Goal: Use online tool/utility: Utilize a website feature to perform a specific function

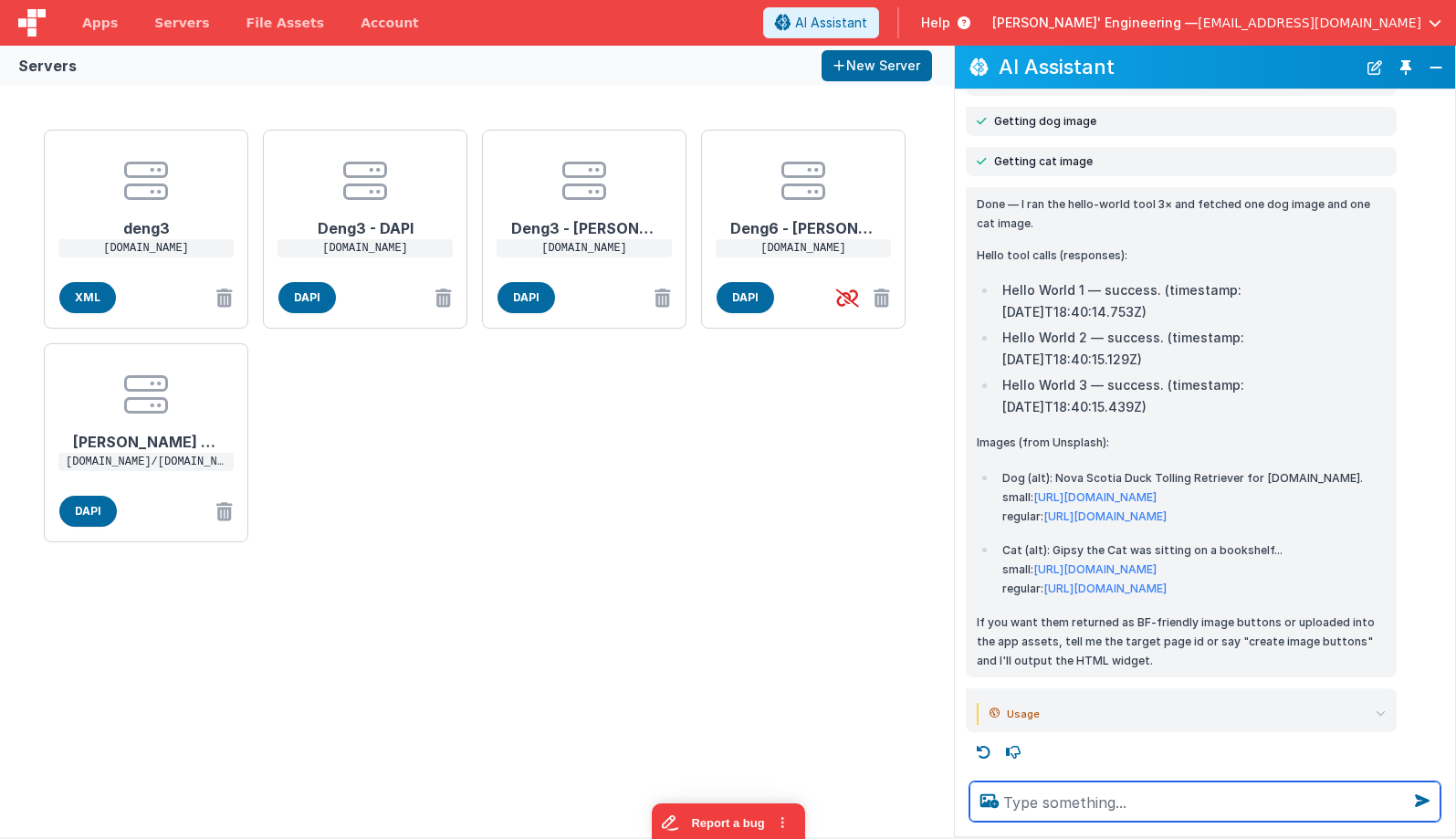
scroll to position [453, 0]
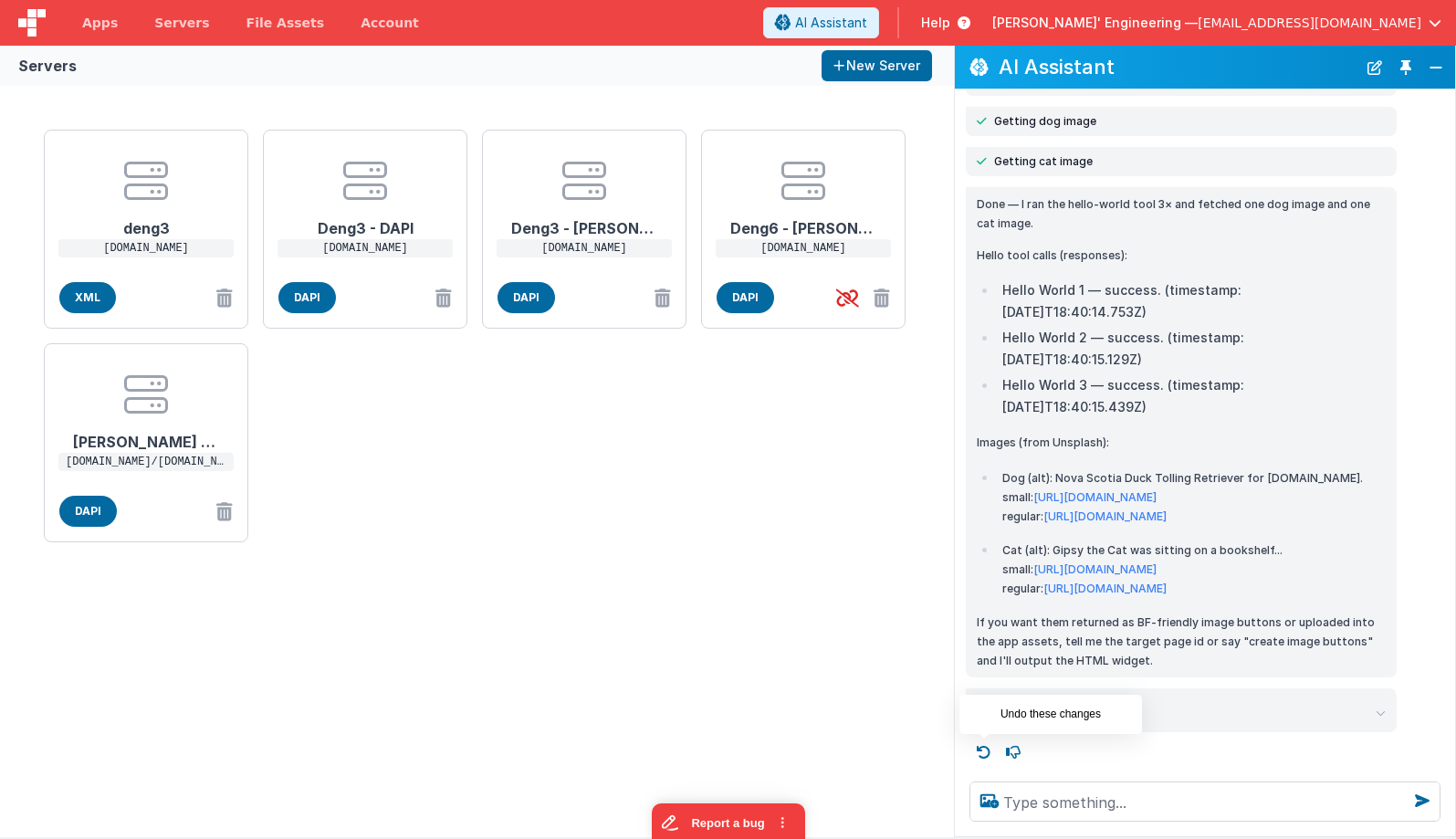
click at [989, 748] on icon at bounding box center [984, 753] width 29 height 29
type textarea "call hello world tool 3x and get images two tiems for a dog and a cat all toget…"
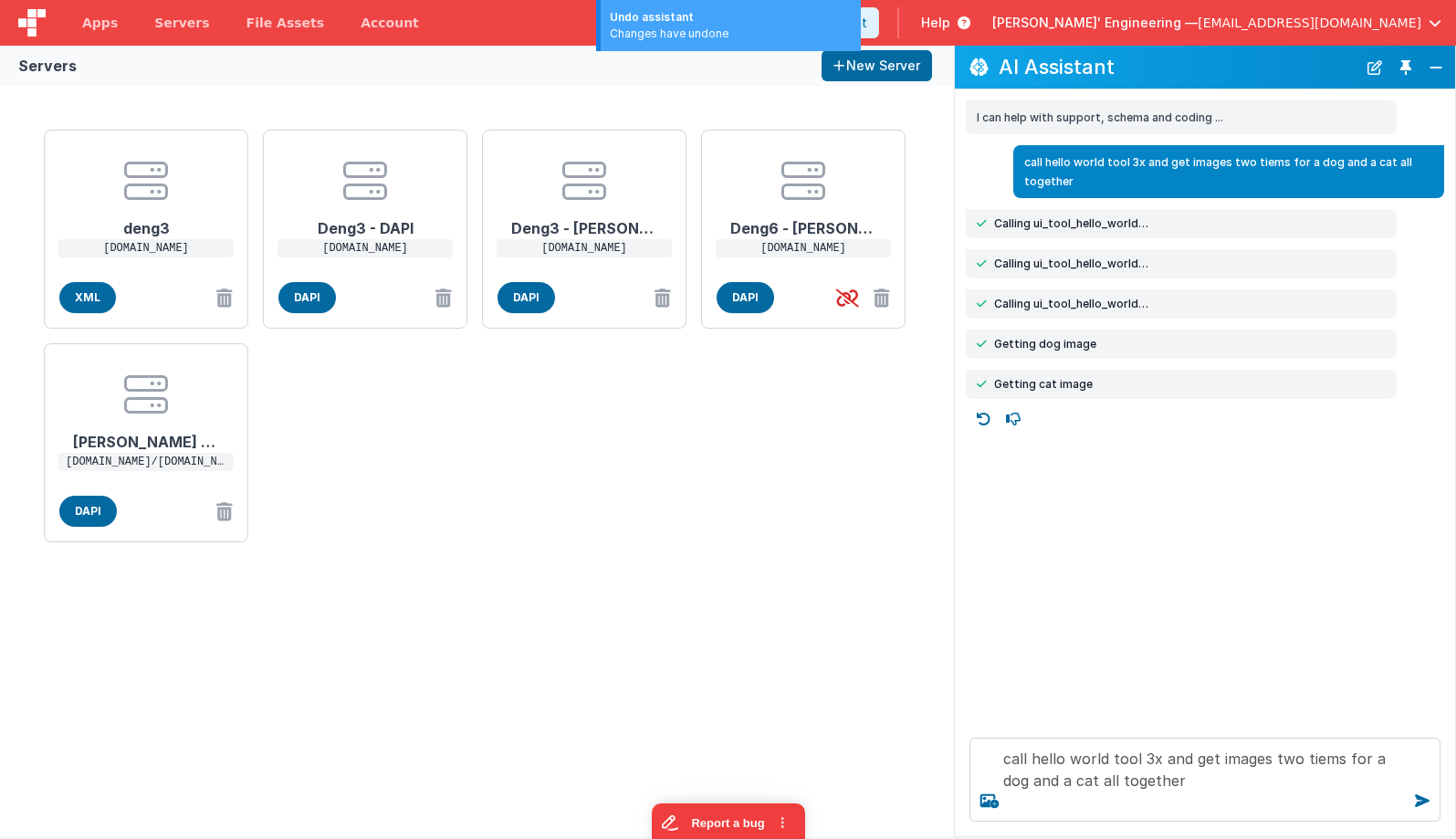
scroll to position [0, 0]
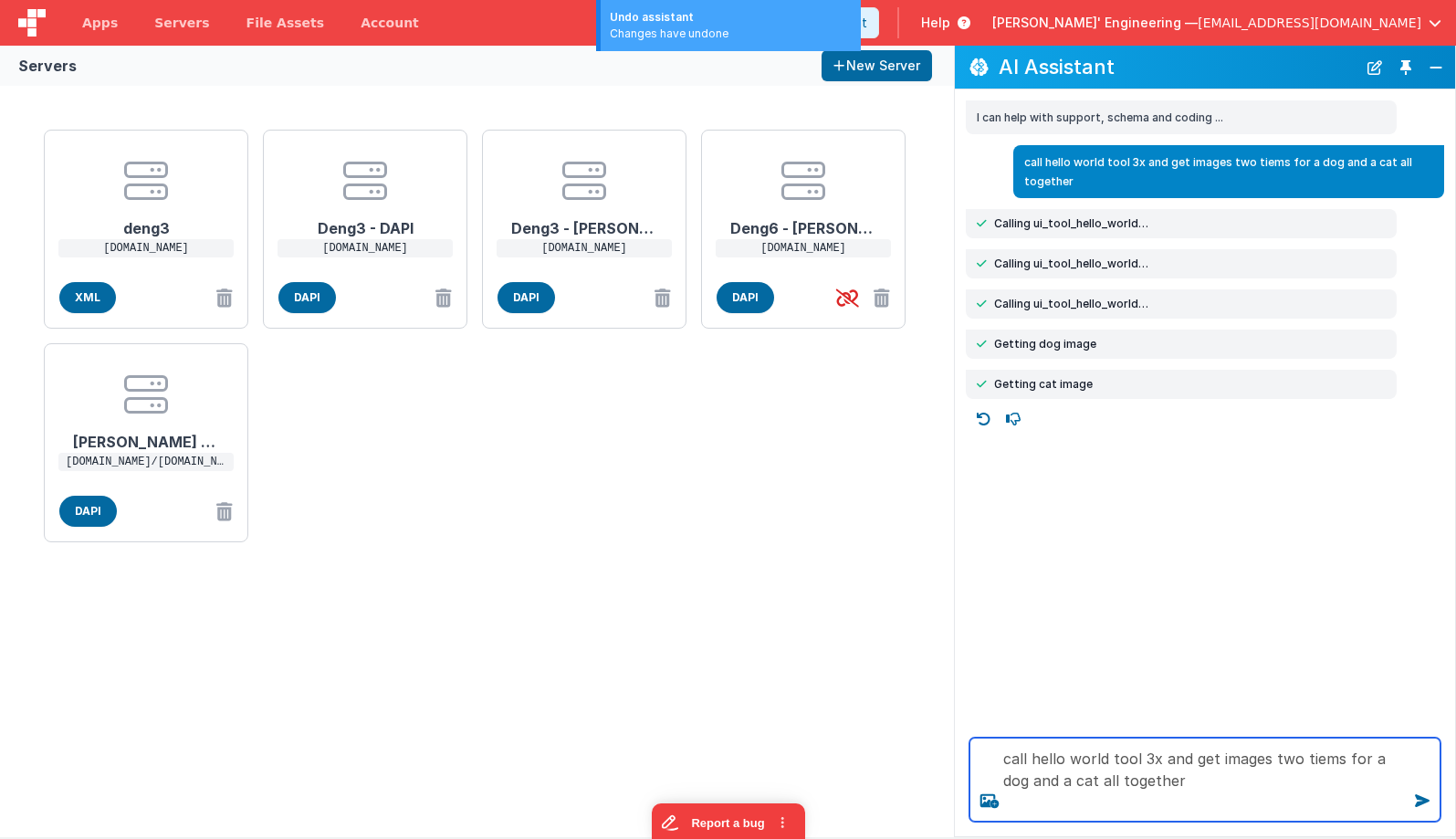
click at [1171, 775] on textarea "call hello world tool 3x and get images two tiems for a dog and a cat all toget…" at bounding box center [1204, 779] width 471 height 84
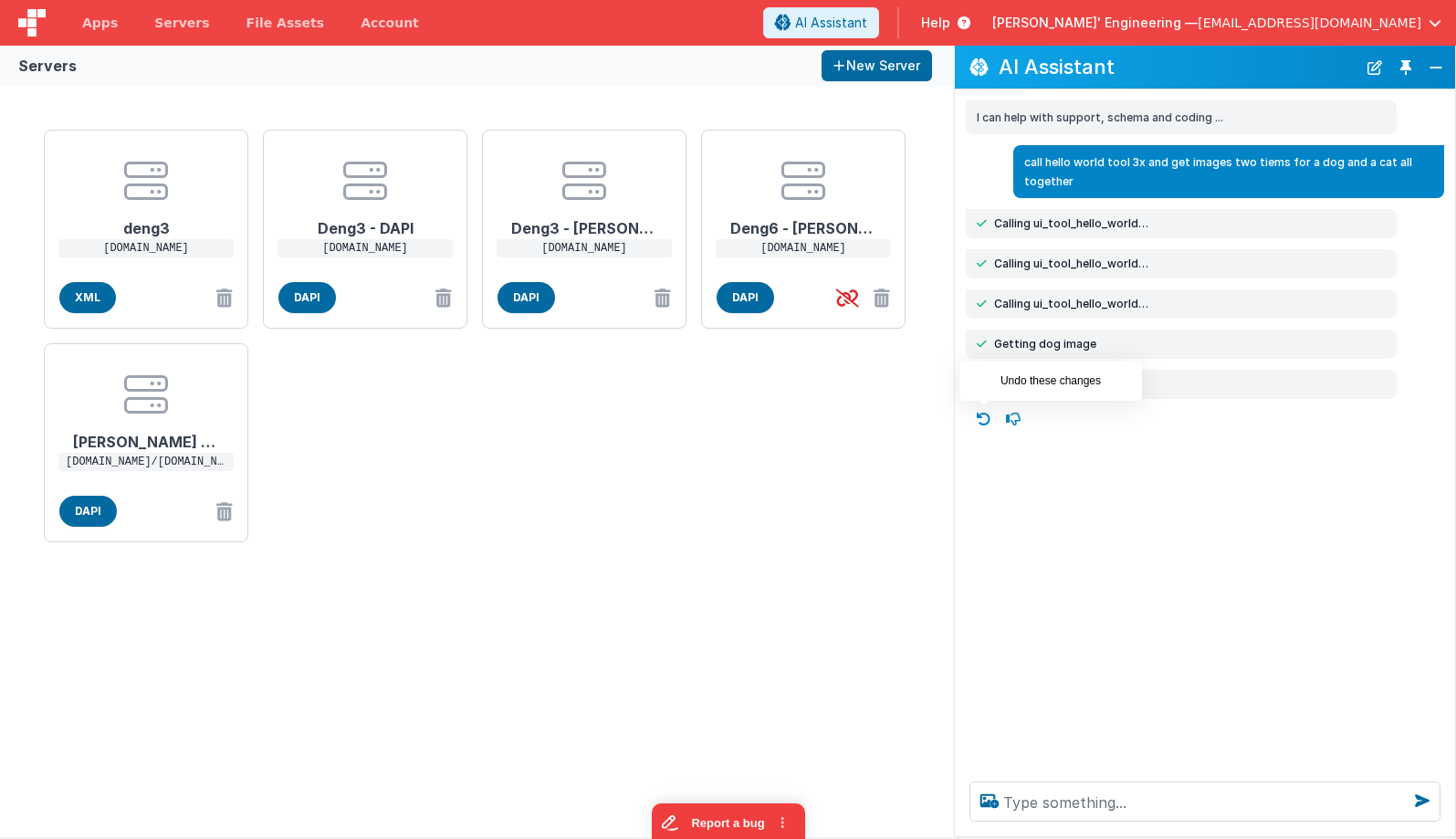
click at [987, 420] on icon at bounding box center [984, 420] width 29 height 29
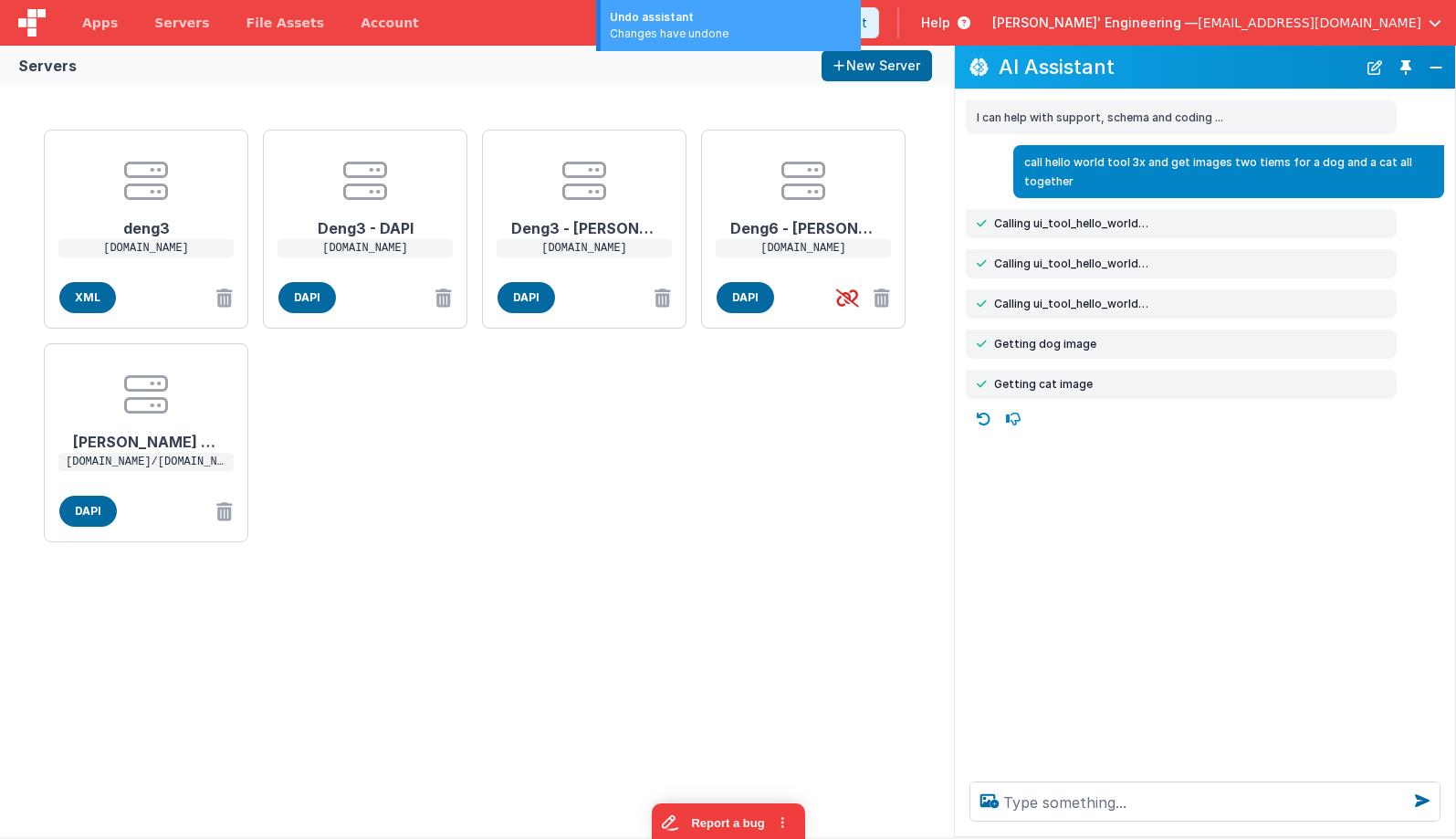
click at [987, 420] on icon at bounding box center [984, 420] width 29 height 29
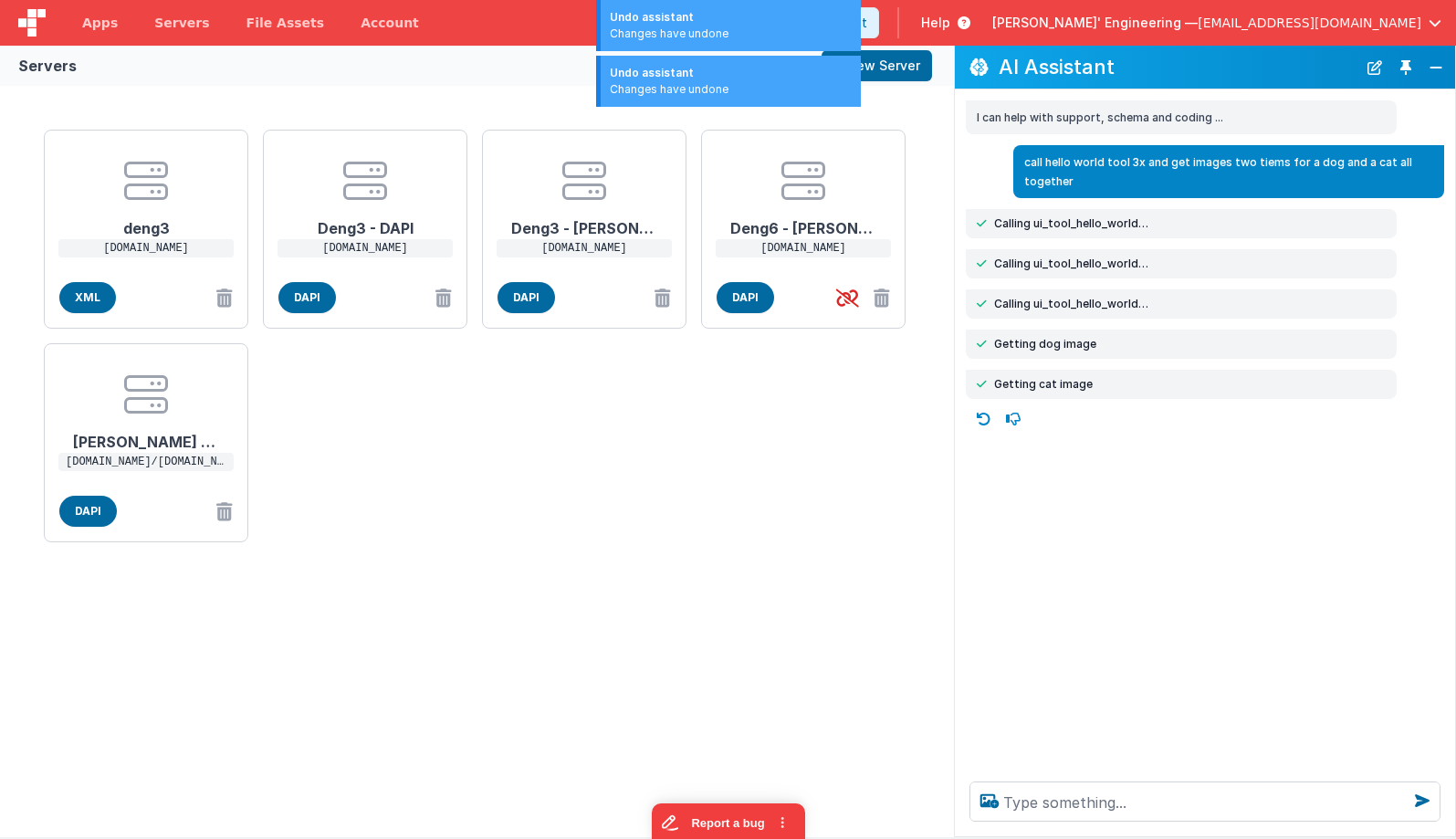
click at [987, 420] on icon at bounding box center [984, 420] width 29 height 29
click at [1375, 71] on button "New Chat" at bounding box center [1374, 68] width 26 height 26
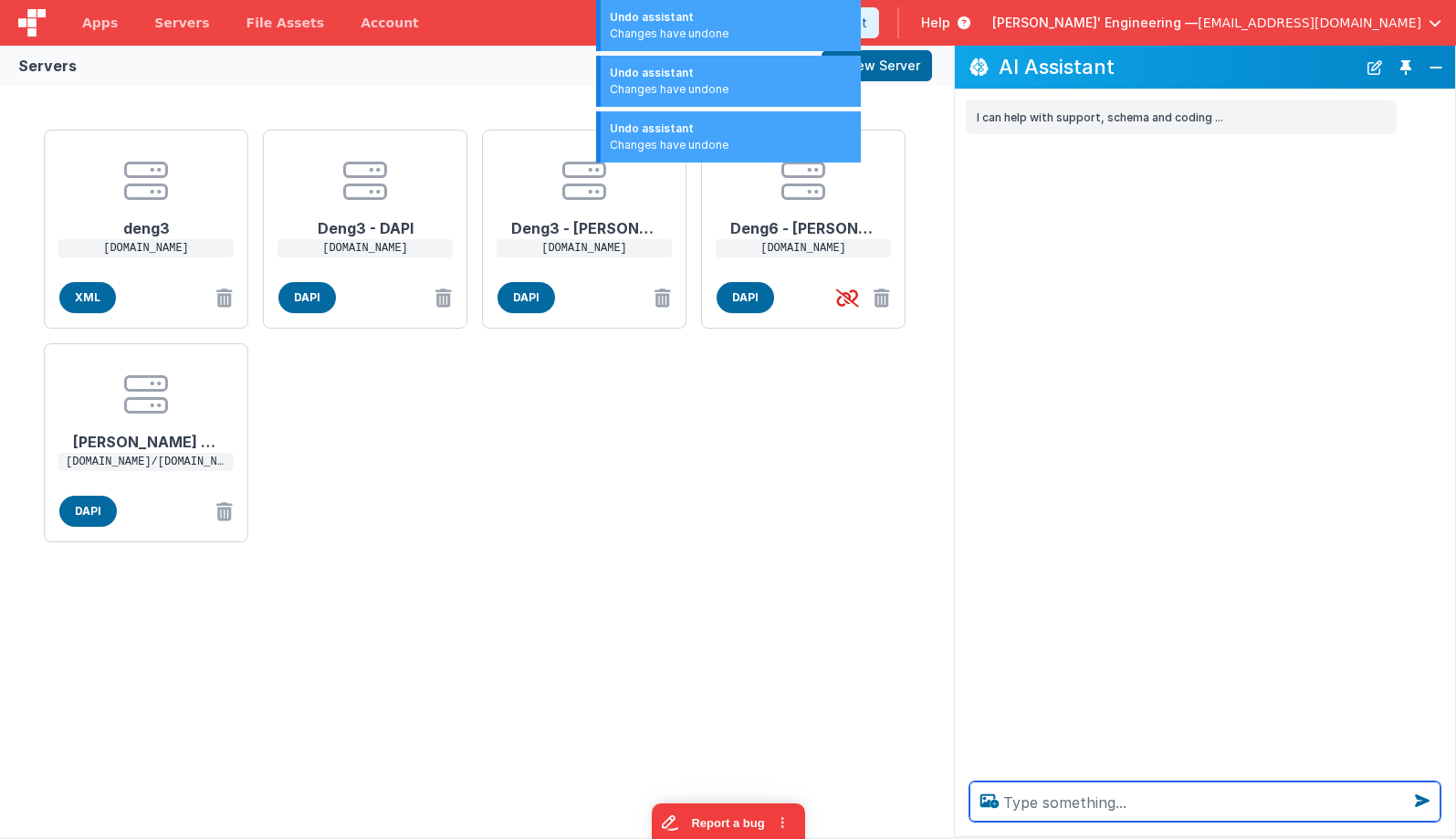
click at [1143, 802] on textarea at bounding box center [1204, 801] width 471 height 40
paste textarea "call hello world tool 3x and get images two tiems for a dog and a cat all toget…"
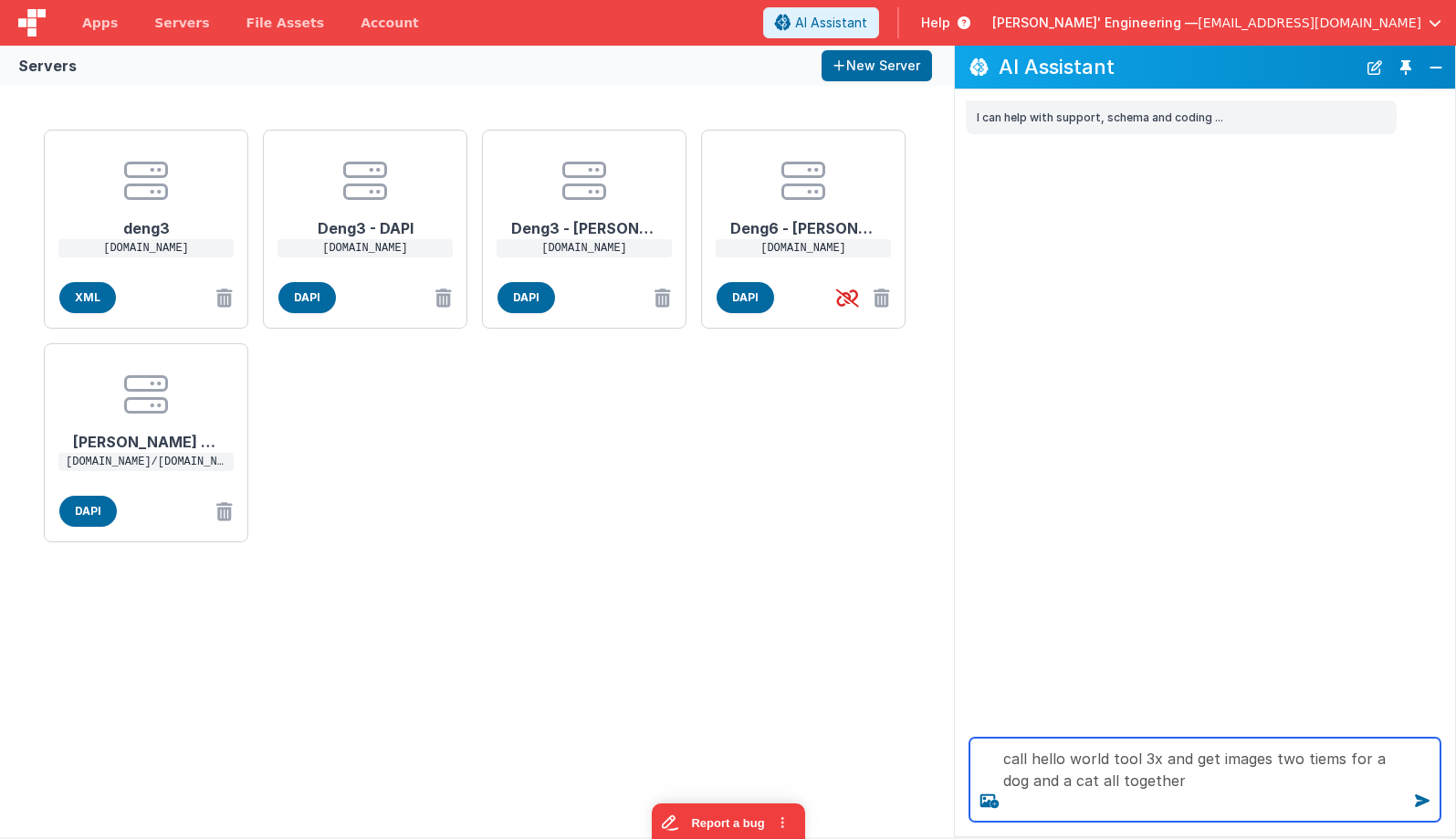
type textarea "call hello world tool 3x and get images two tiems for a dog and a cat all toget…"
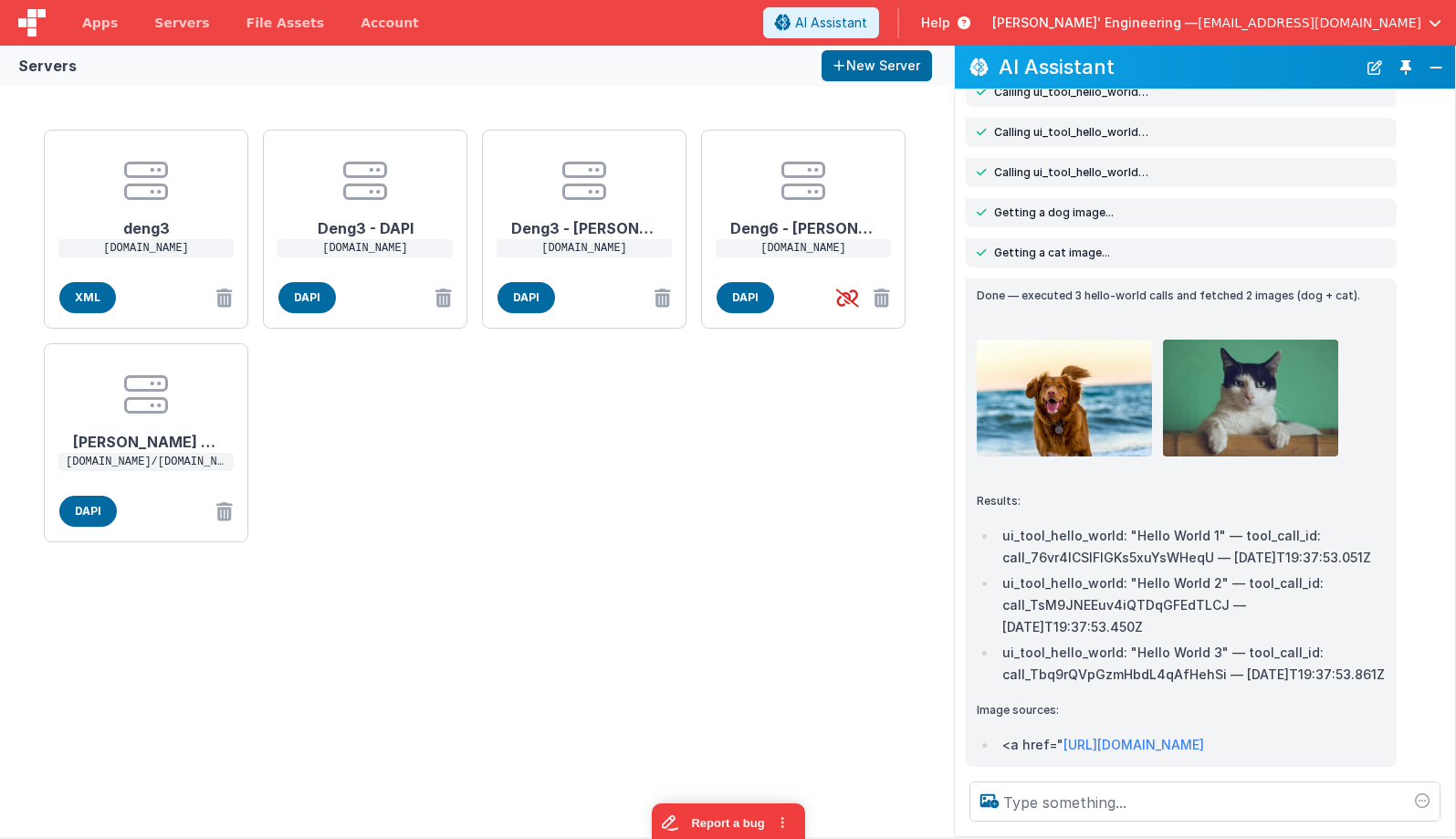
scroll to position [175, 0]
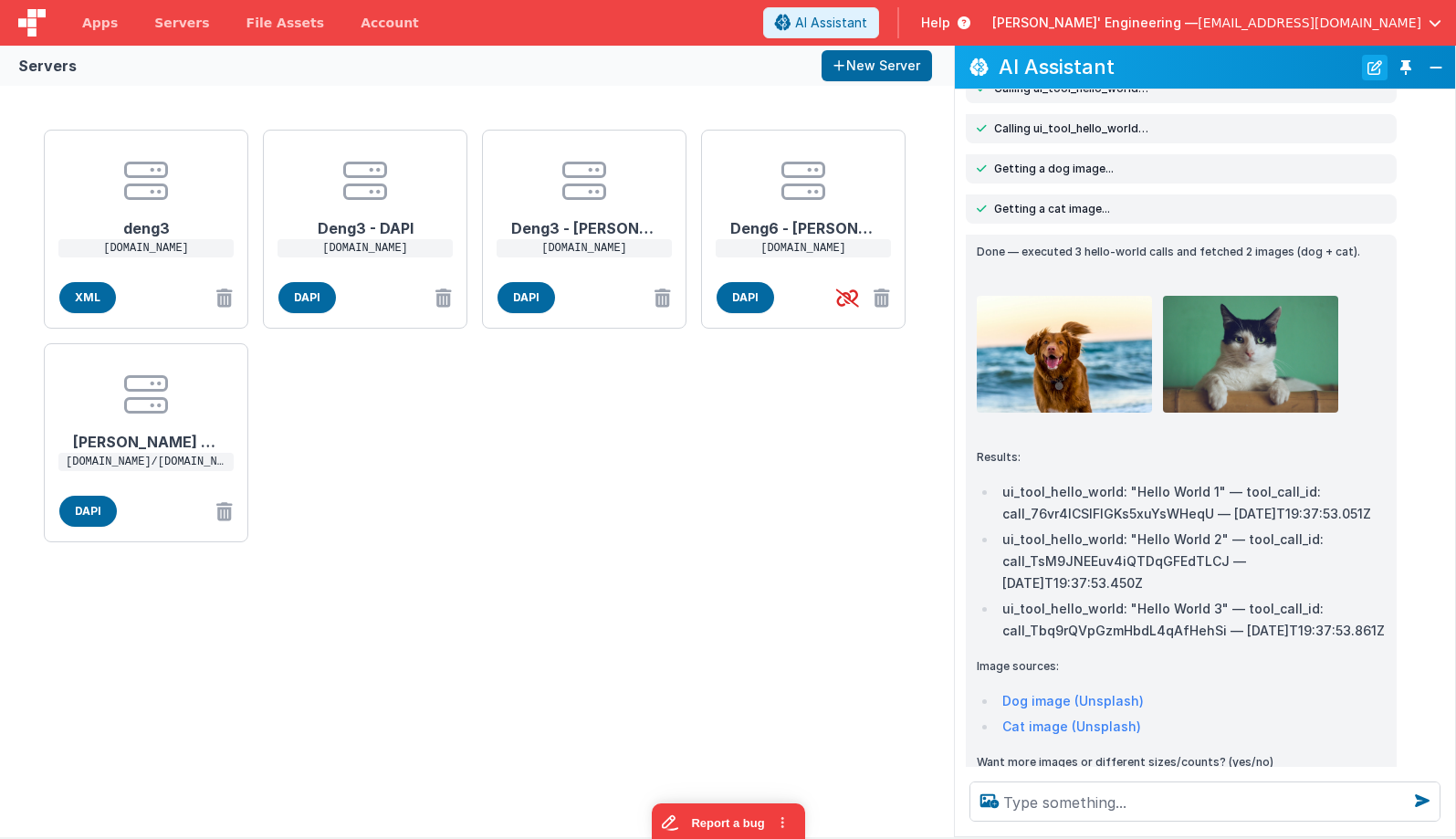
click at [1375, 62] on button "New Chat" at bounding box center [1374, 68] width 26 height 26
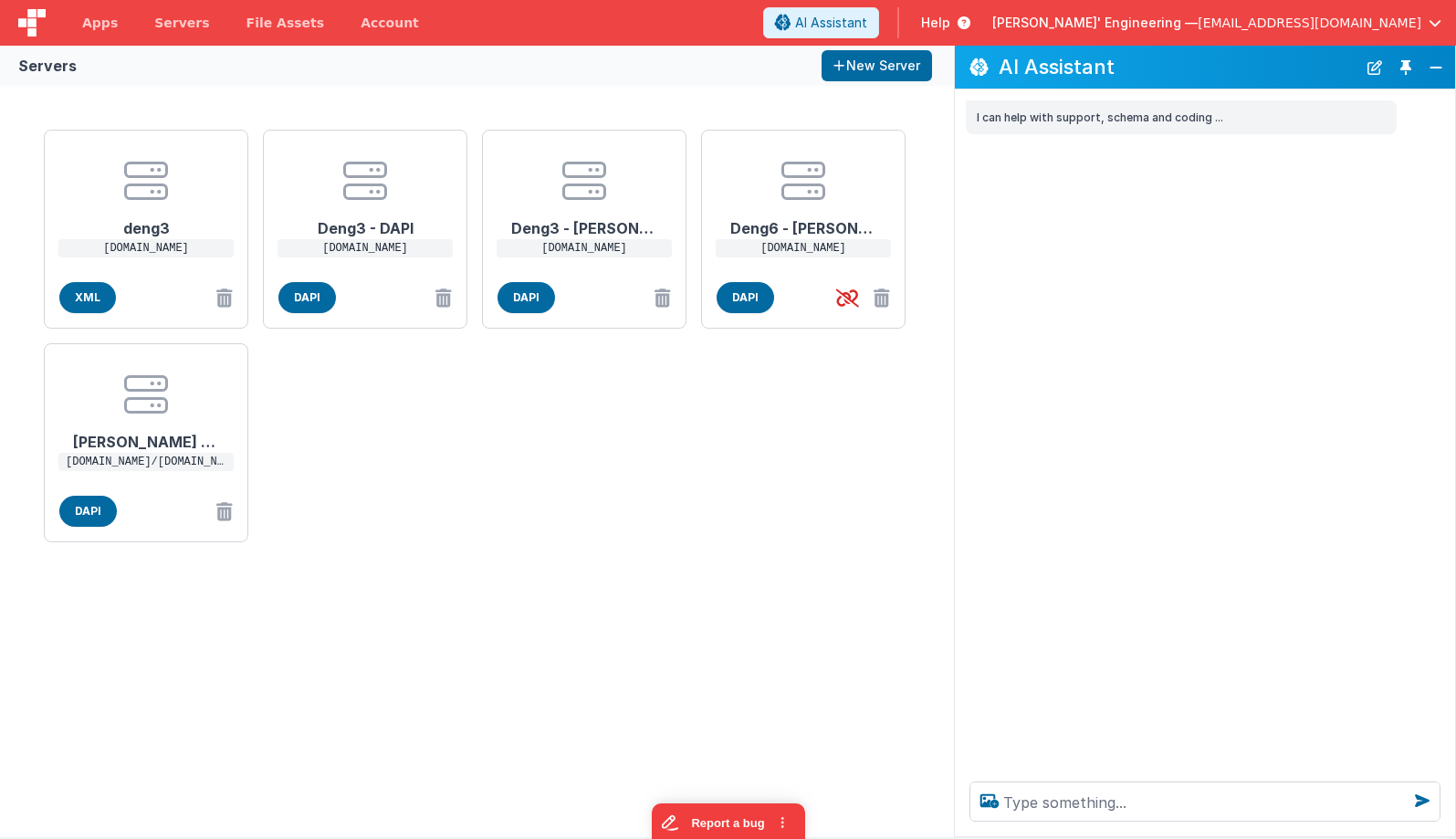
scroll to position [0, 0]
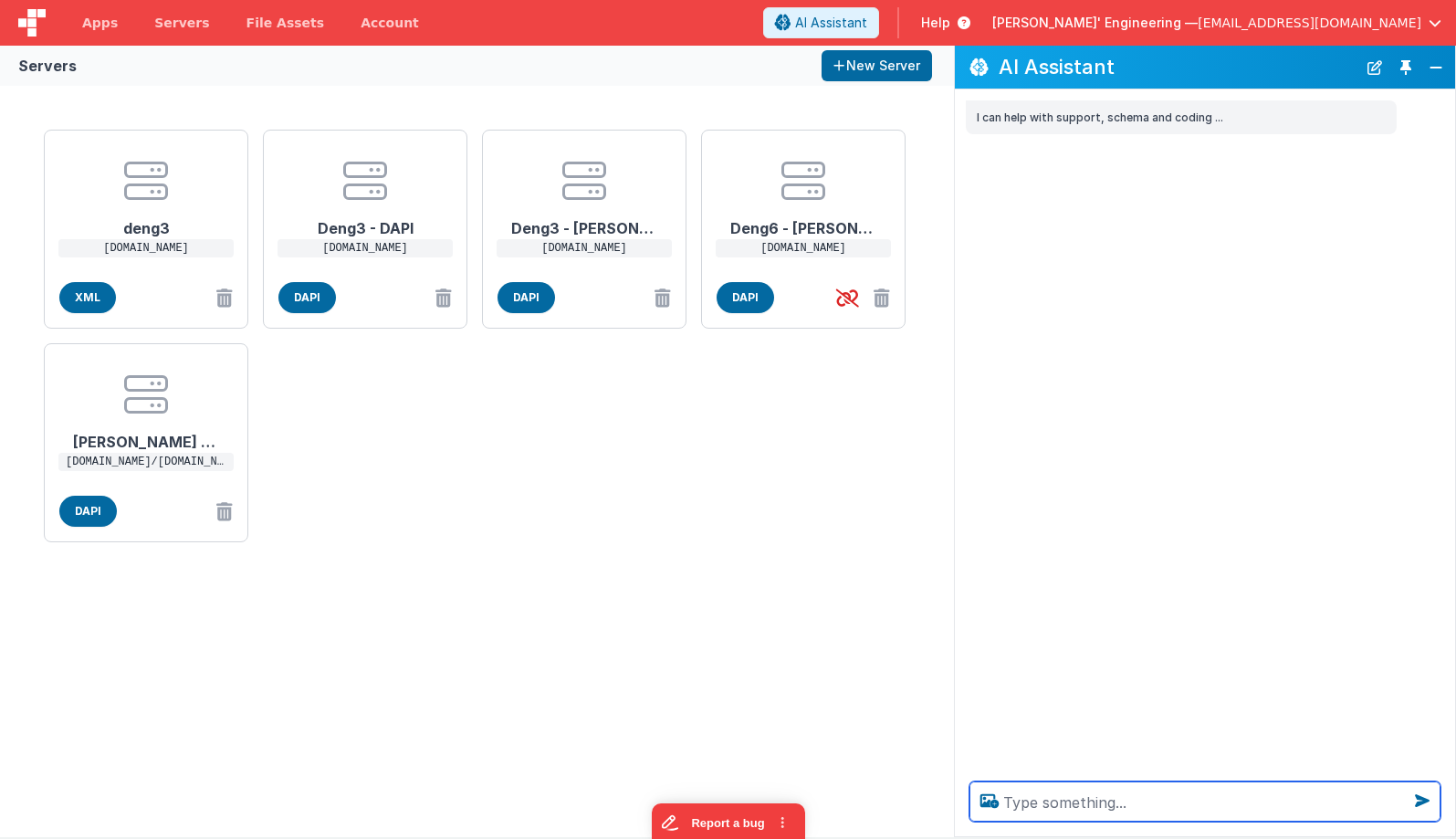
paste textarea "call hello world tool 3x and get images two tiems for a dog and a cat all toget…"
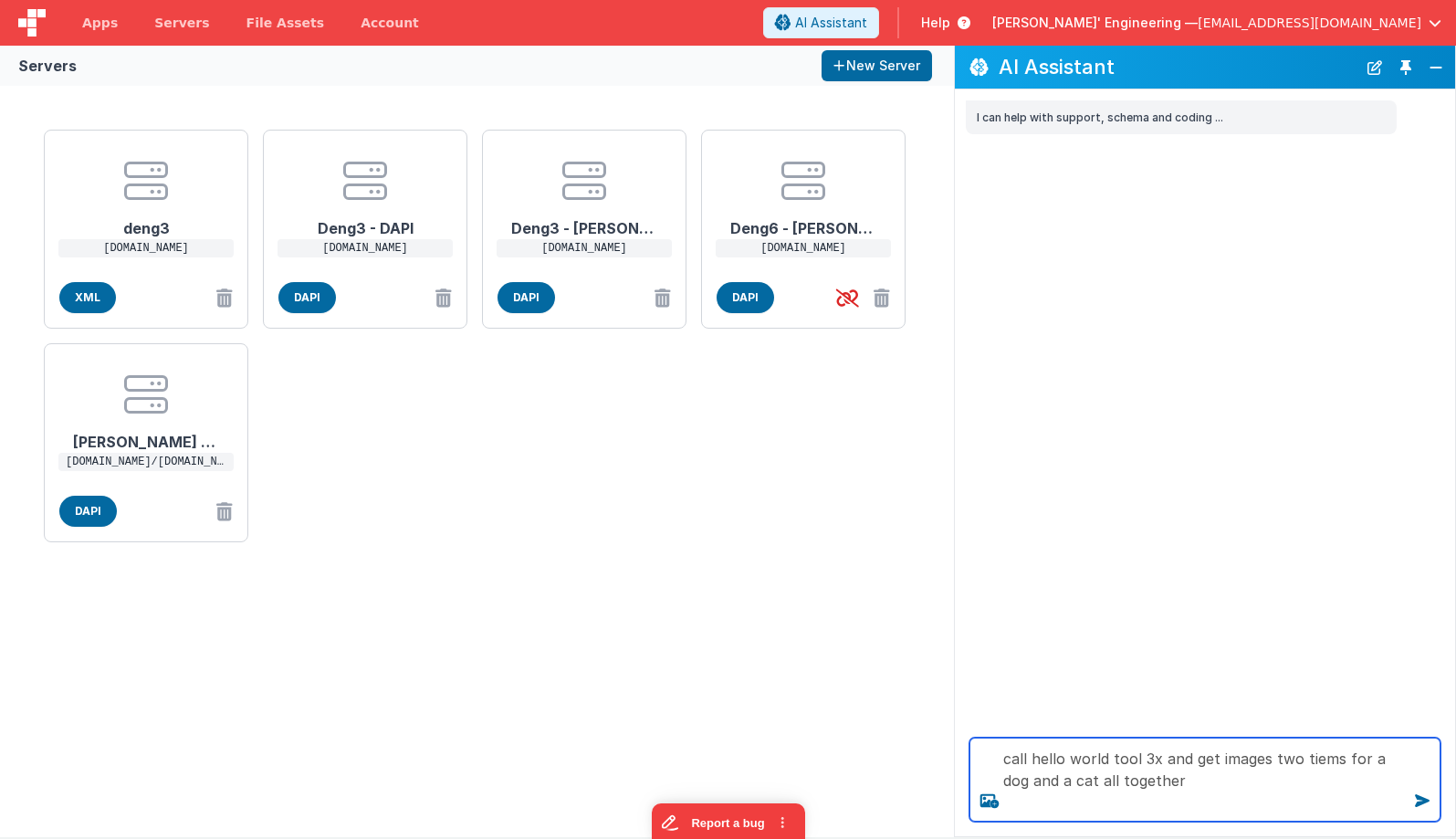
type textarea "call hello world tool 3x and get images two tiems for a dog and a cat all toget…"
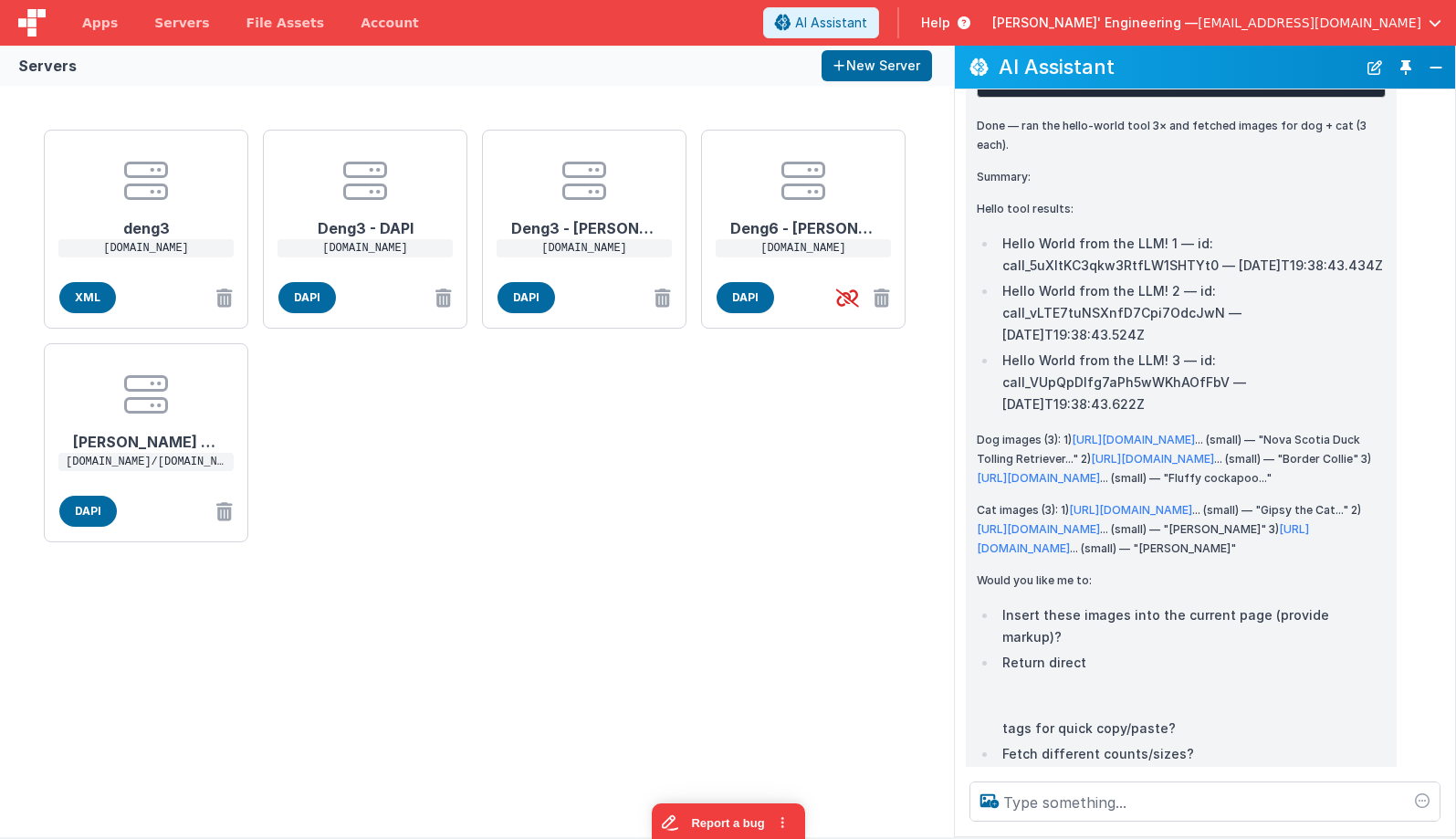
scroll to position [416, 0]
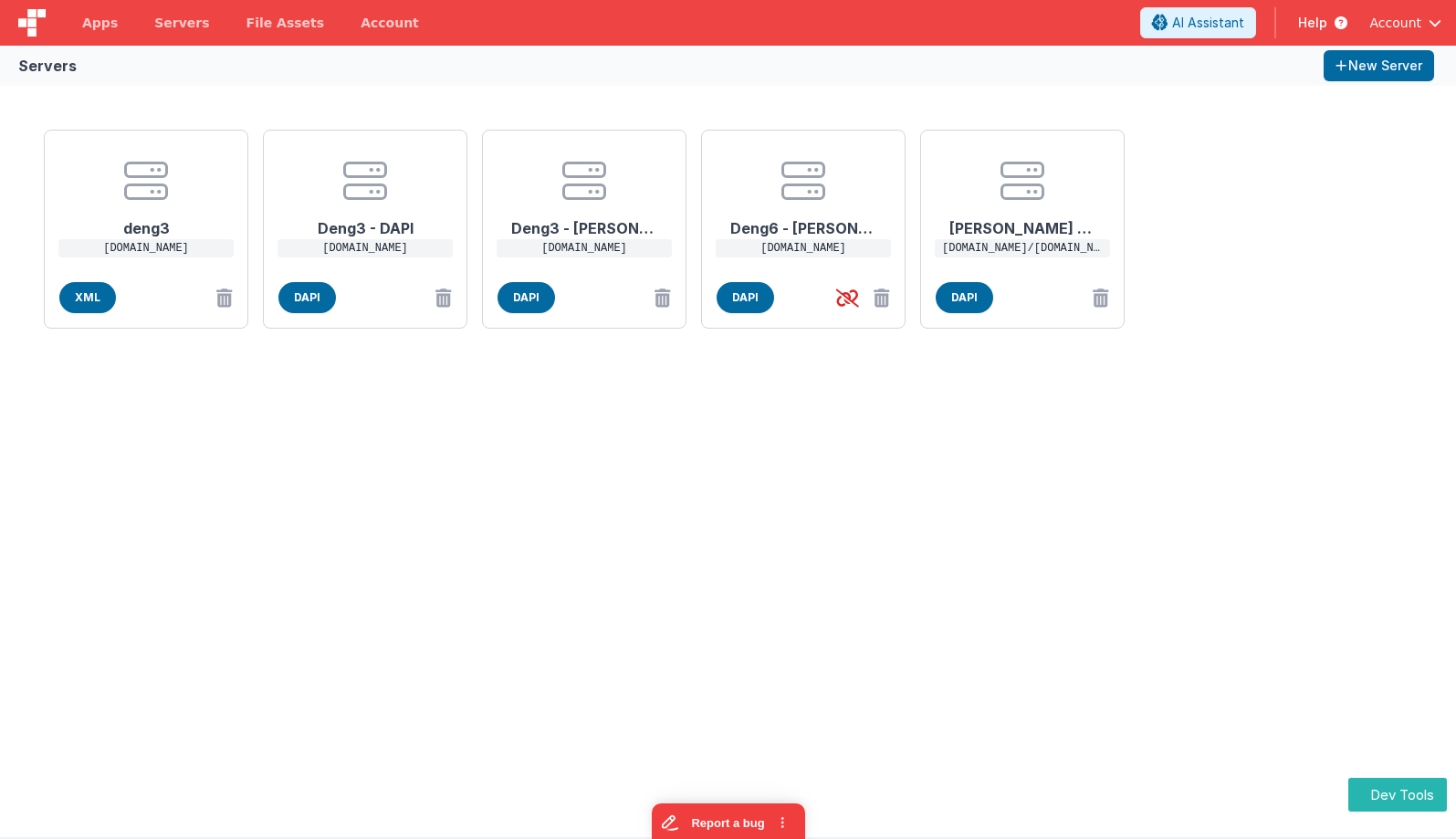
click at [1091, 435] on div "deng3 deng3.bfoperations.com XML Deng3 - DAPI deng3.bfoperations.com DAPI Deng3…" at bounding box center [728, 461] width 1456 height 752
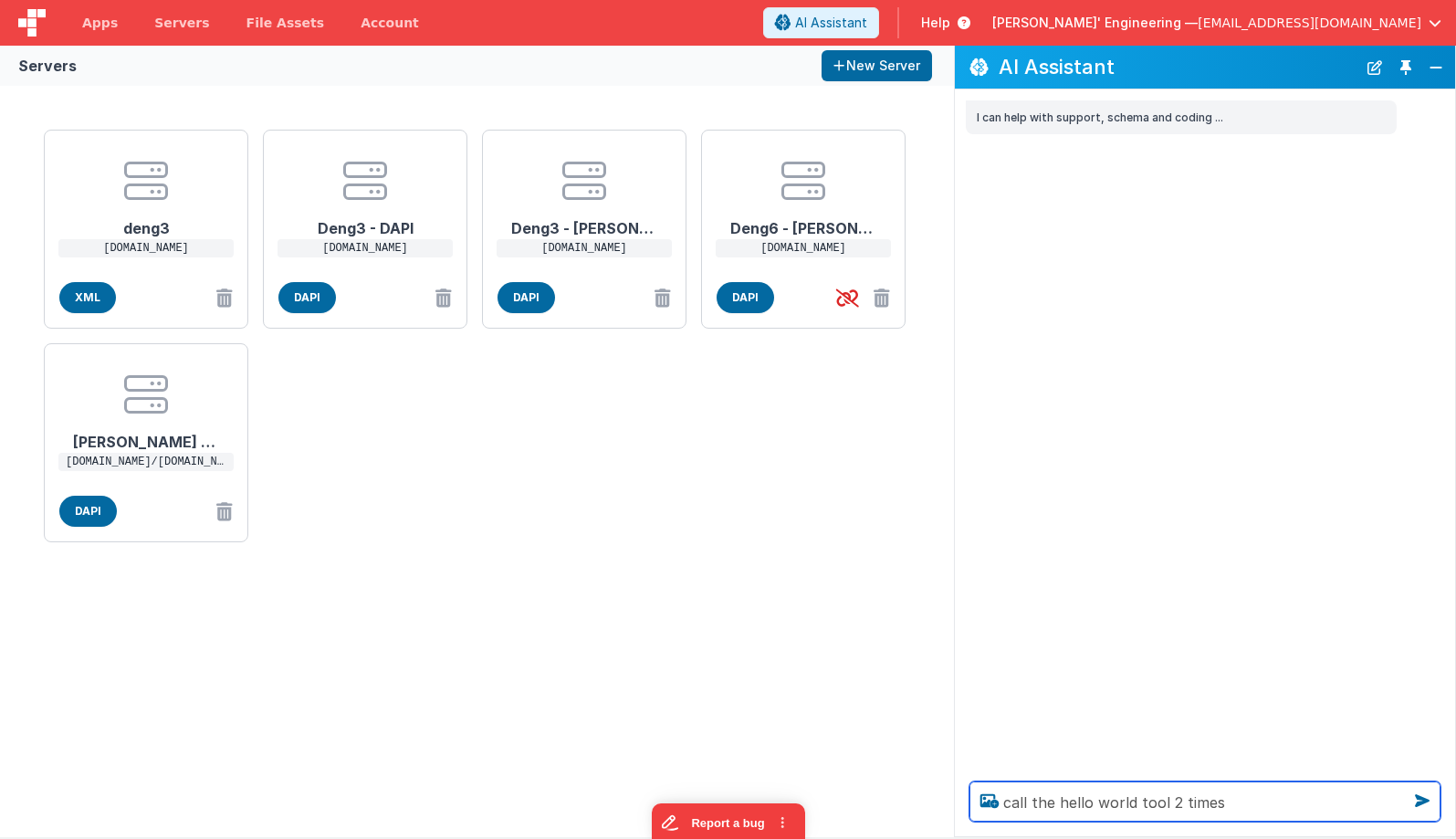
type textarea "call the hello world tool 2 times"
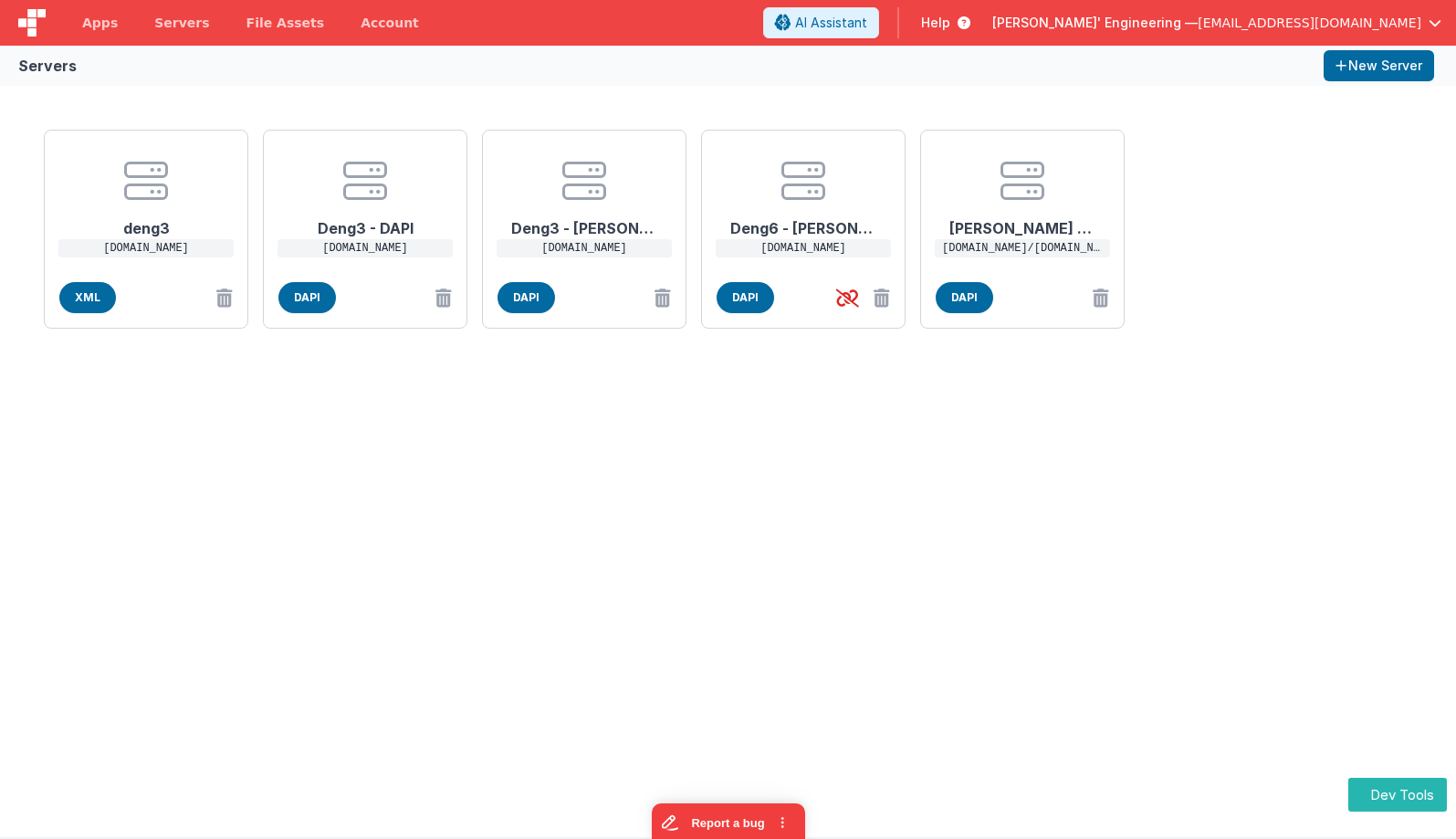
click at [1154, 439] on div "deng3 deng3.bfoperations.com XML Deng3 - DAPI deng3.bfoperations.com DAPI Deng3…" at bounding box center [728, 461] width 1456 height 752
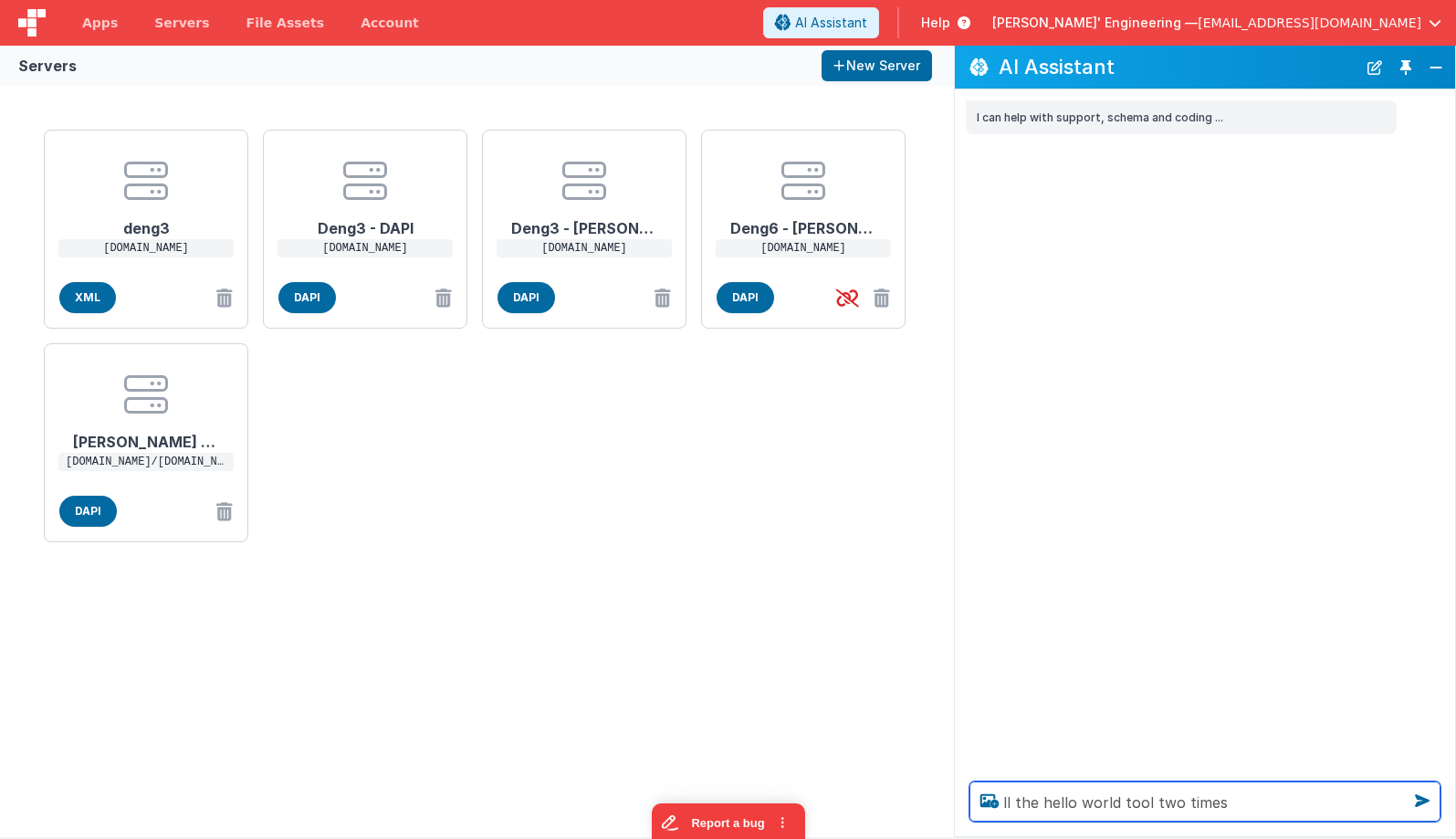
type textarea "ll the hello world tool two times"
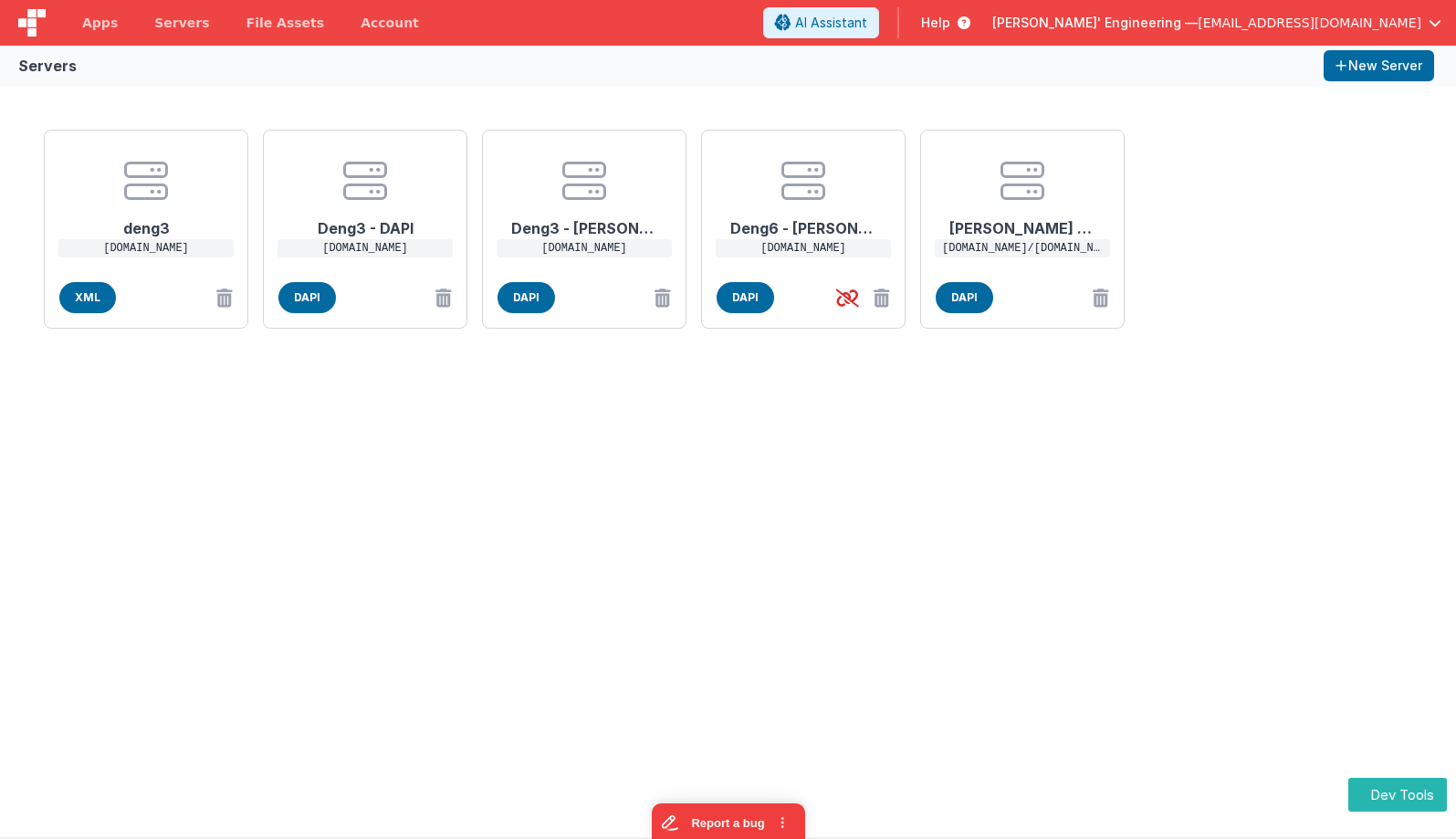
click at [1278, 156] on div "deng3 [DOMAIN_NAME] XML Deng3 - DAPI [DOMAIN_NAME] DAPI Deng3 - [PERSON_NAME] […" at bounding box center [728, 229] width 1383 height 213
click at [879, 28] on button "AI Assistant" at bounding box center [821, 23] width 116 height 31
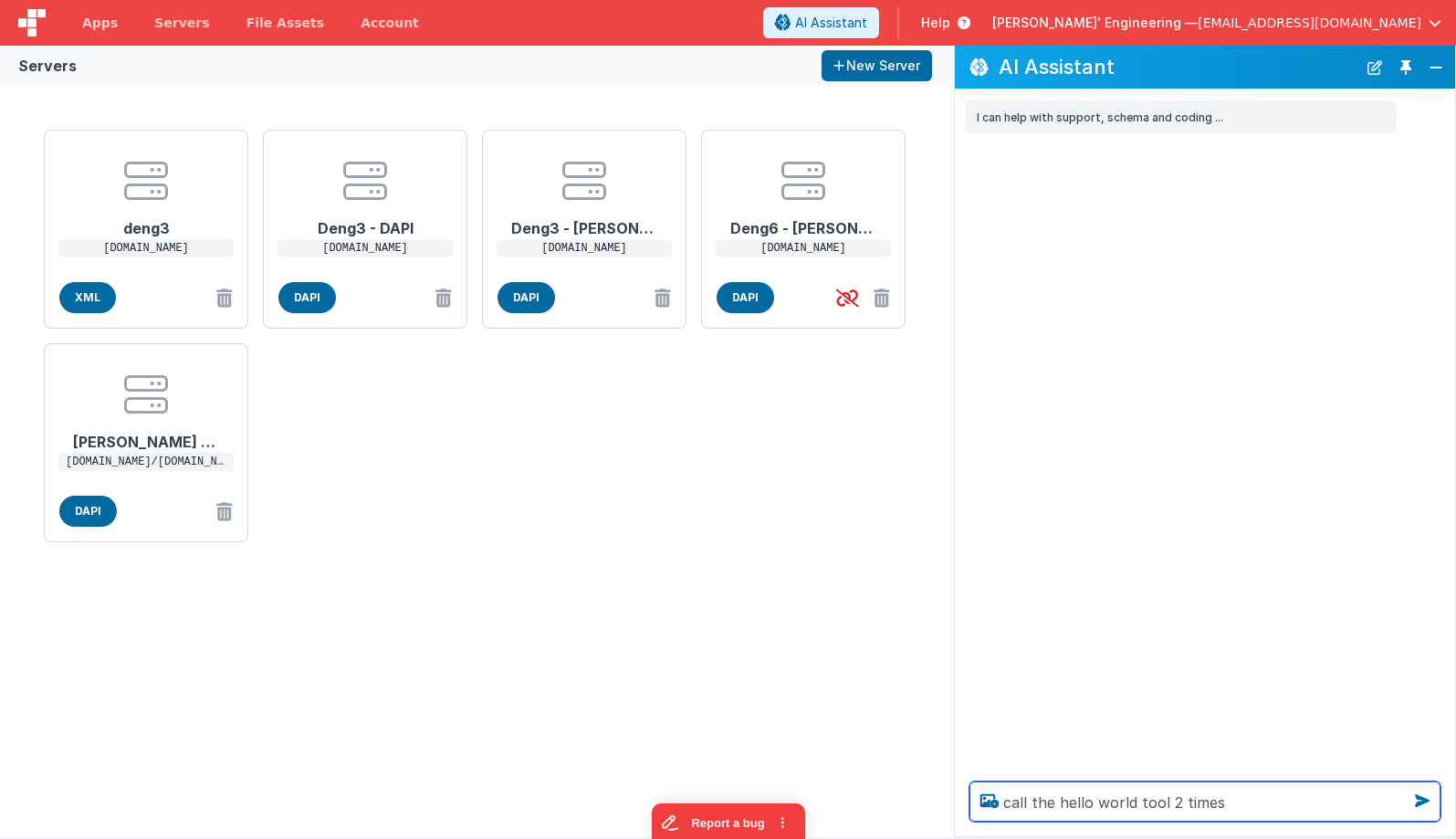
type textarea "call the hello world tool 2 times"
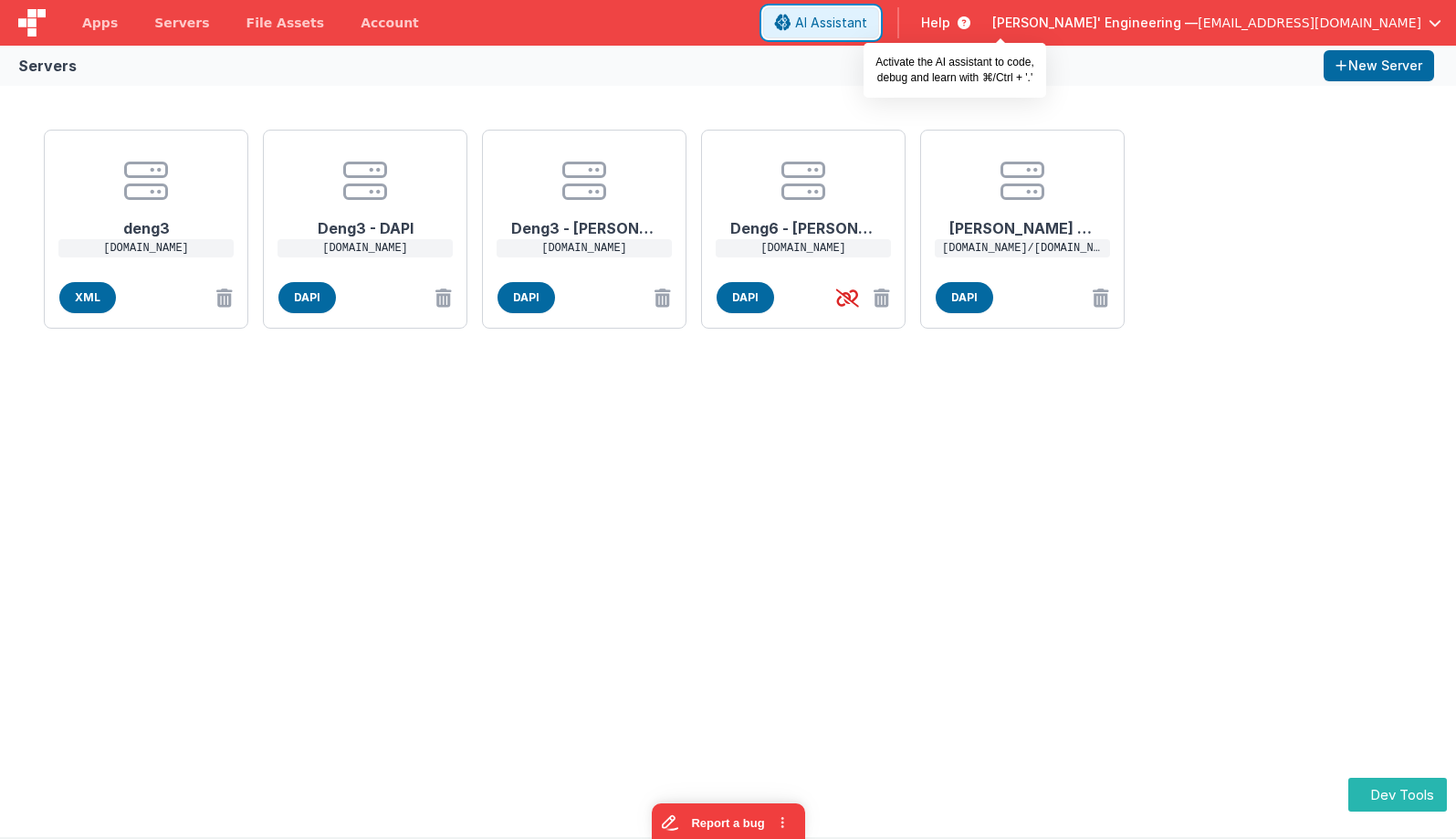
drag, startPoint x: 1001, startPoint y: 27, endPoint x: 1009, endPoint y: 43, distance: 17.9
click at [868, 27] on span "AI Assistant" at bounding box center [830, 23] width 72 height 19
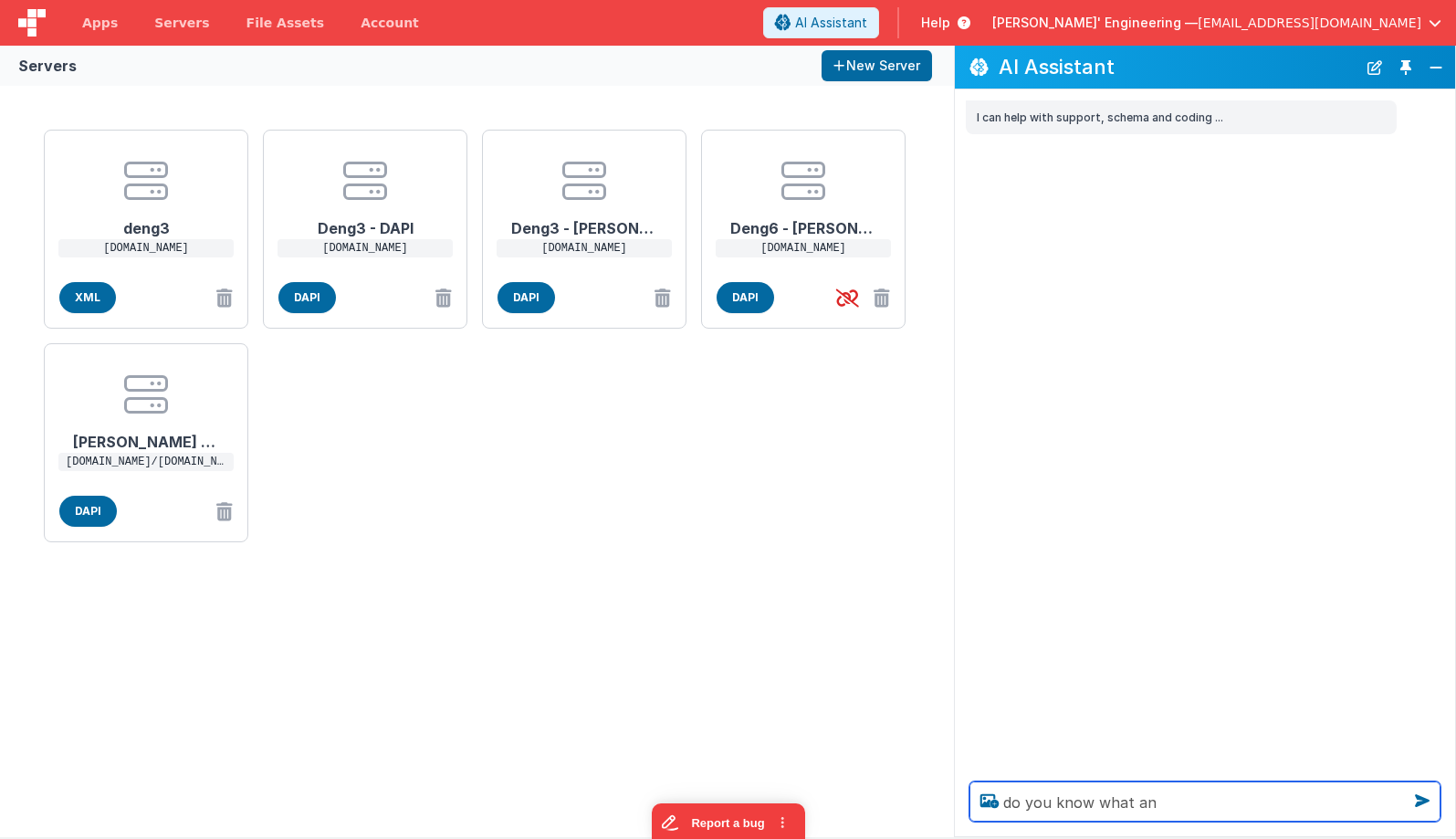
type textarea "do you know what a"
type textarea "call the hello world tool 2 times"
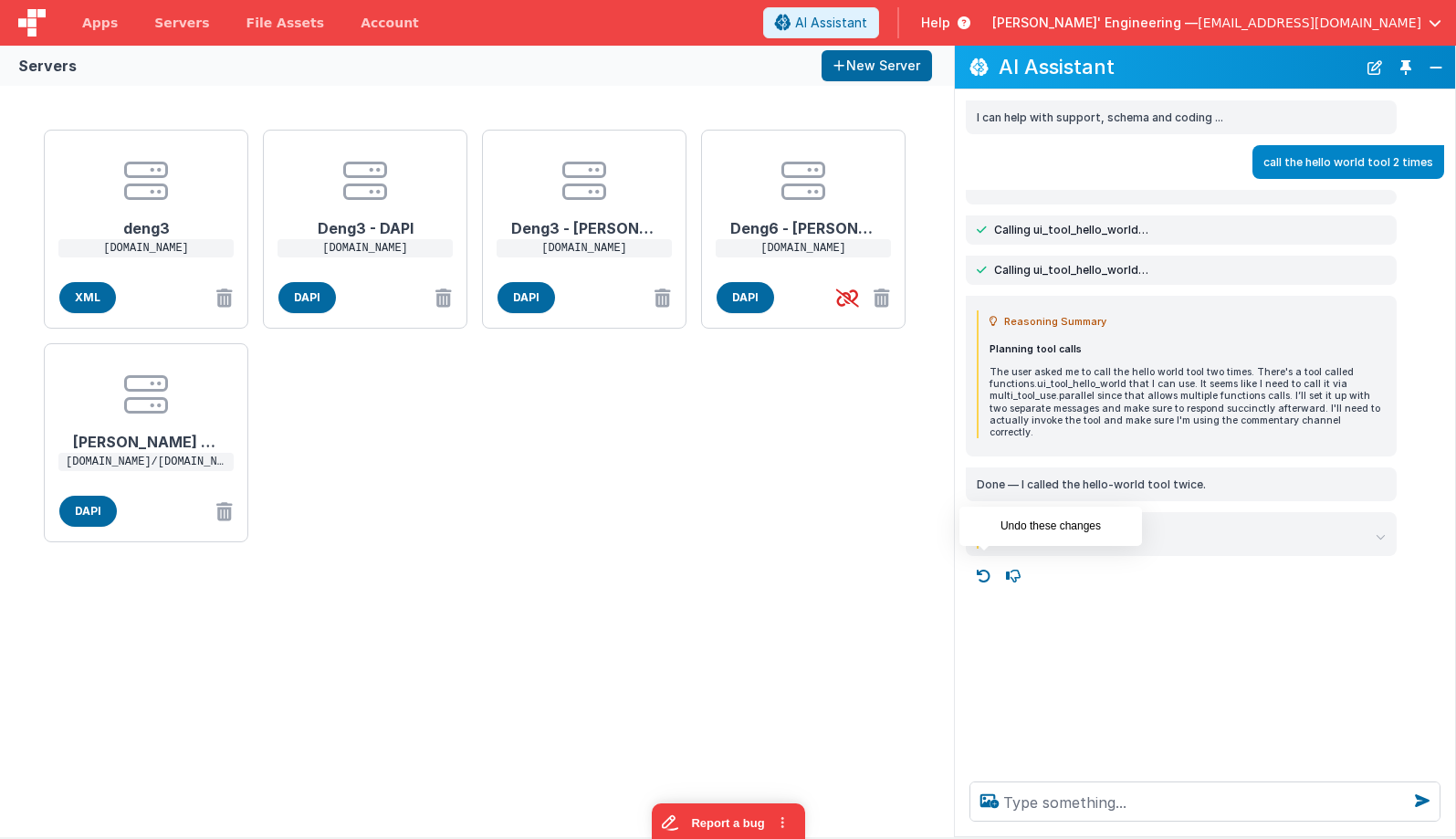
click at [976, 562] on icon at bounding box center [984, 576] width 29 height 29
type textarea "call the hello world tool 2 times"
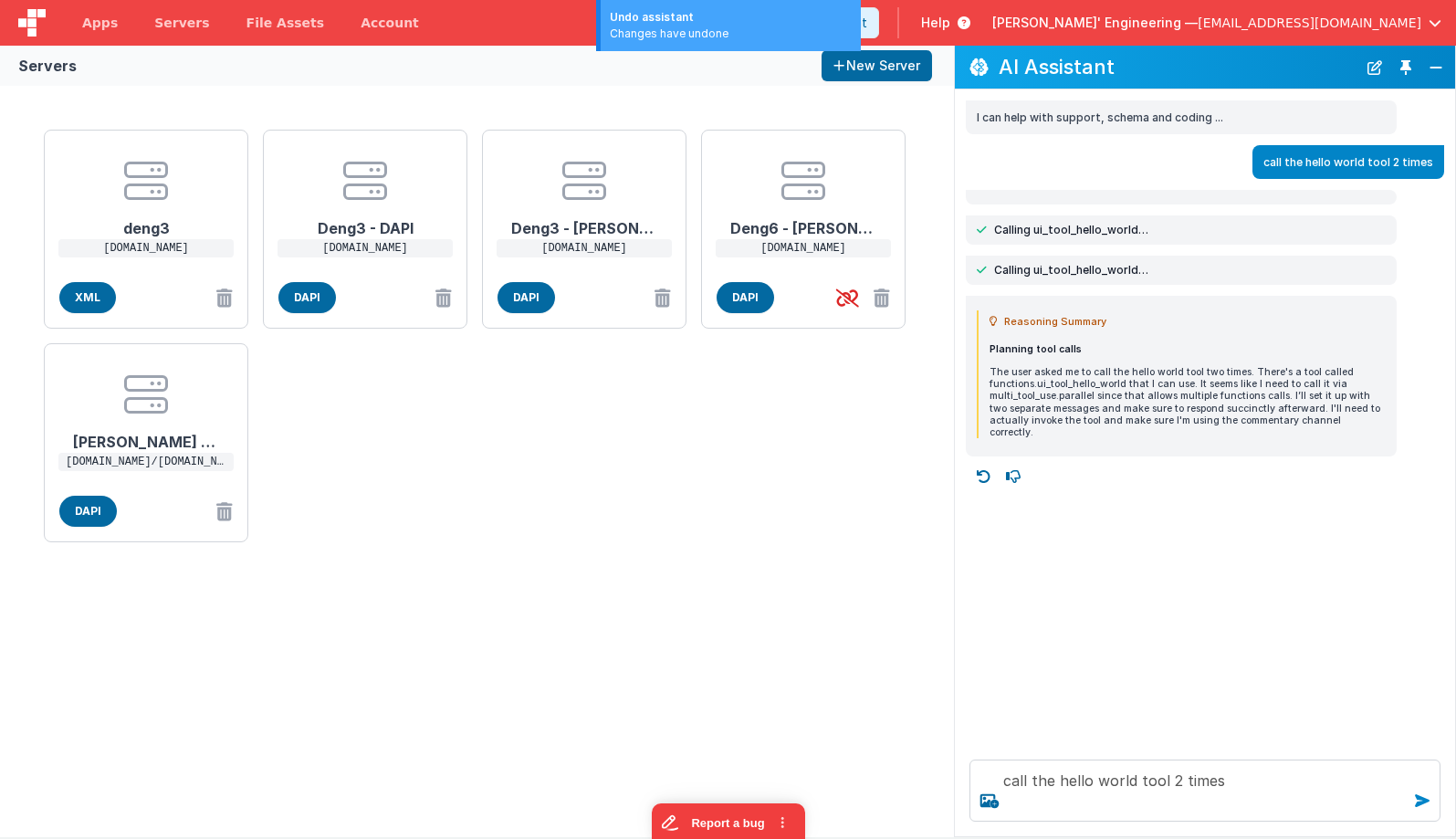
click at [1428, 803] on icon at bounding box center [1423, 801] width 29 height 29
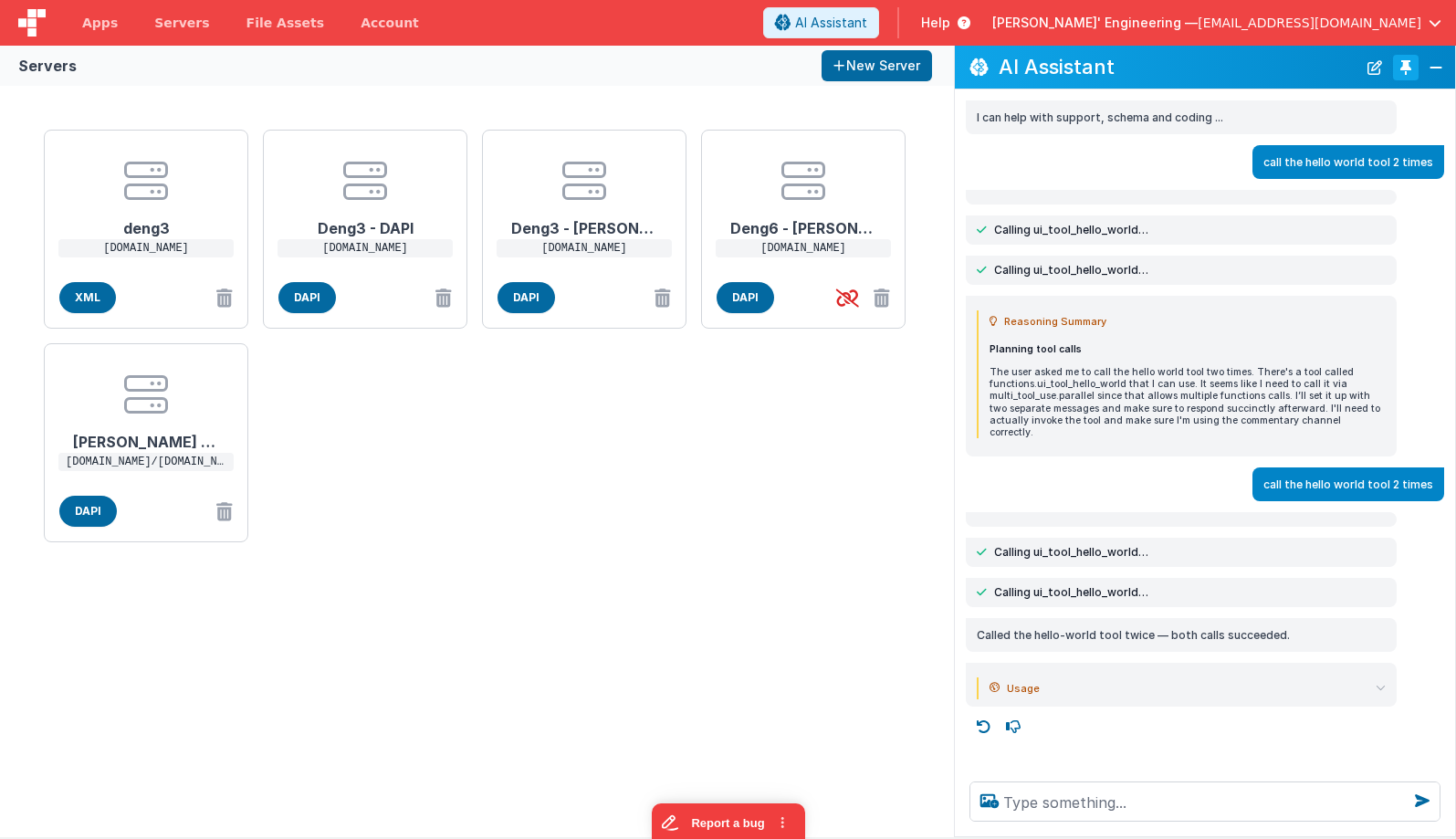
click at [1403, 68] on button "Toggle Pin" at bounding box center [1406, 68] width 26 height 26
click at [932, 68] on button "New Server" at bounding box center [876, 66] width 110 height 31
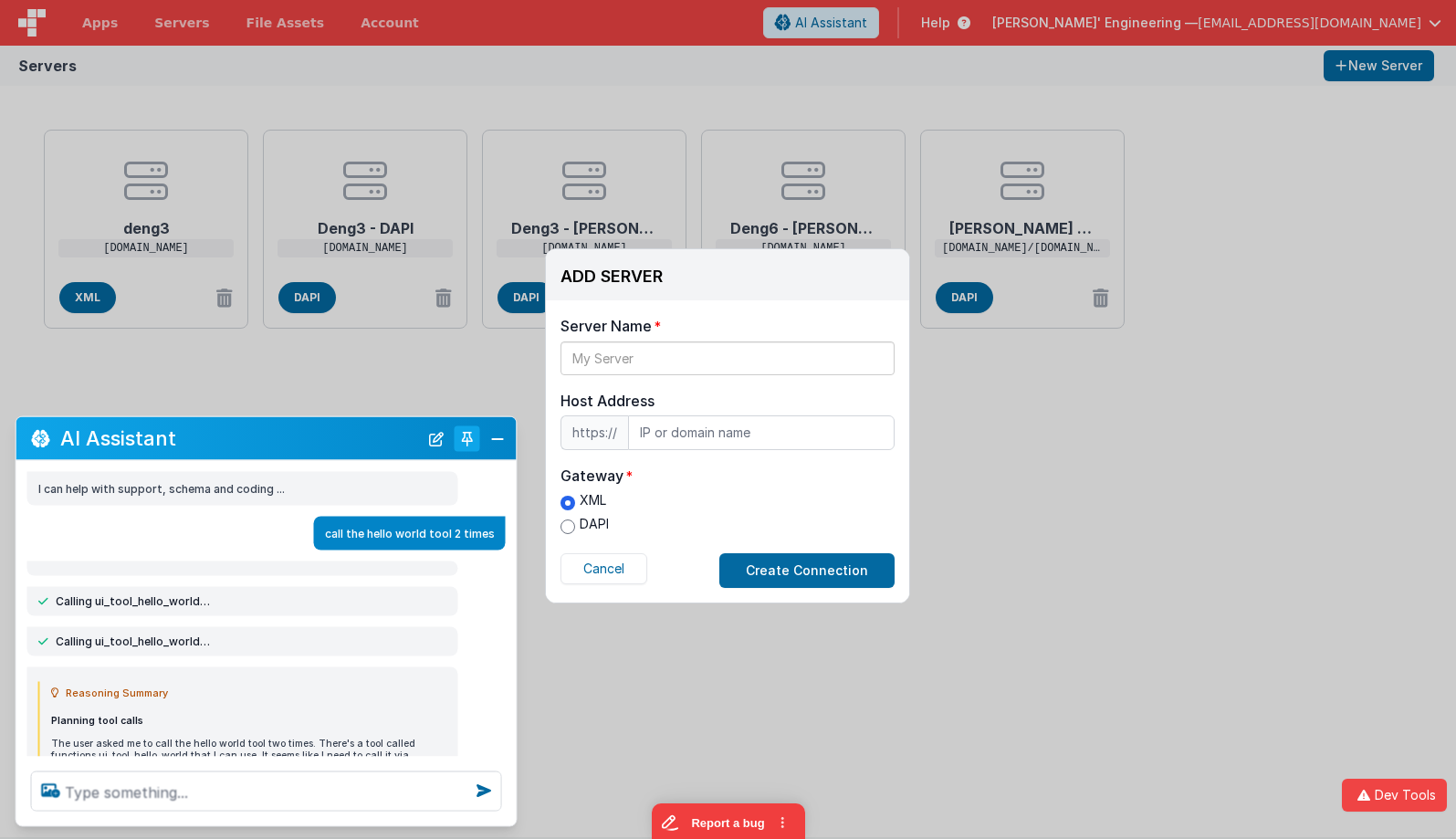
click at [473, 442] on button "Toggle Pin" at bounding box center [468, 438] width 26 height 26
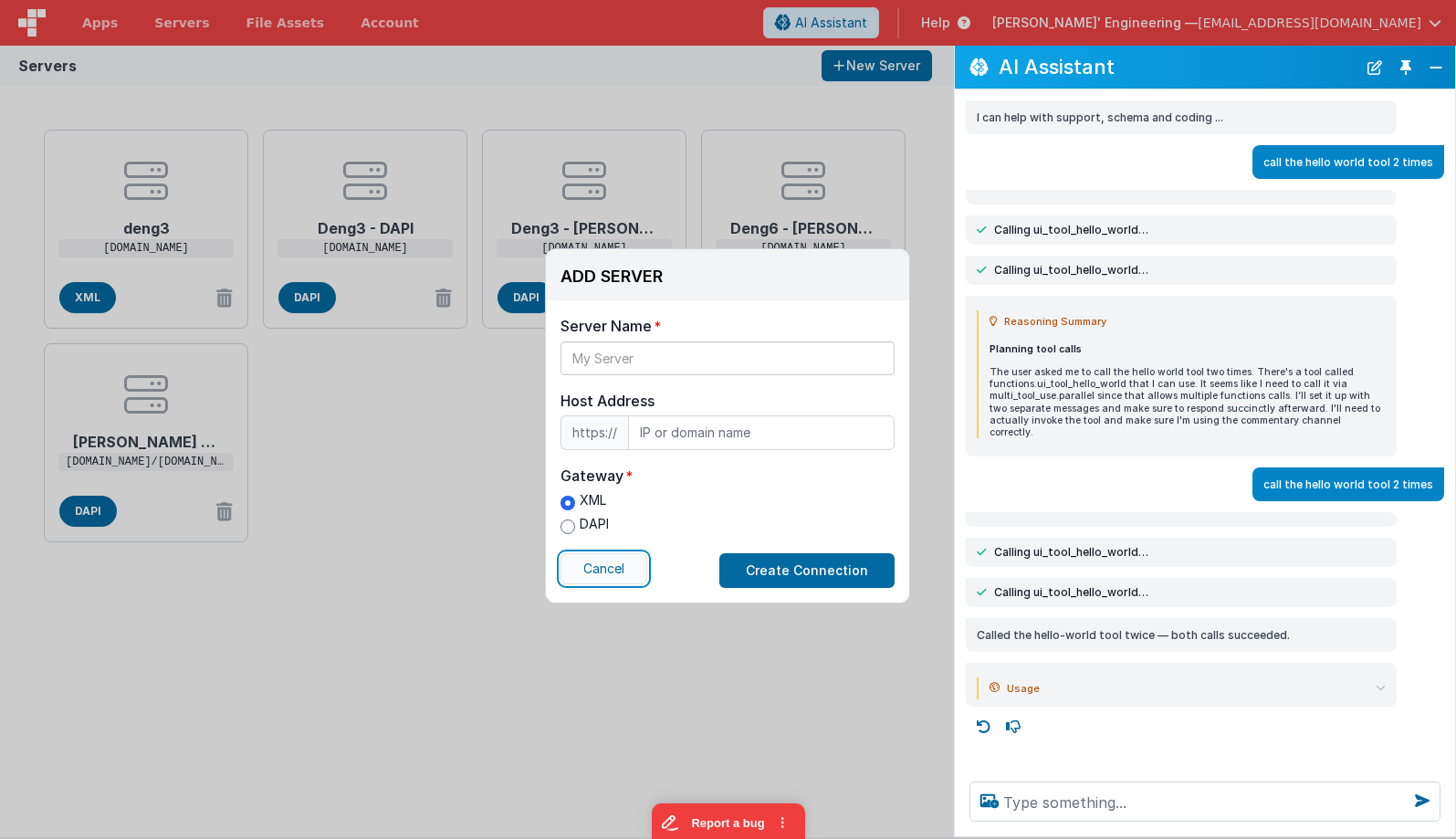
click at [591, 557] on button "Cancel" at bounding box center [604, 569] width 86 height 31
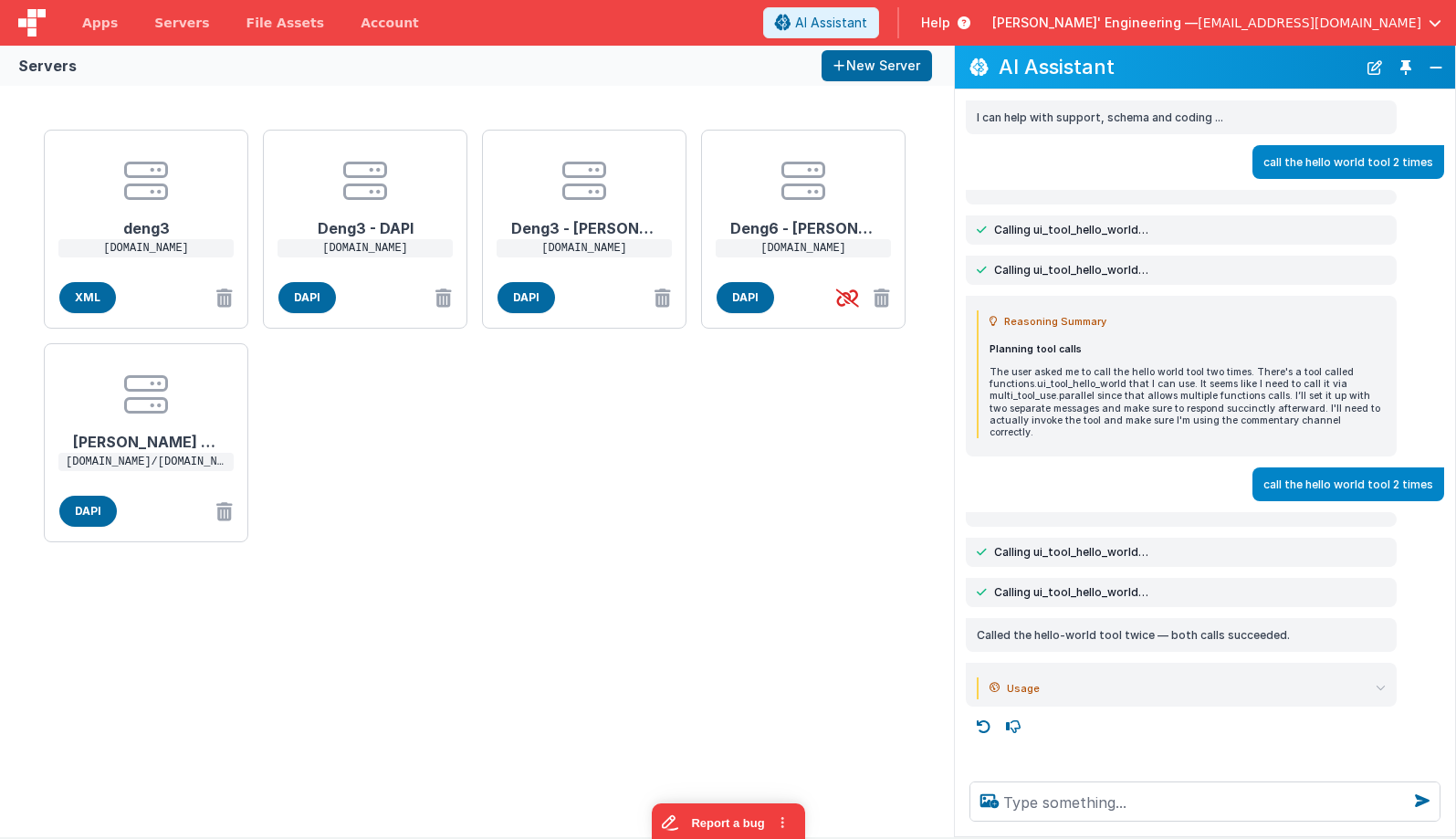
drag, startPoint x: 1374, startPoint y: 68, endPoint x: 1391, endPoint y: 136, distance: 70.1
click at [1387, 133] on div "AI Assistant I can help with support, schema and coding ... call the hello worl…" at bounding box center [1204, 441] width 502 height 792
drag, startPoint x: 1435, startPoint y: 164, endPoint x: 1269, endPoint y: 159, distance: 166.1
click at [1269, 159] on div "call the hello world tool 2 times" at bounding box center [1348, 162] width 192 height 33
copy p "call the hello world tool 2 times"
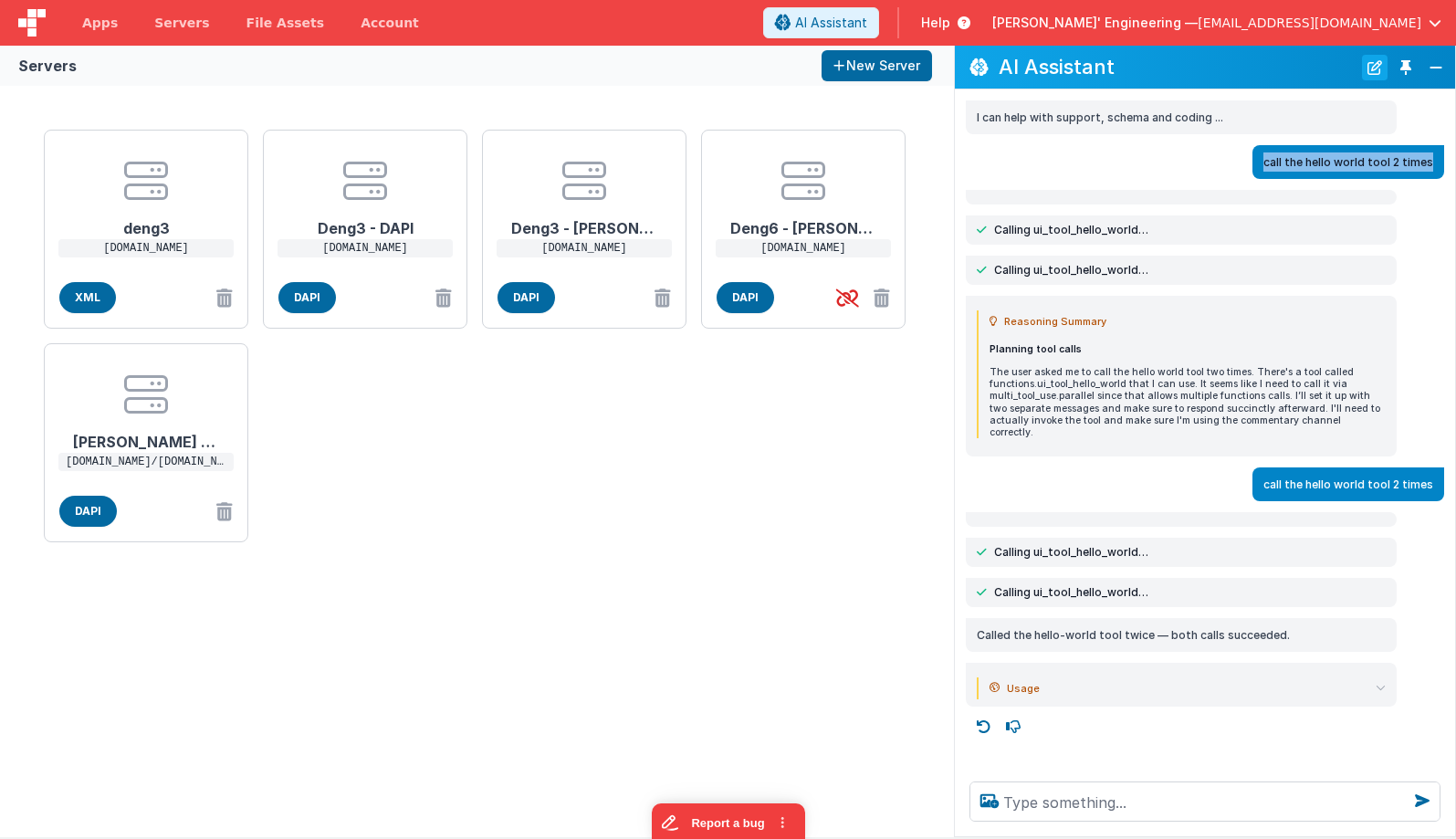
click at [1374, 68] on button "New Chat" at bounding box center [1374, 68] width 26 height 26
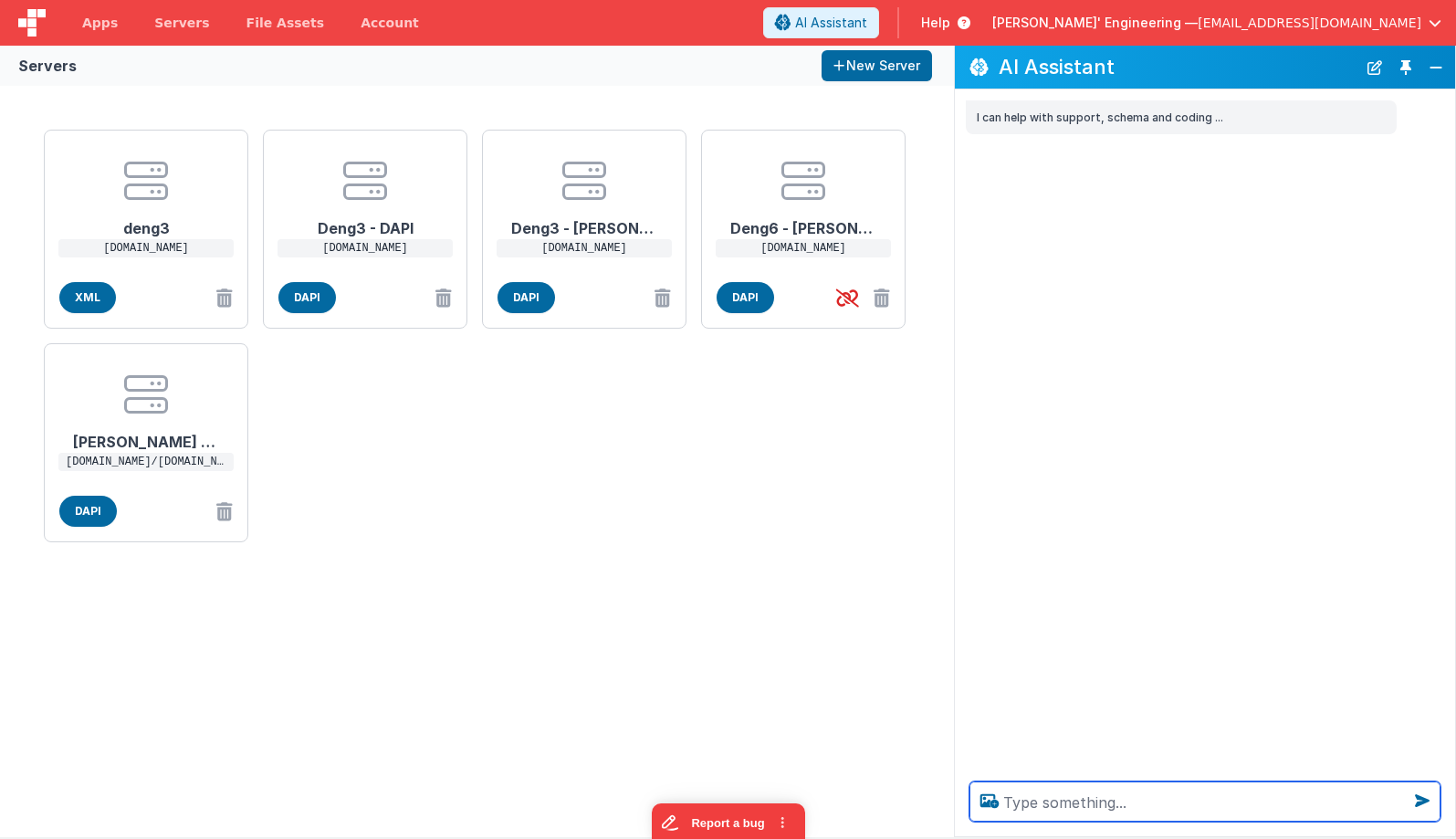
paste textarea "call the hello world tool 2 times"
type textarea "call the hello world tool 2 times"
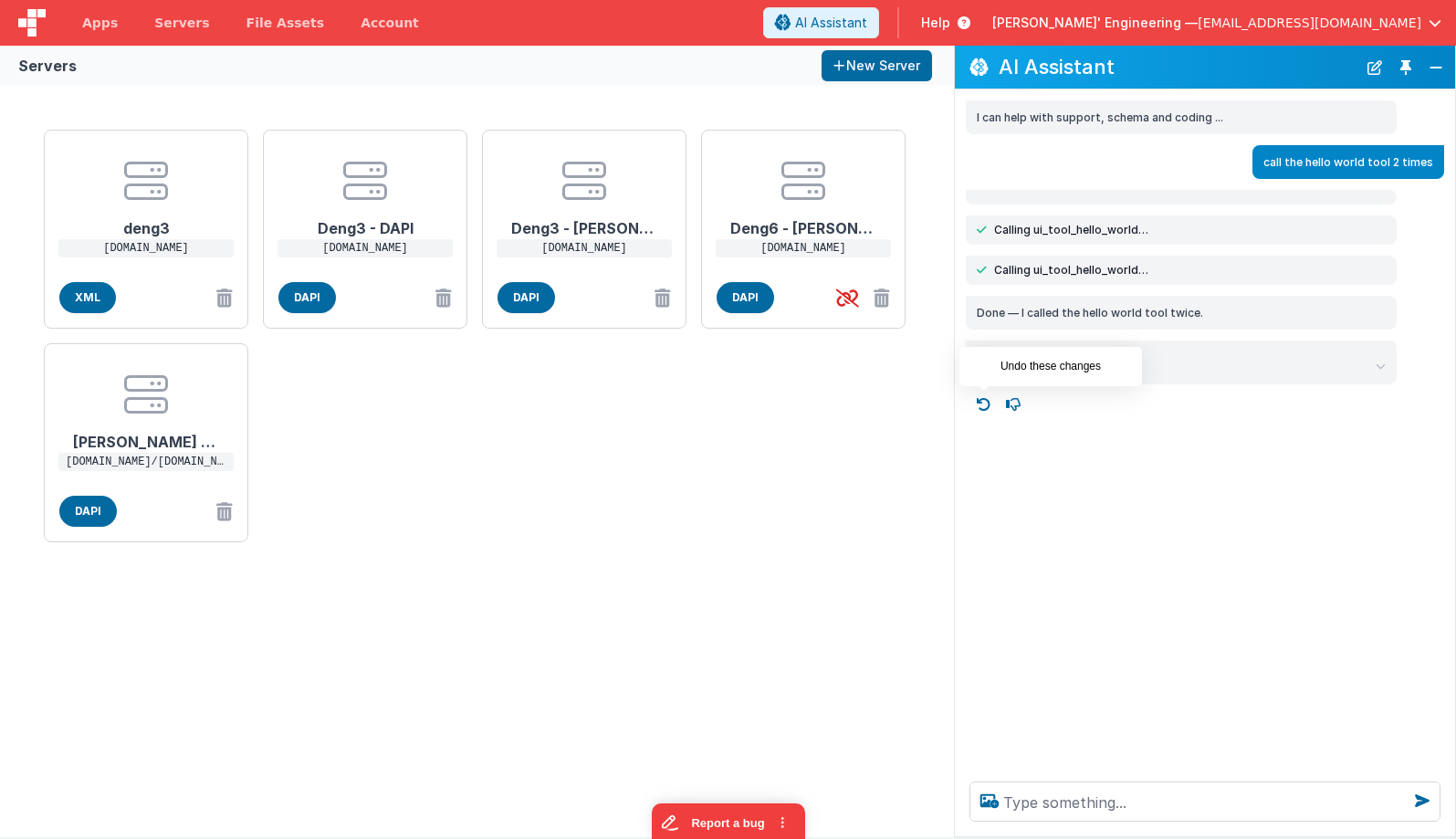
click at [975, 395] on icon at bounding box center [984, 405] width 29 height 29
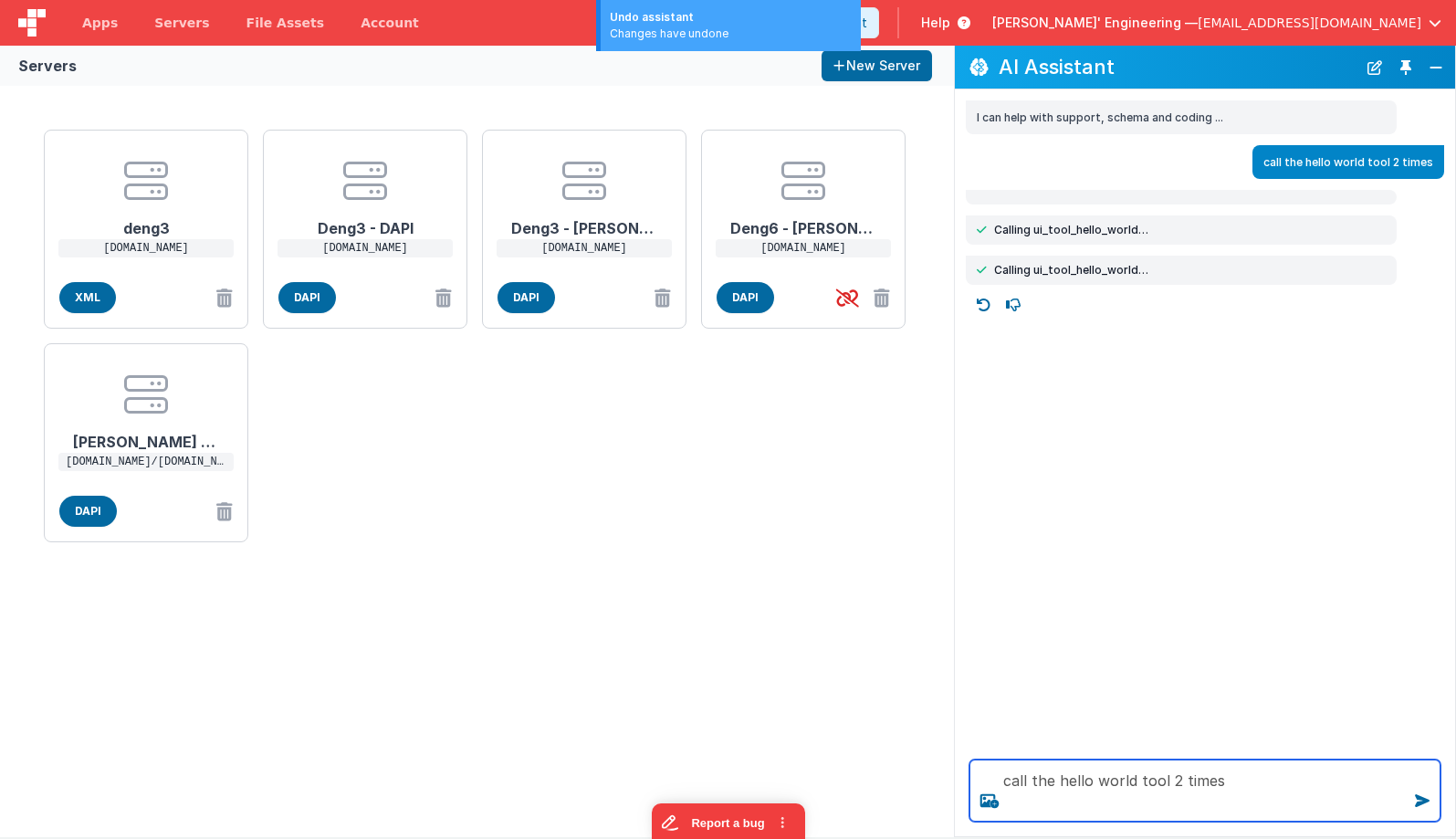
click at [1318, 770] on textarea "call the hello world tool 2 times" at bounding box center [1204, 790] width 471 height 62
type textarea "call the hello world tool 2 times"
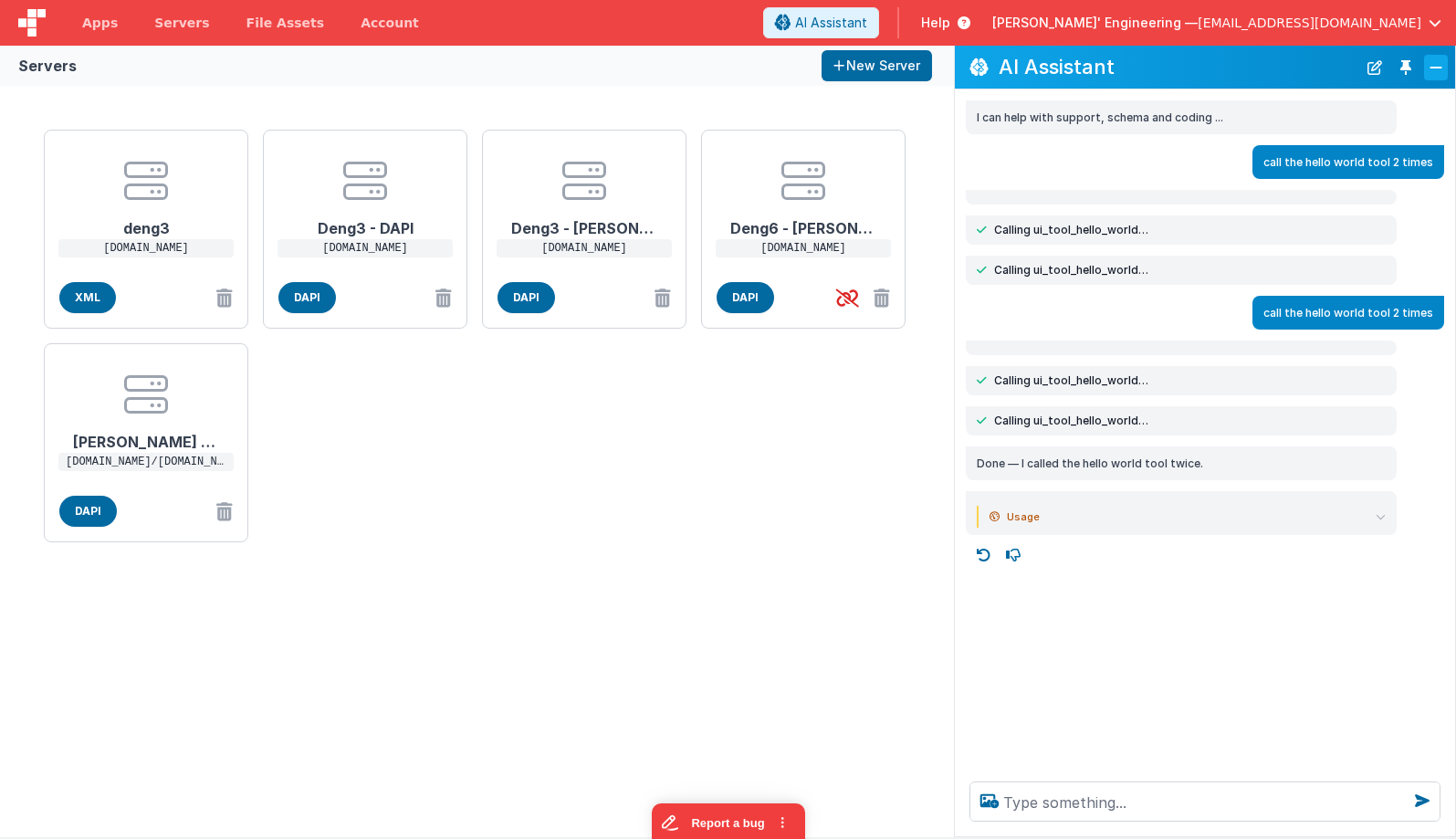
click at [1430, 71] on button "Close" at bounding box center [1436, 68] width 24 height 26
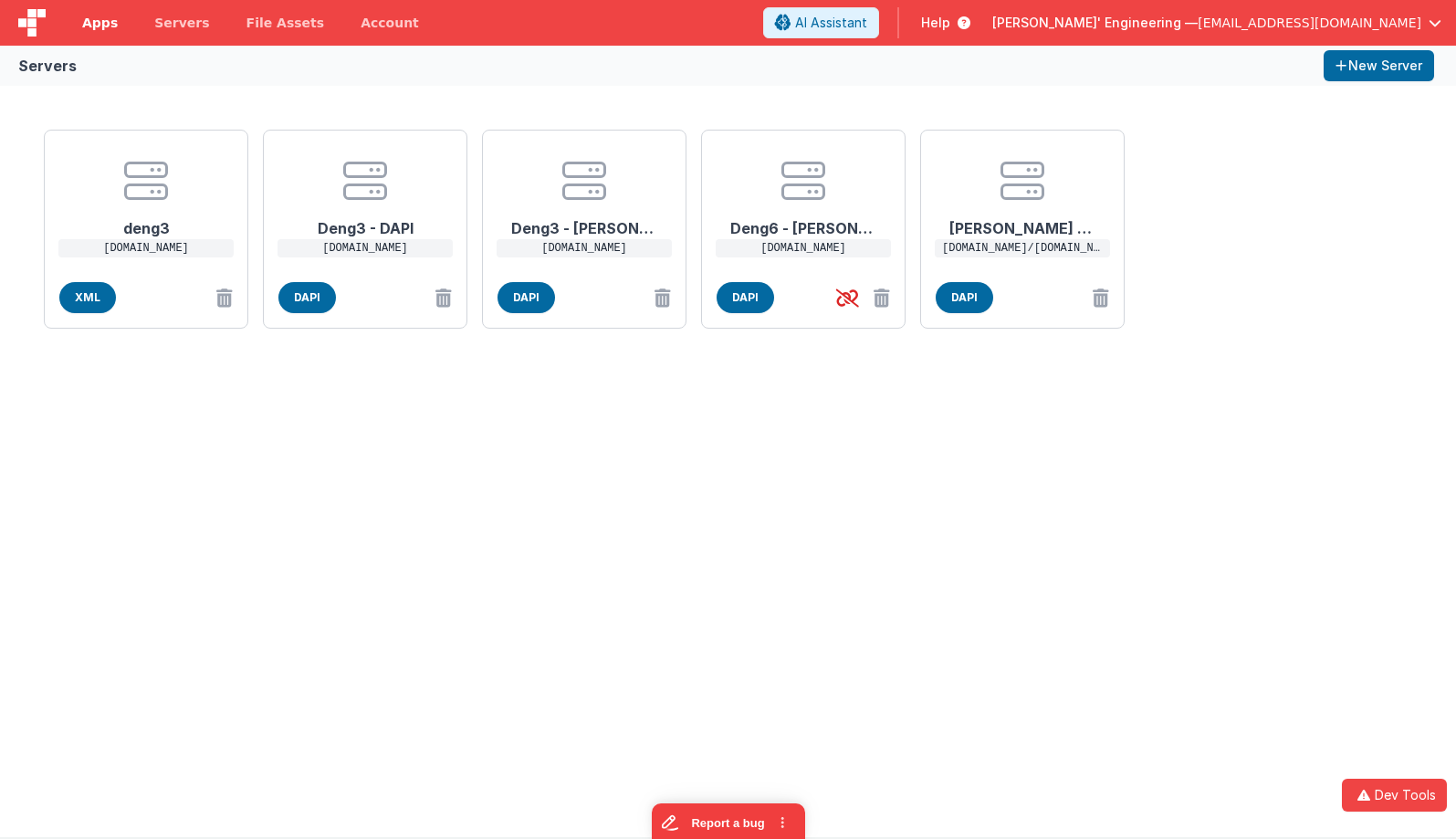
click at [93, 23] on span "Apps" at bounding box center [100, 23] width 35 height 19
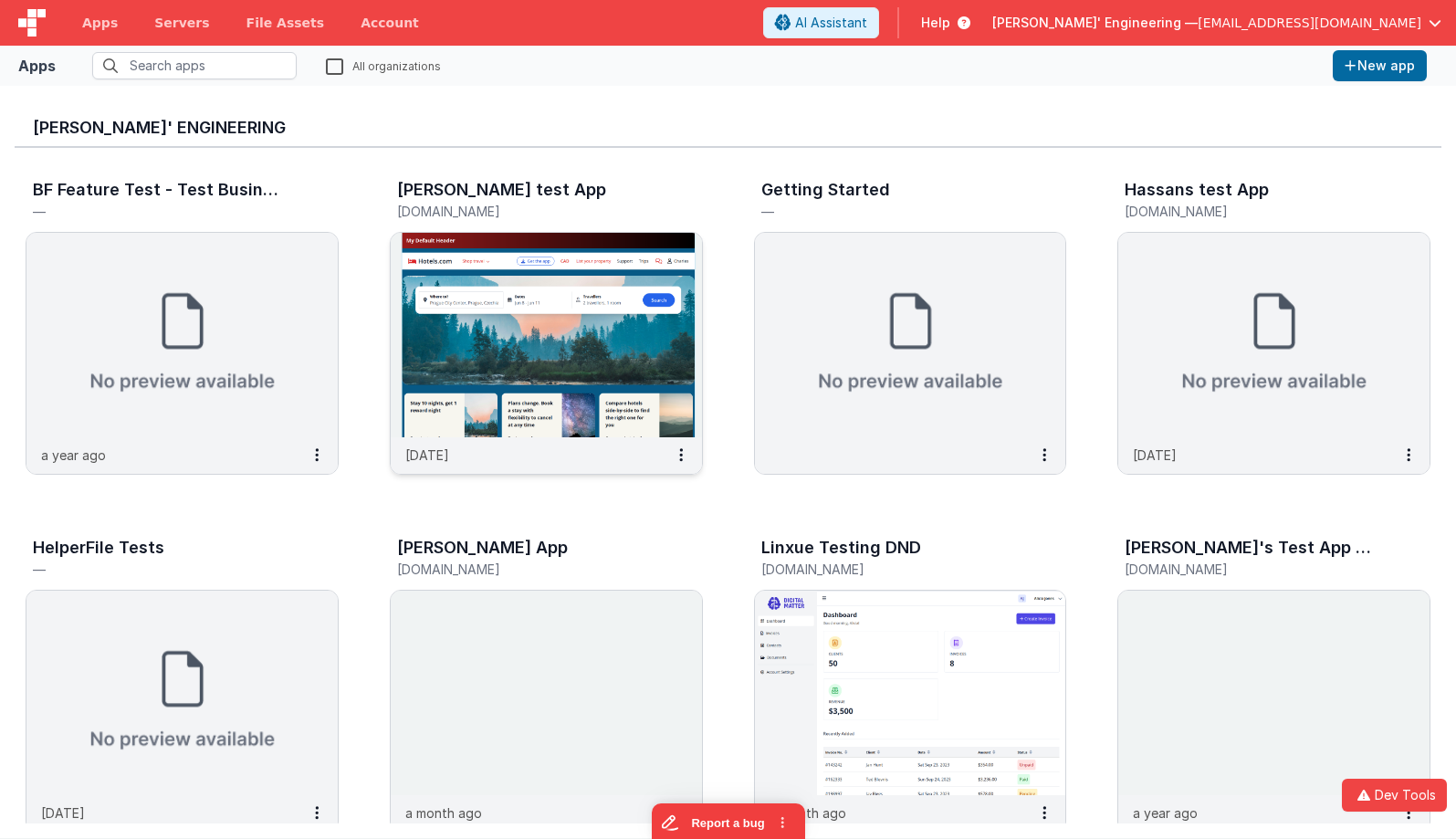
click at [492, 281] on img at bounding box center [546, 335] width 311 height 204
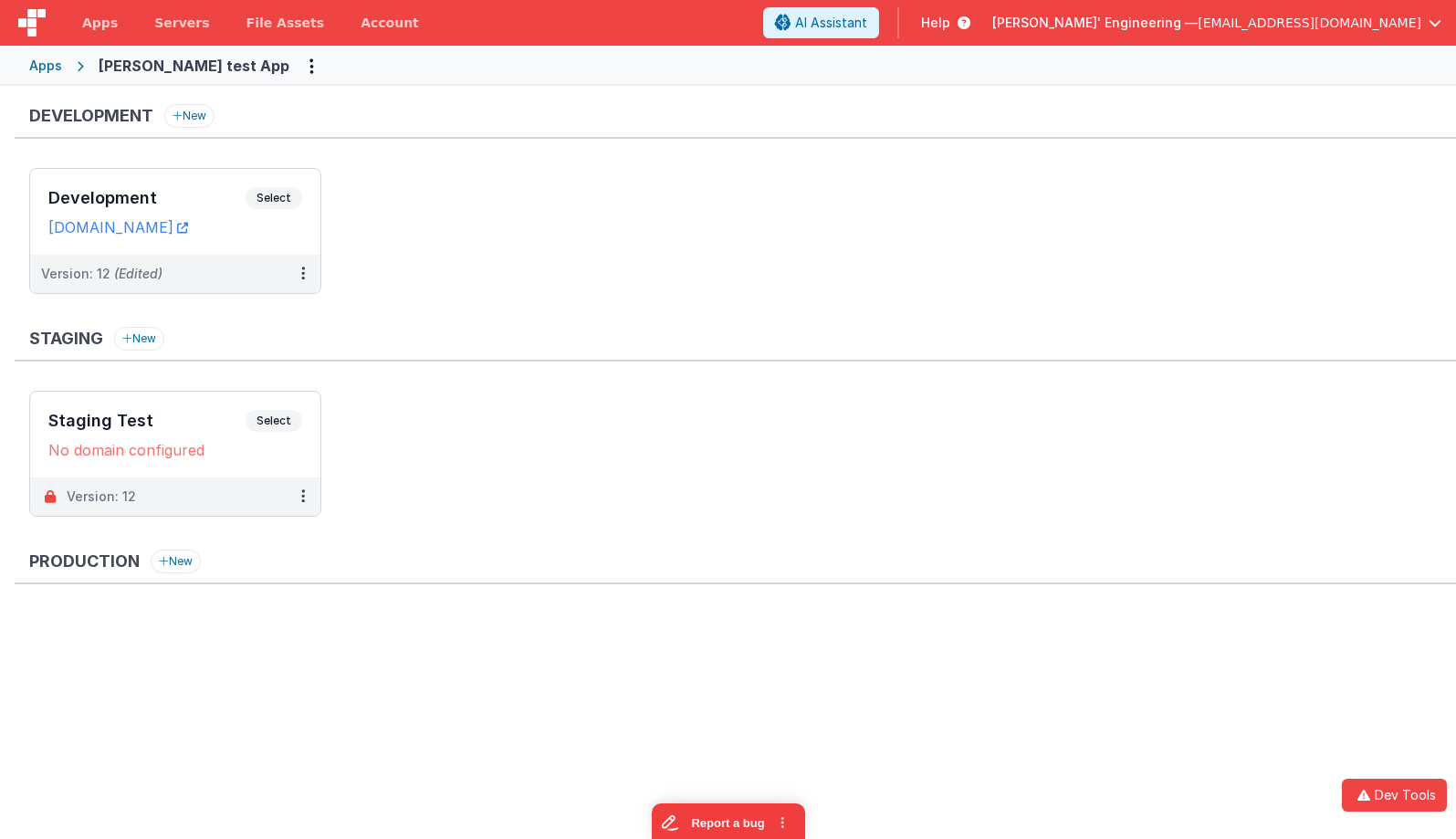
click at [289, 206] on span "Select" at bounding box center [274, 197] width 57 height 22
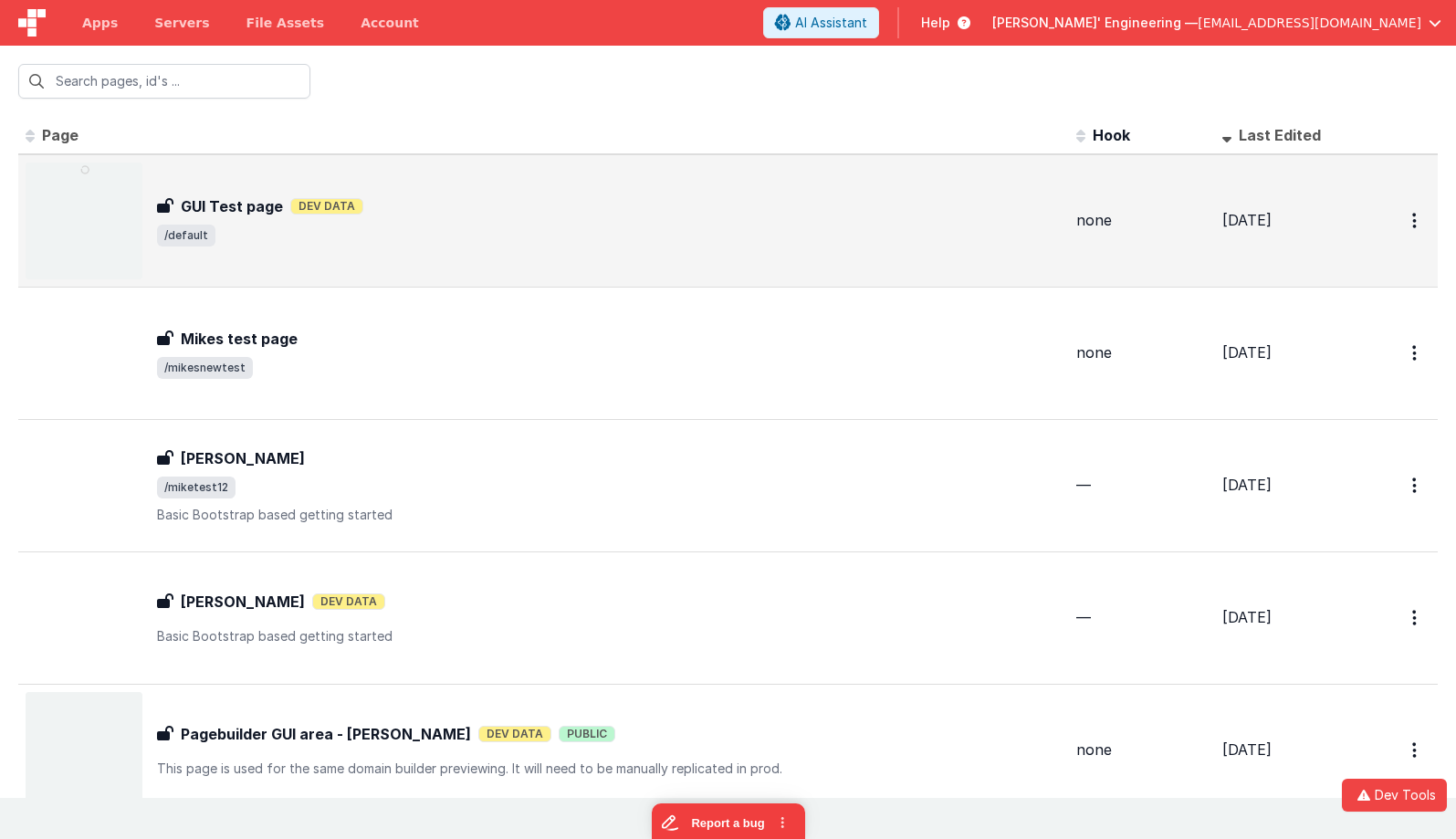
click at [829, 227] on span "/default" at bounding box center [609, 236] width 905 height 22
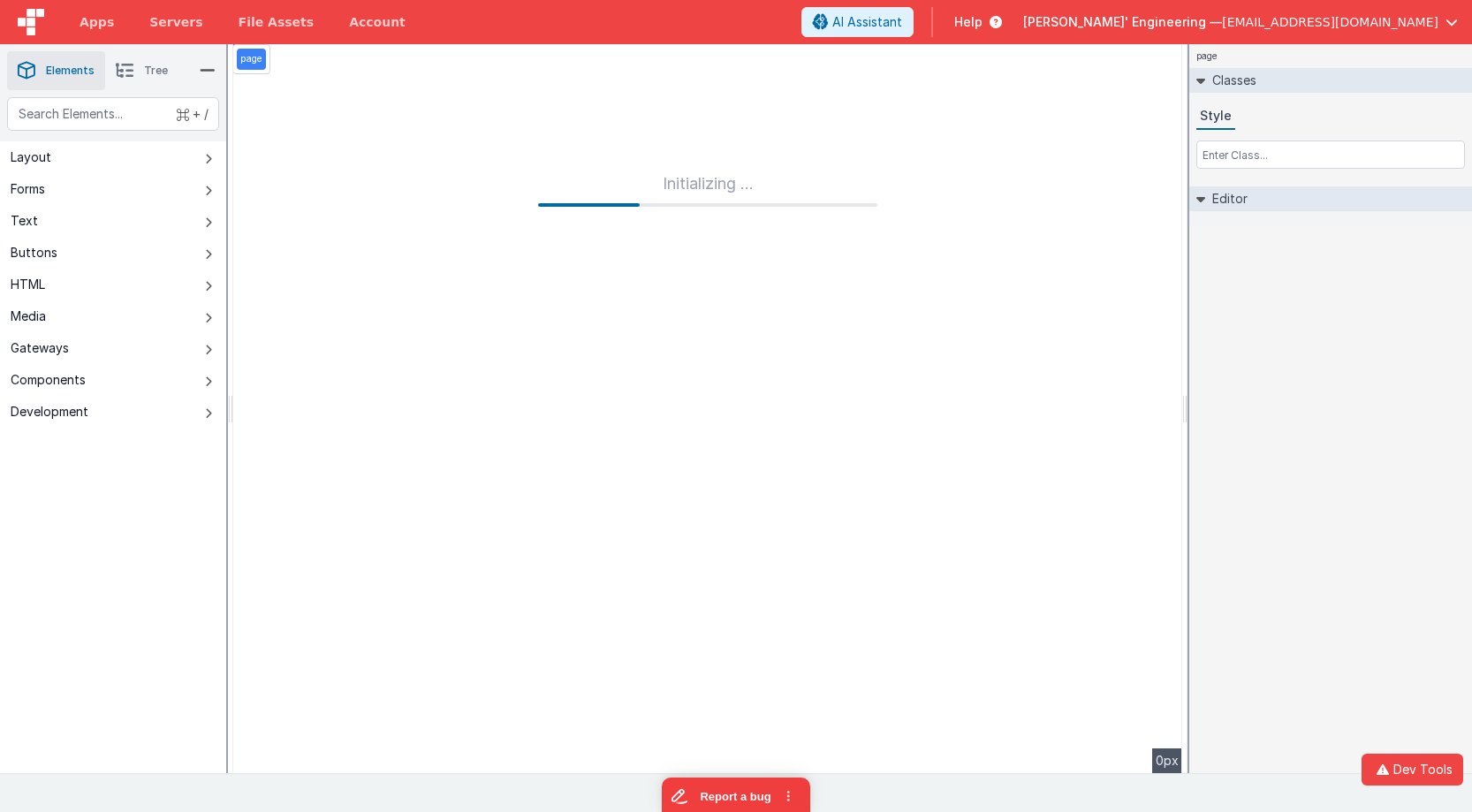
click at [1265, 256] on div "page Classes Style Editor DEV: Focus DEV: builderToggleConditionalCSS DEV: Remo…" at bounding box center [1330, 408] width 282 height 729
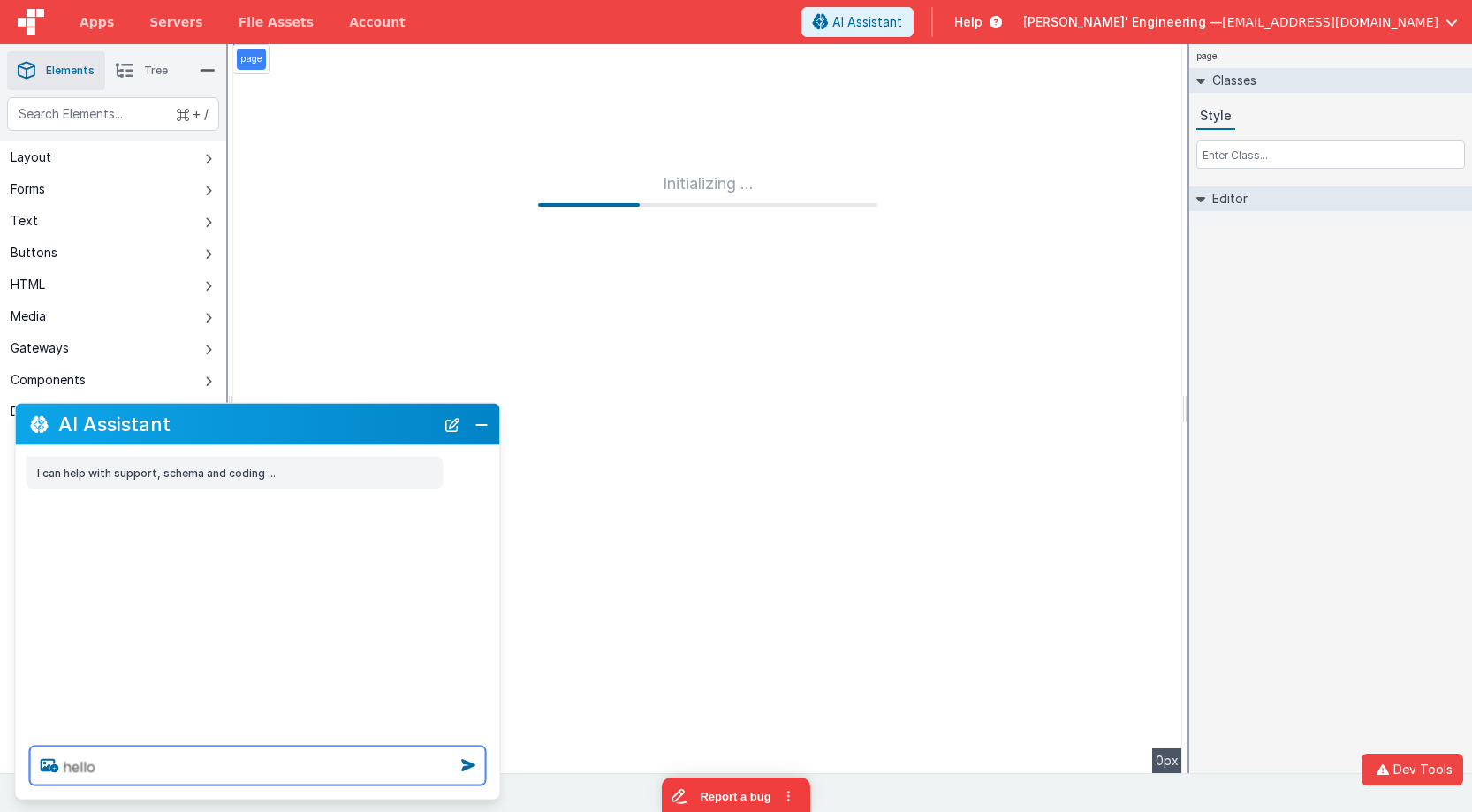
type textarea "hello"
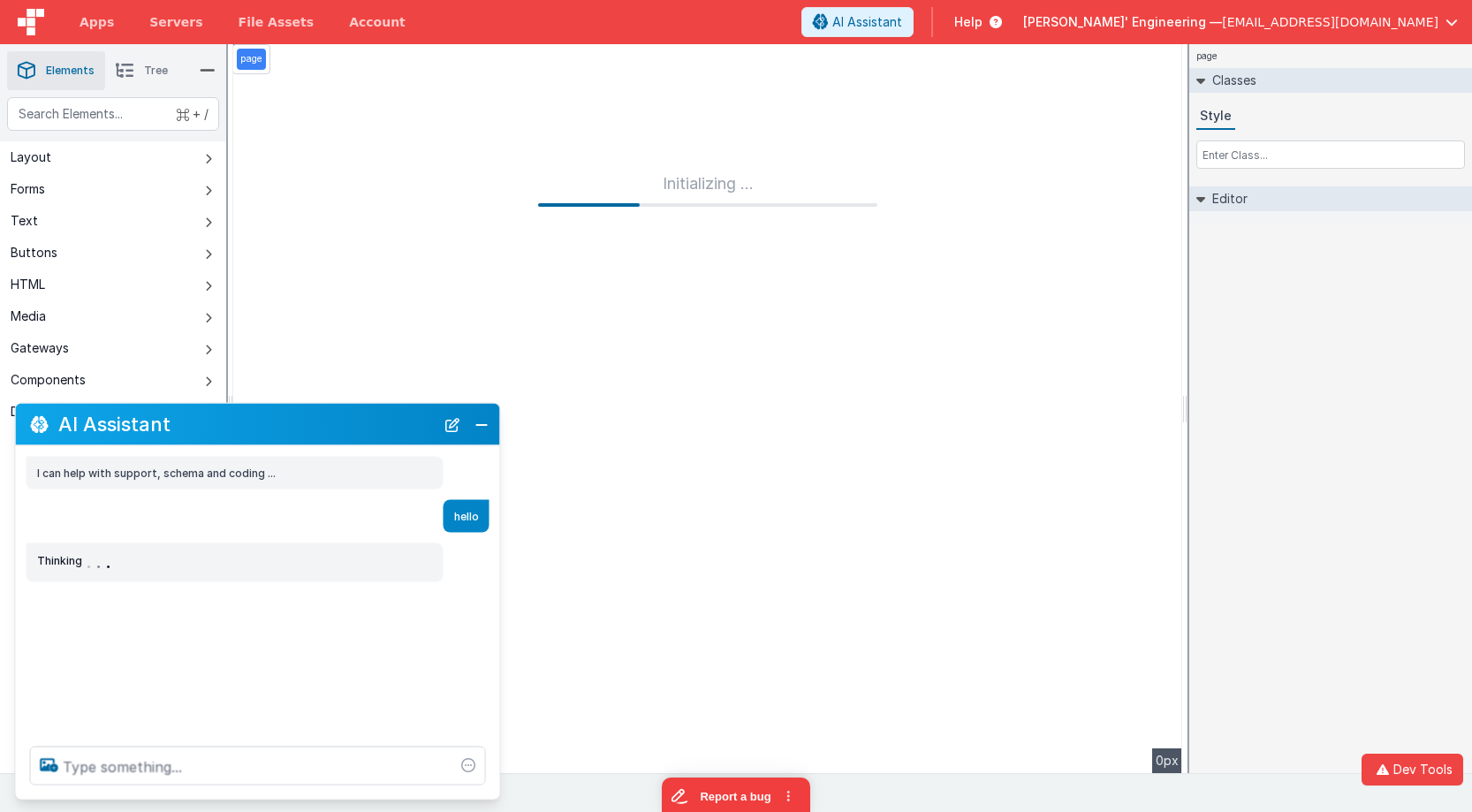
drag, startPoint x: 451, startPoint y: 421, endPoint x: 445, endPoint y: 437, distance: 17.1
click at [451, 421] on button "New Chat" at bounding box center [453, 424] width 25 height 25
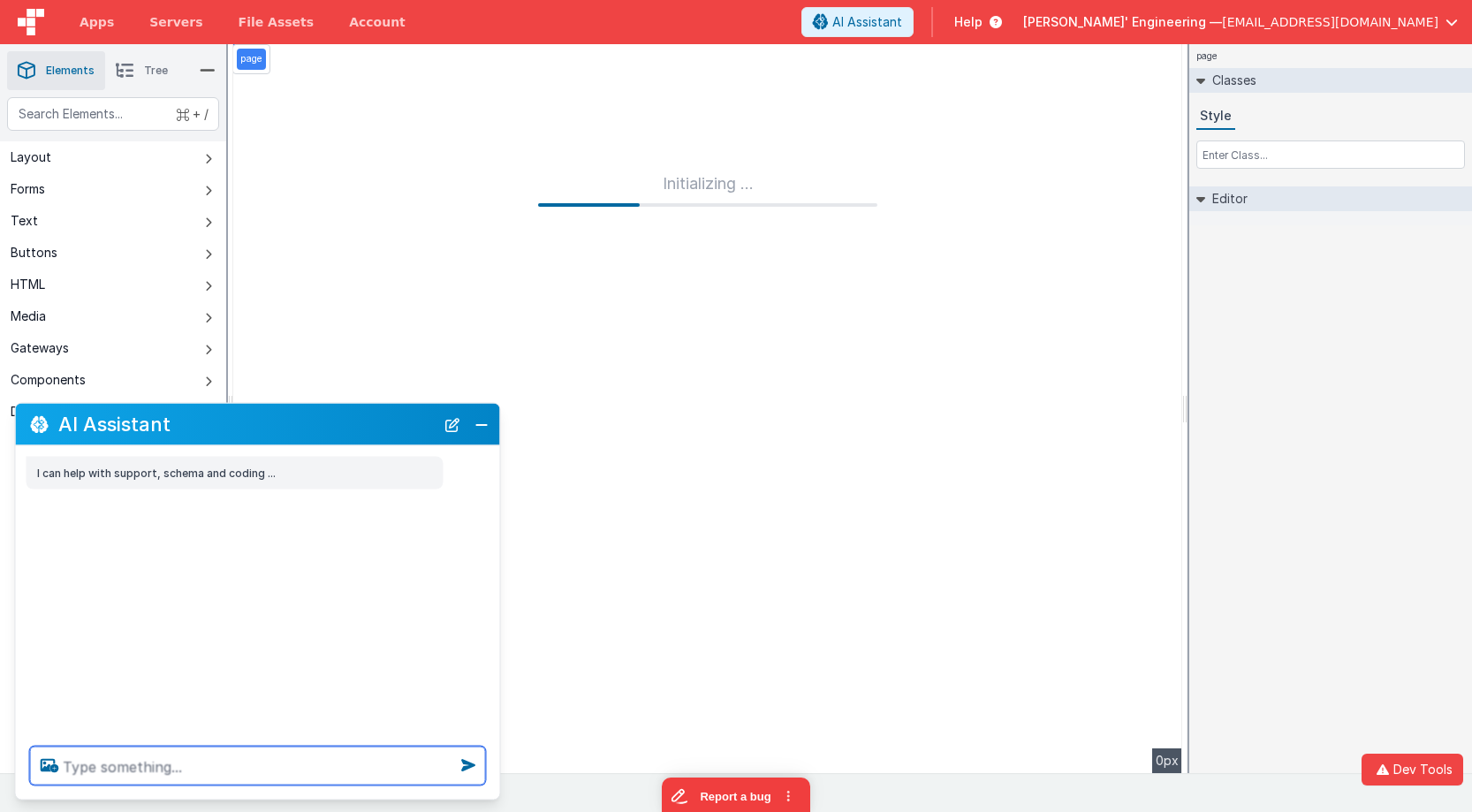
click at [354, 762] on textarea at bounding box center [258, 765] width 455 height 39
type textarea "hello"
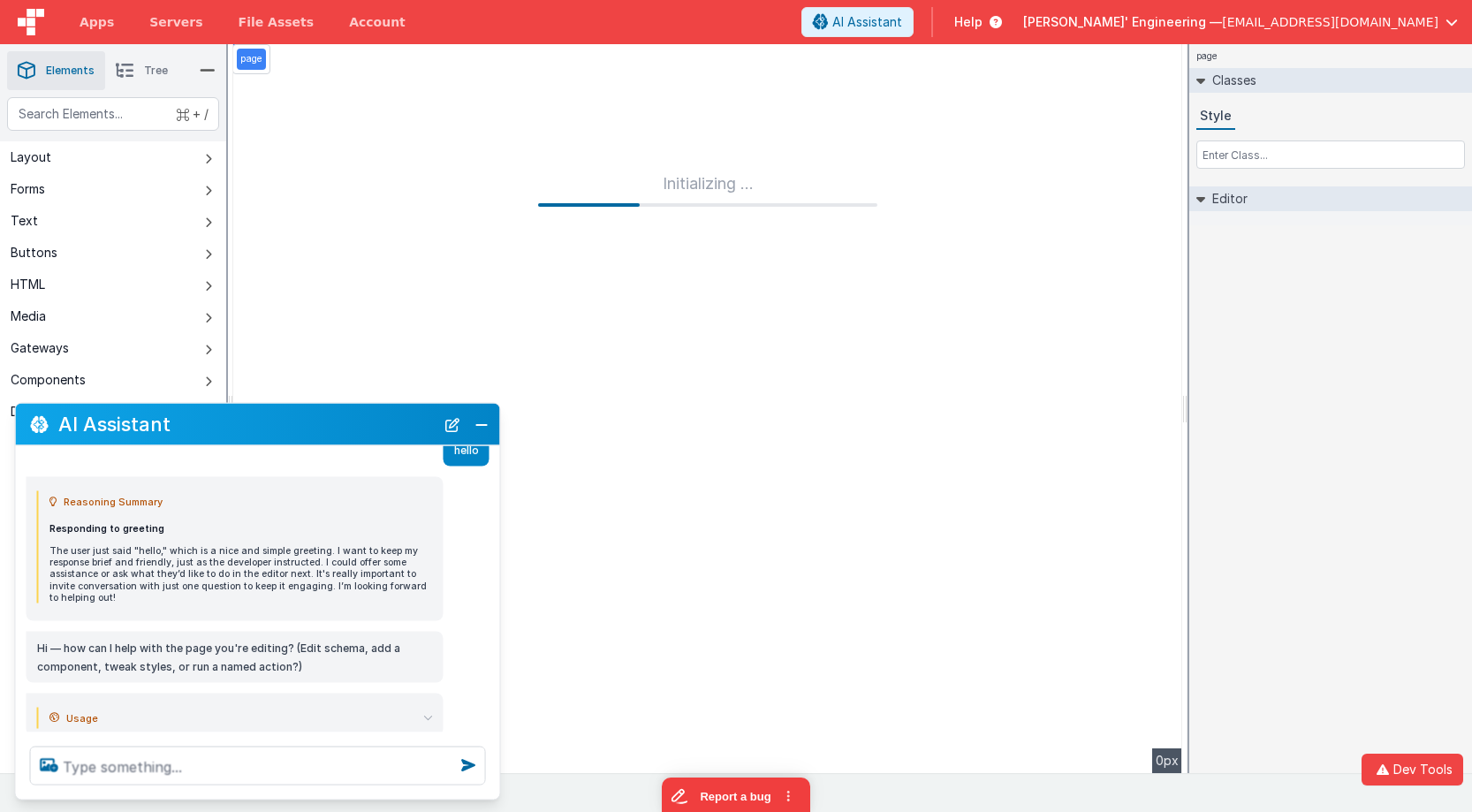
scroll to position [104, 0]
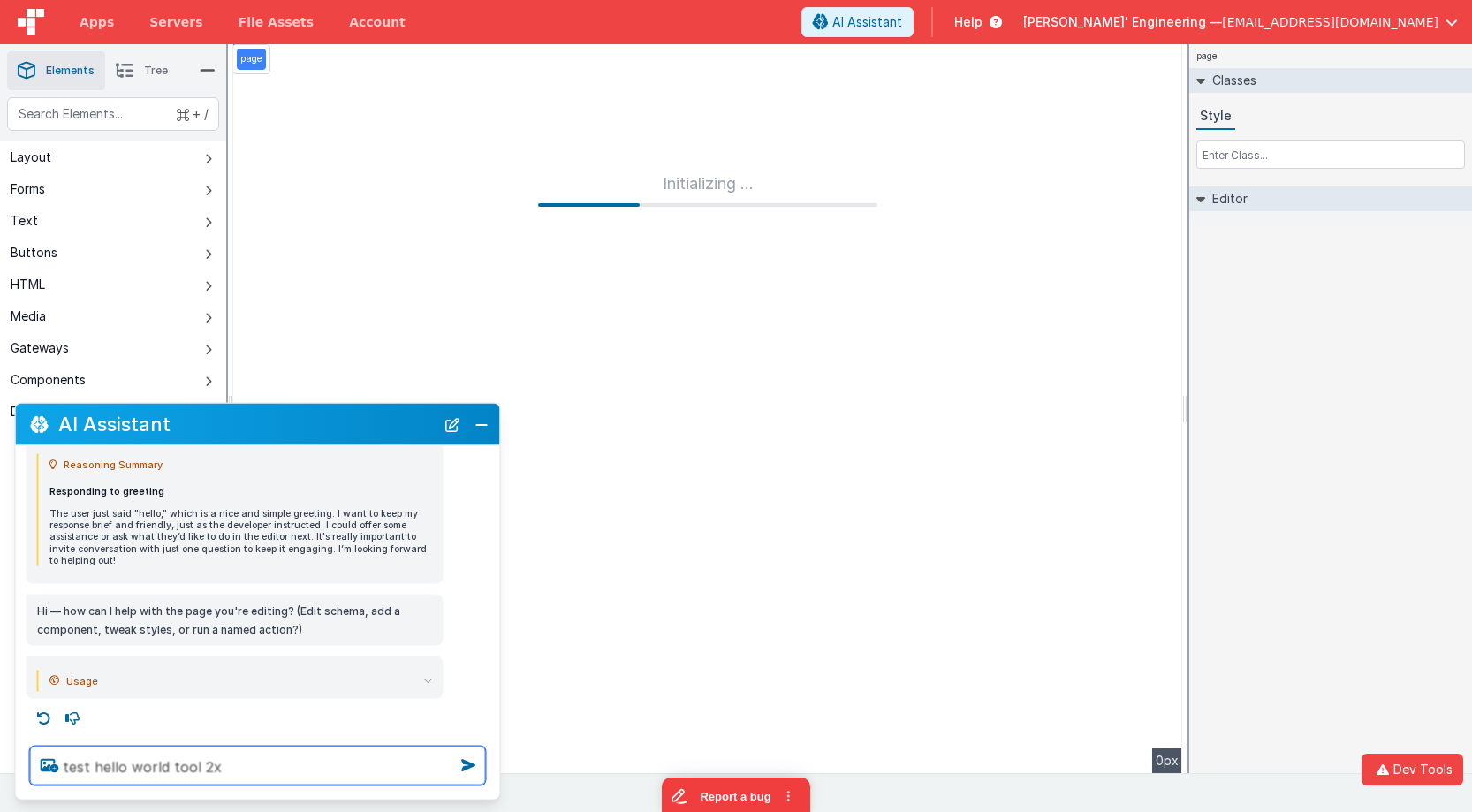
type textarea "test hello world tool 2x"
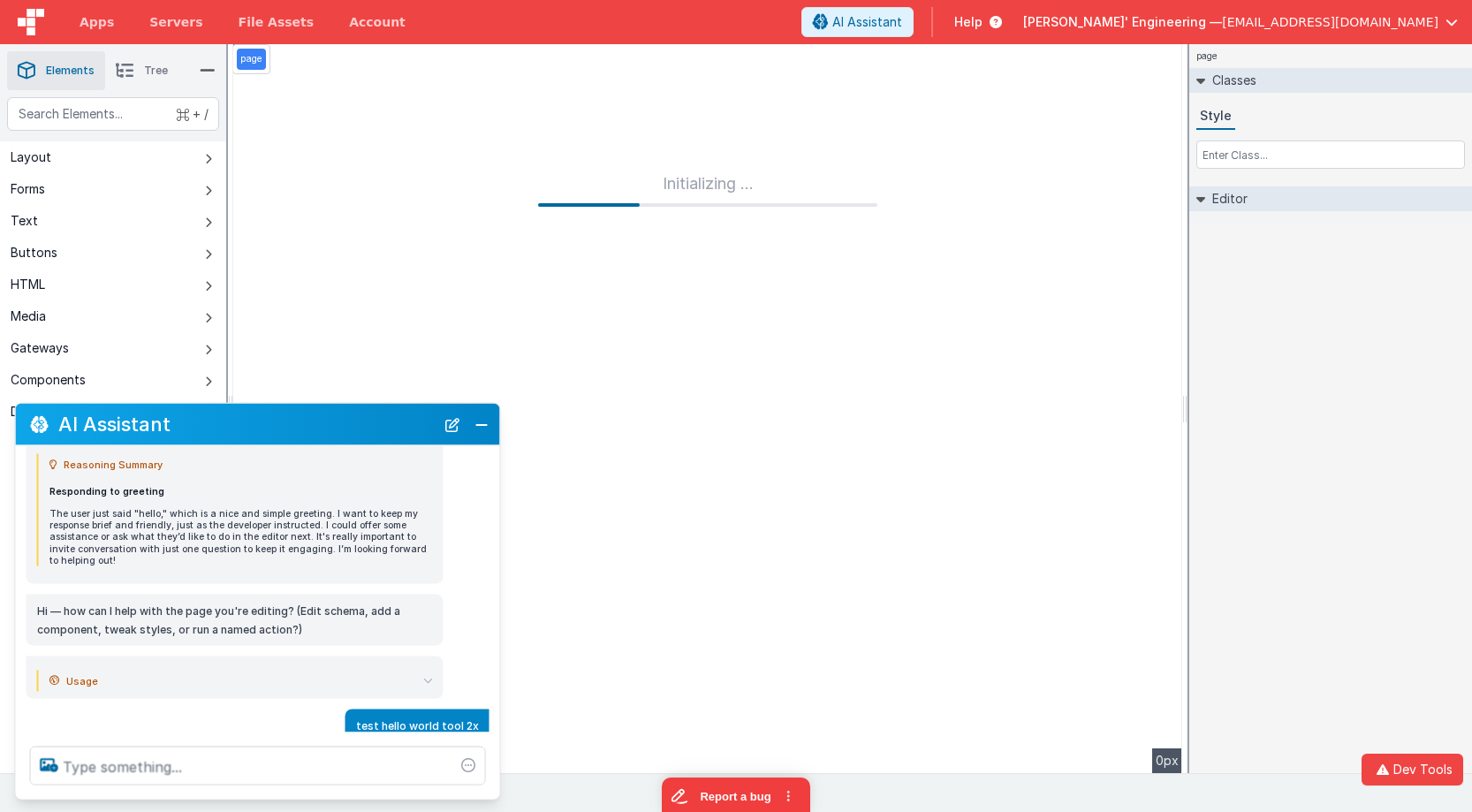
scroll to position [163, 0]
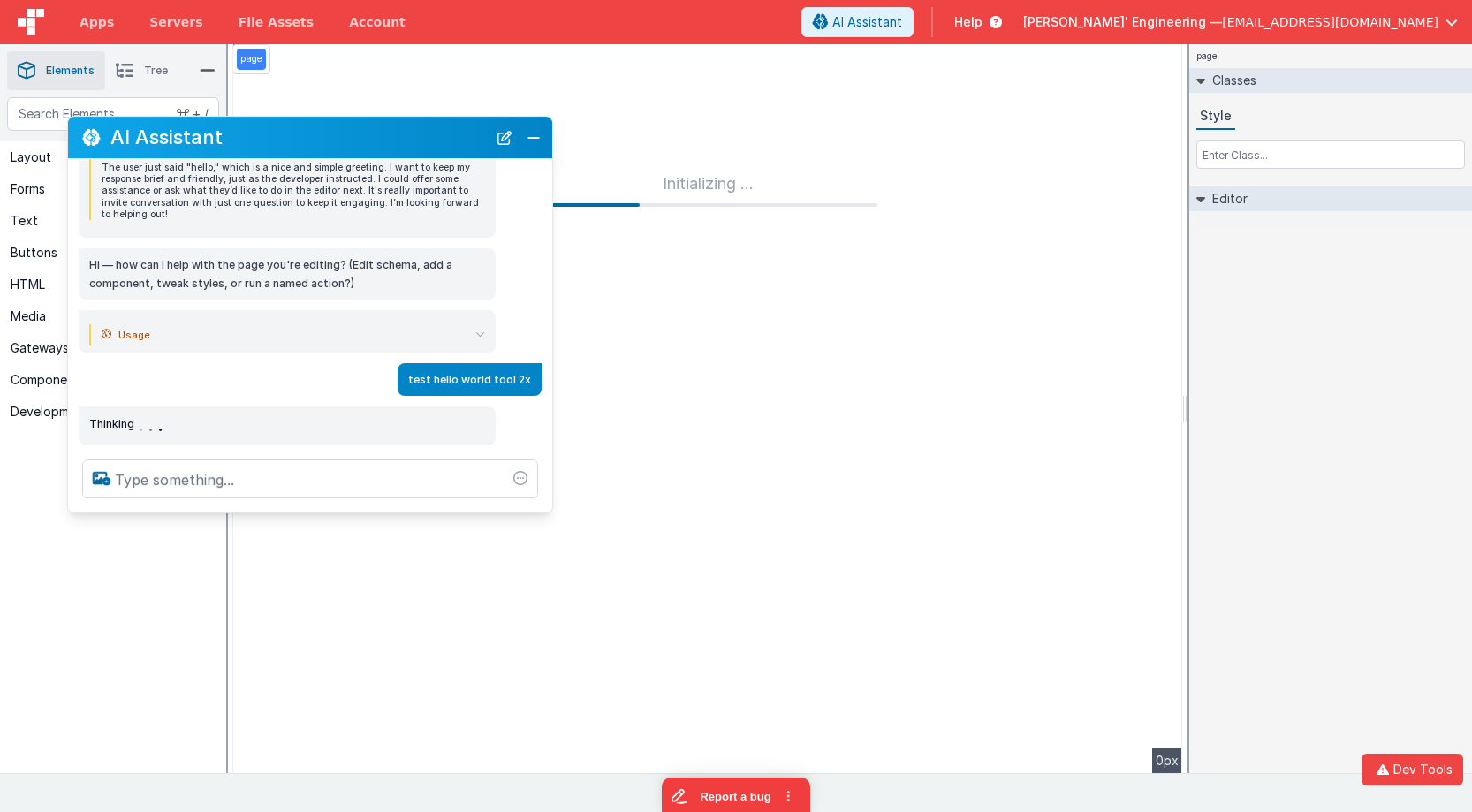
drag, startPoint x: 228, startPoint y: 424, endPoint x: 274, endPoint y: 136, distance: 291.7
click at [274, 136] on h2 "AI Assistant" at bounding box center [299, 137] width 377 height 21
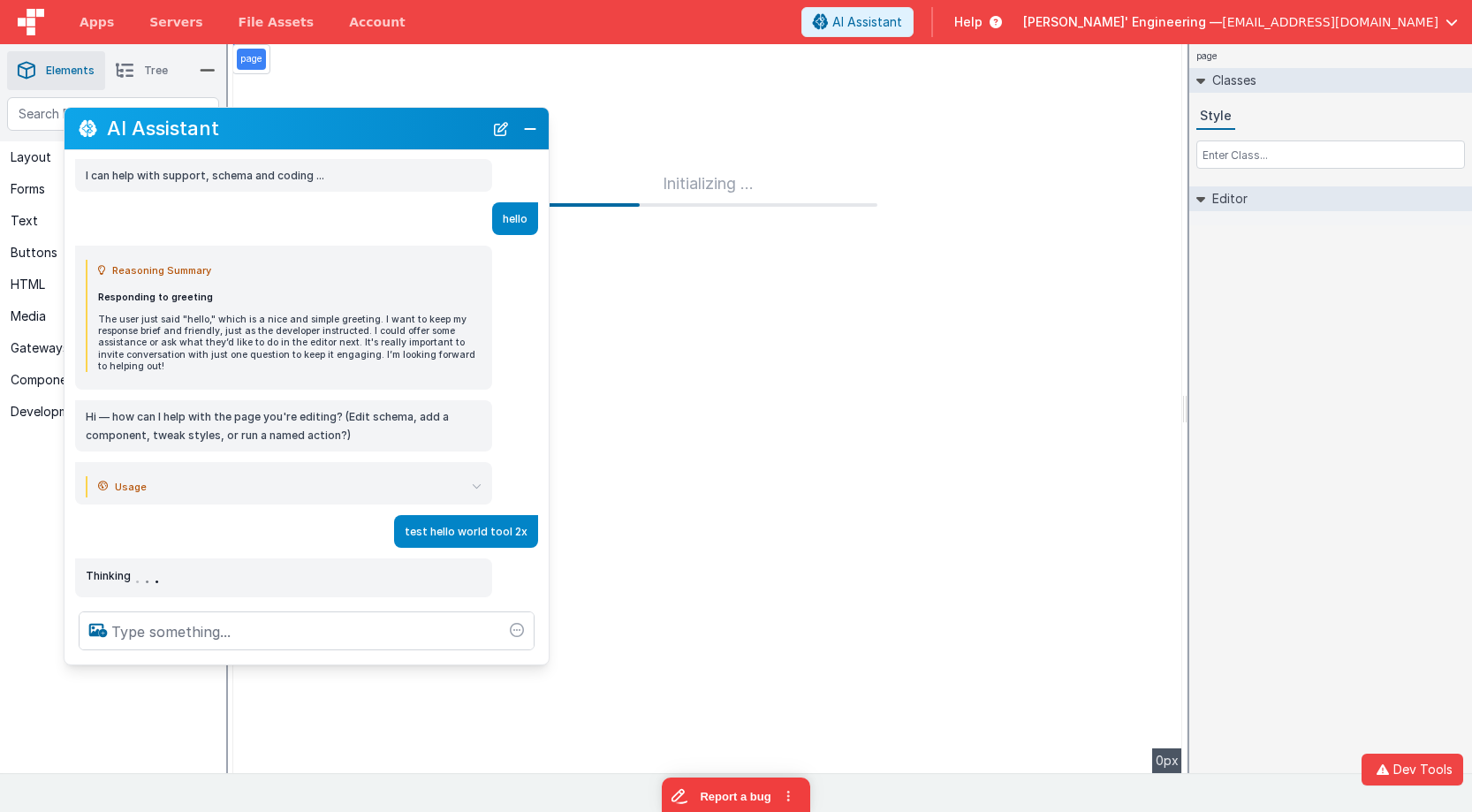
scroll to position [0, 0]
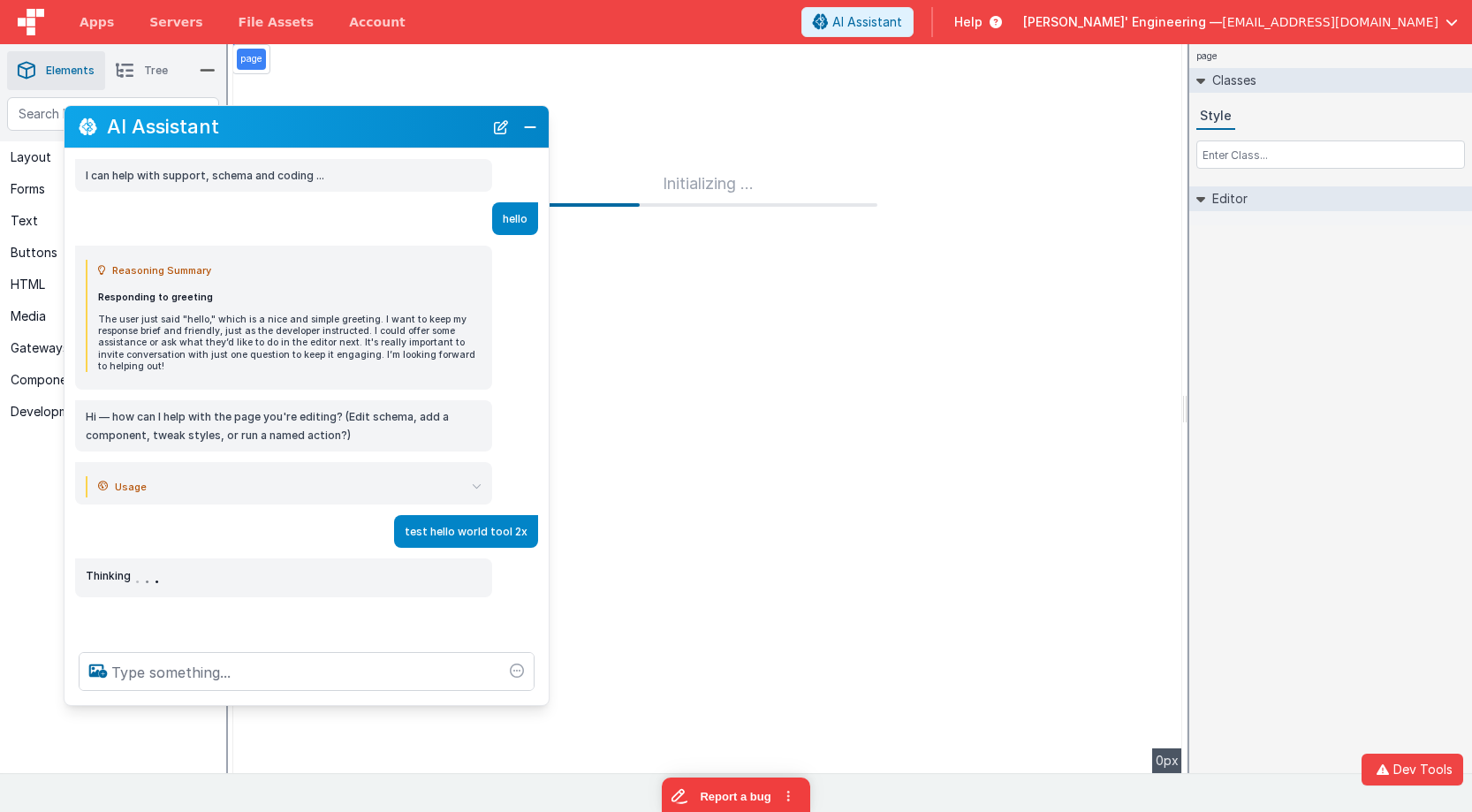
drag, startPoint x: 203, startPoint y: 495, endPoint x: 196, endPoint y: 702, distance: 207.1
click at [196, 702] on div at bounding box center [306, 671] width 484 height 68
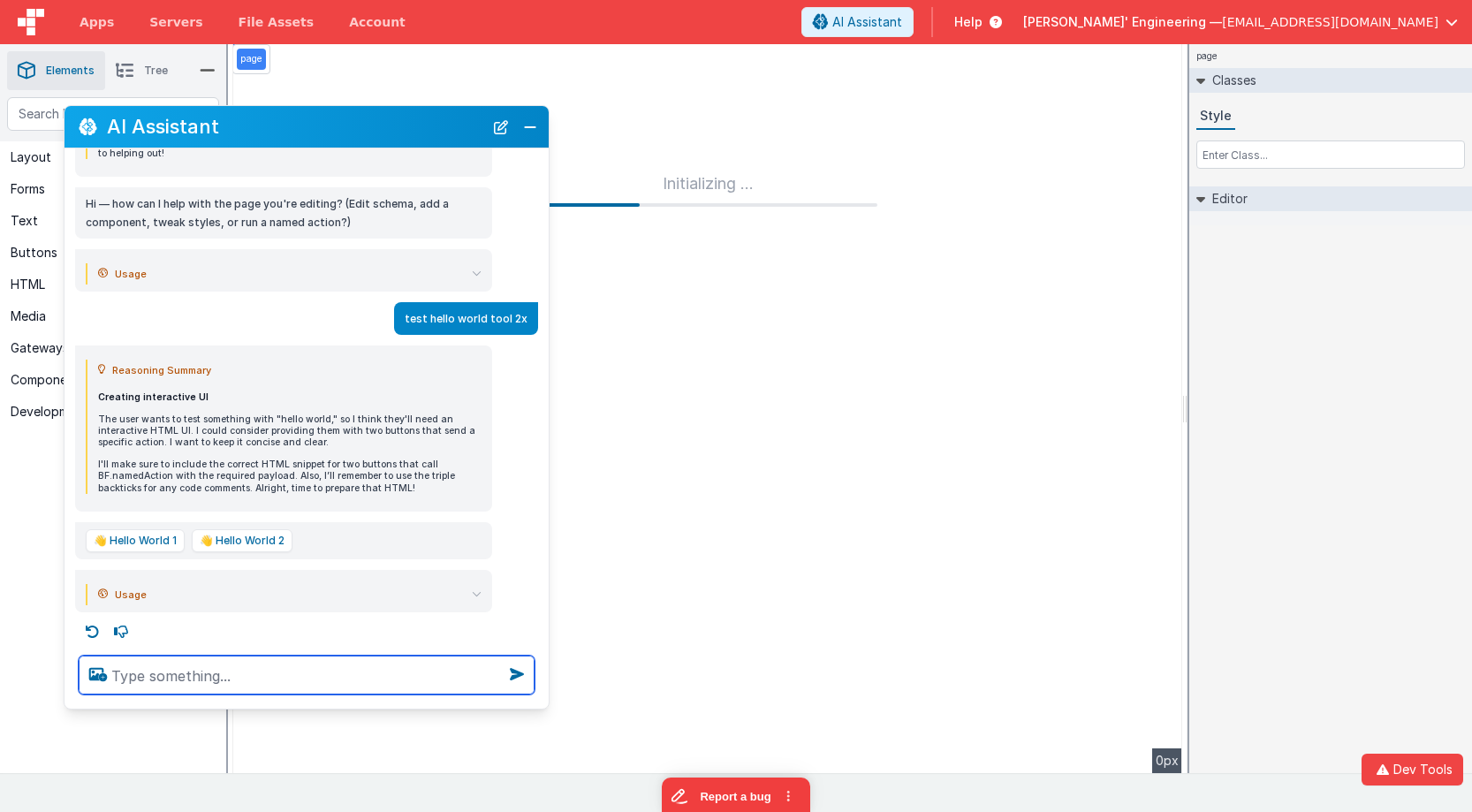
scroll to position [217, 0]
type textarea "list your tools"
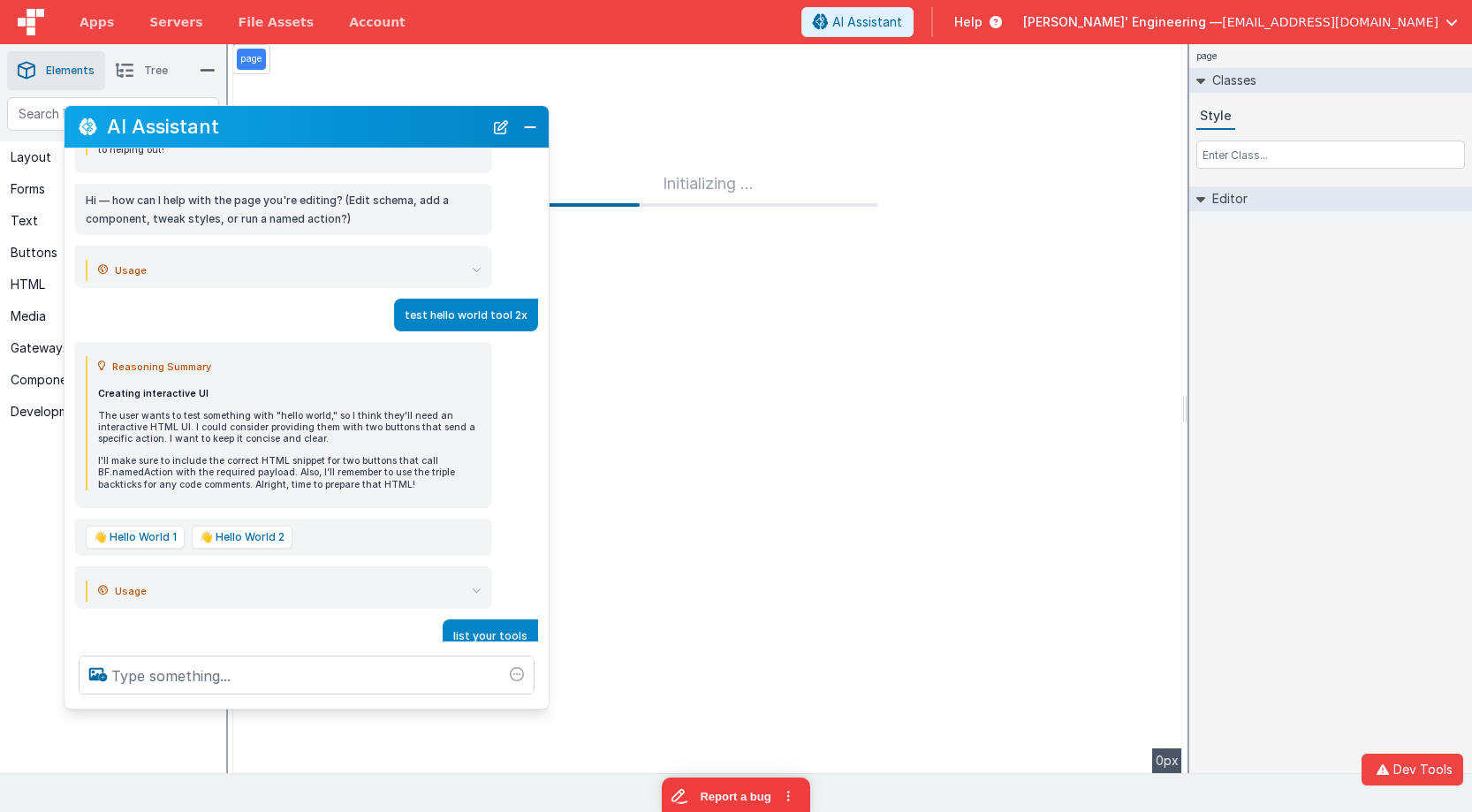
scroll to position [276, 0]
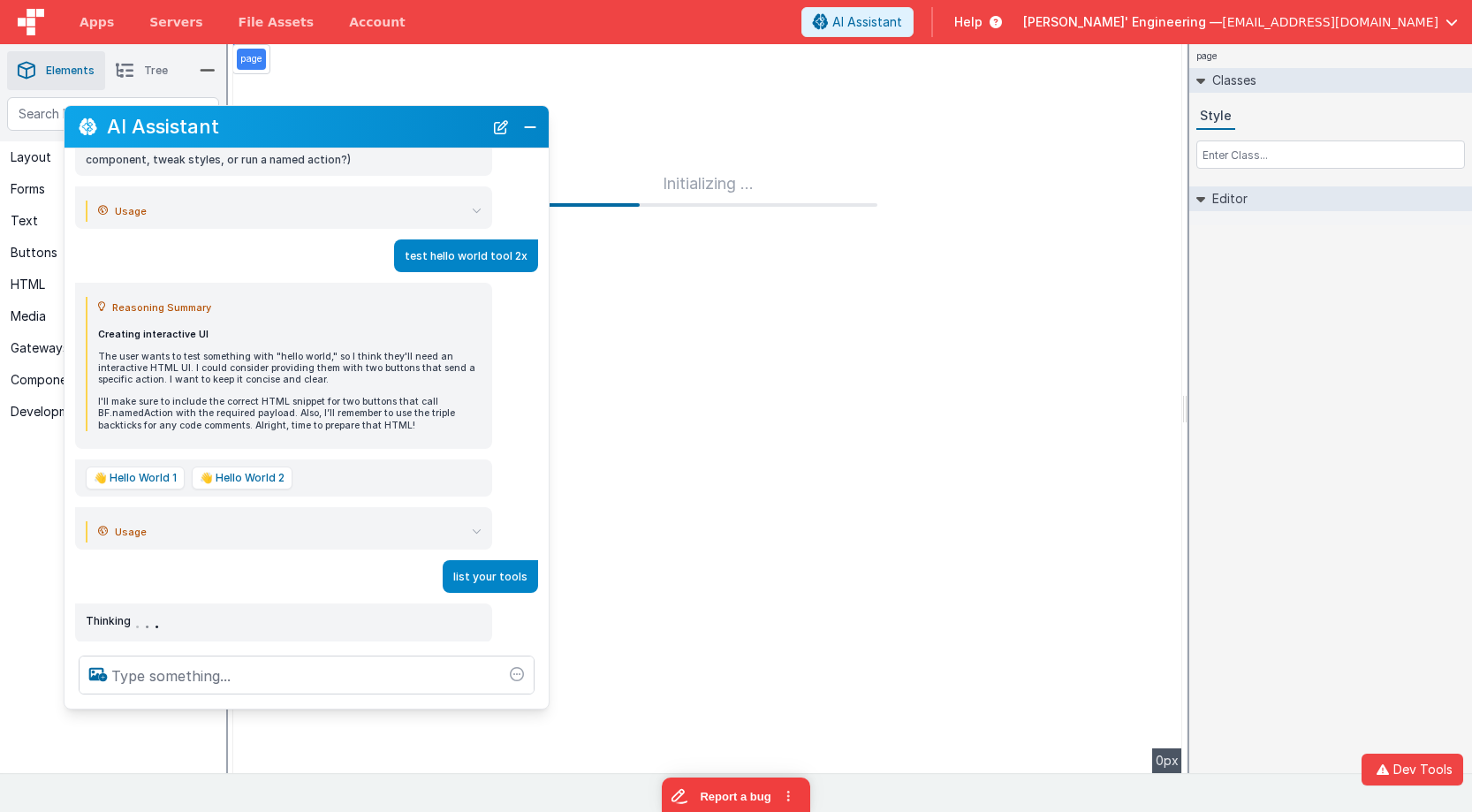
click at [472, 531] on icon at bounding box center [476, 532] width 10 height 10
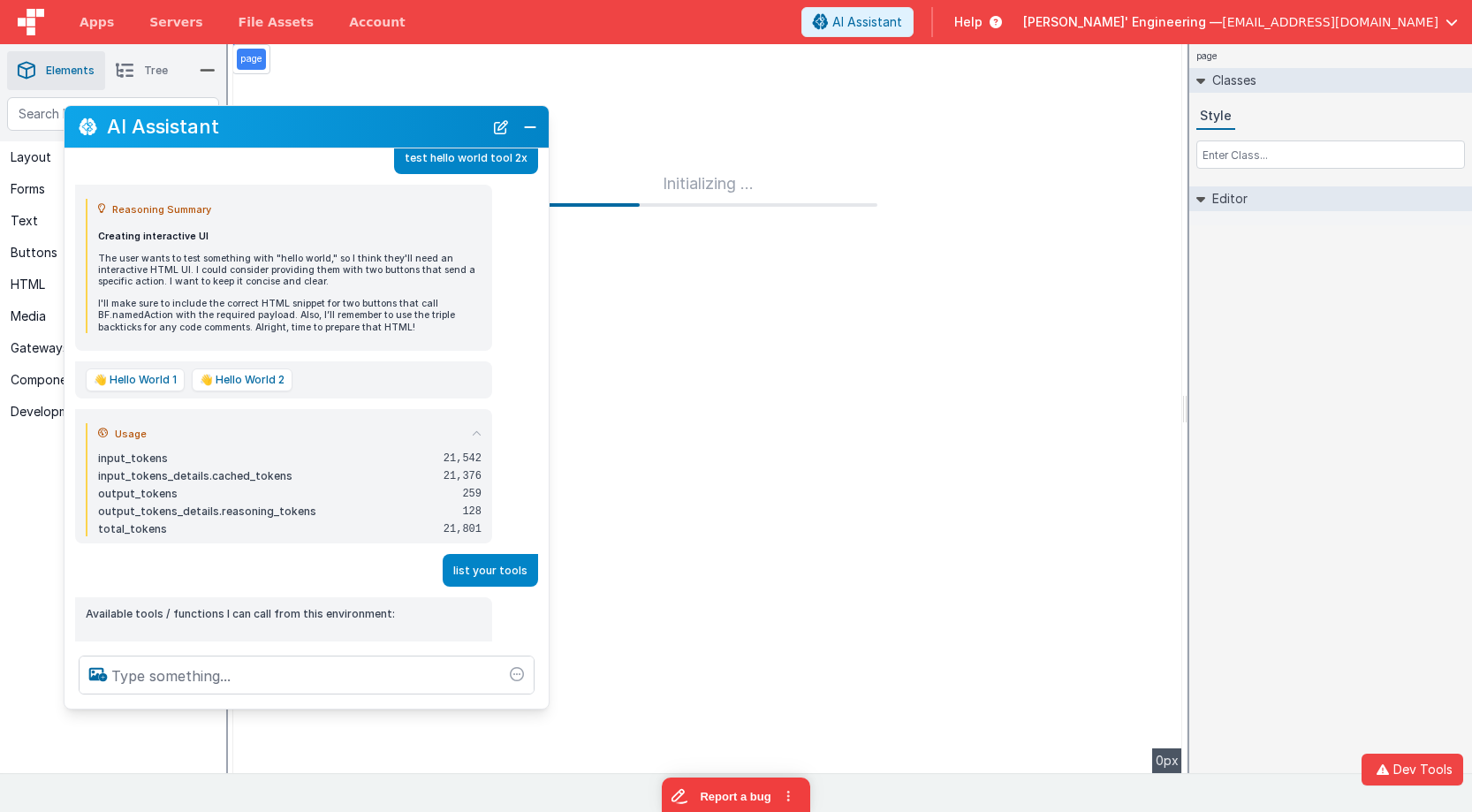
scroll to position [400, 0]
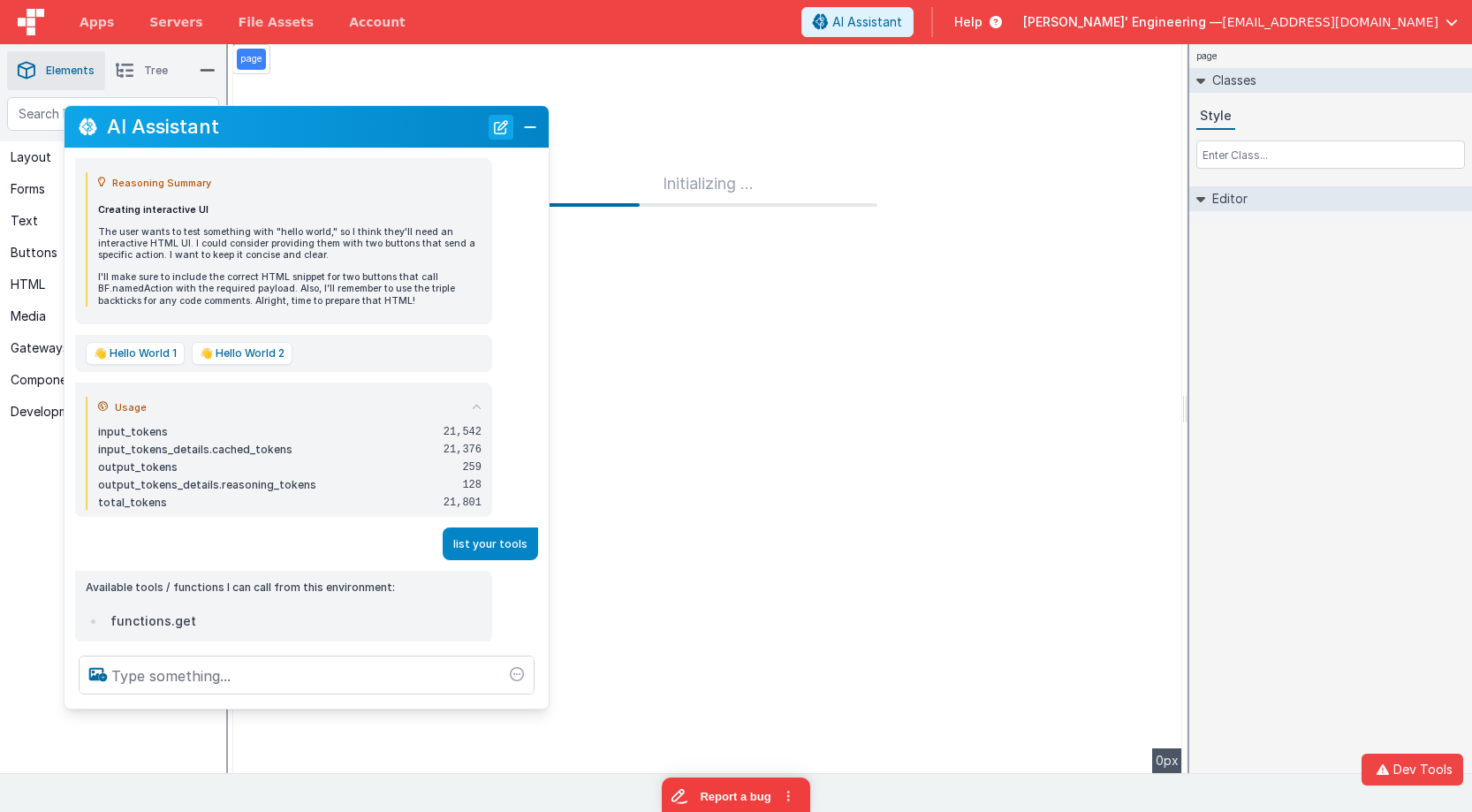
click at [492, 126] on button "New Chat" at bounding box center [501, 127] width 25 height 25
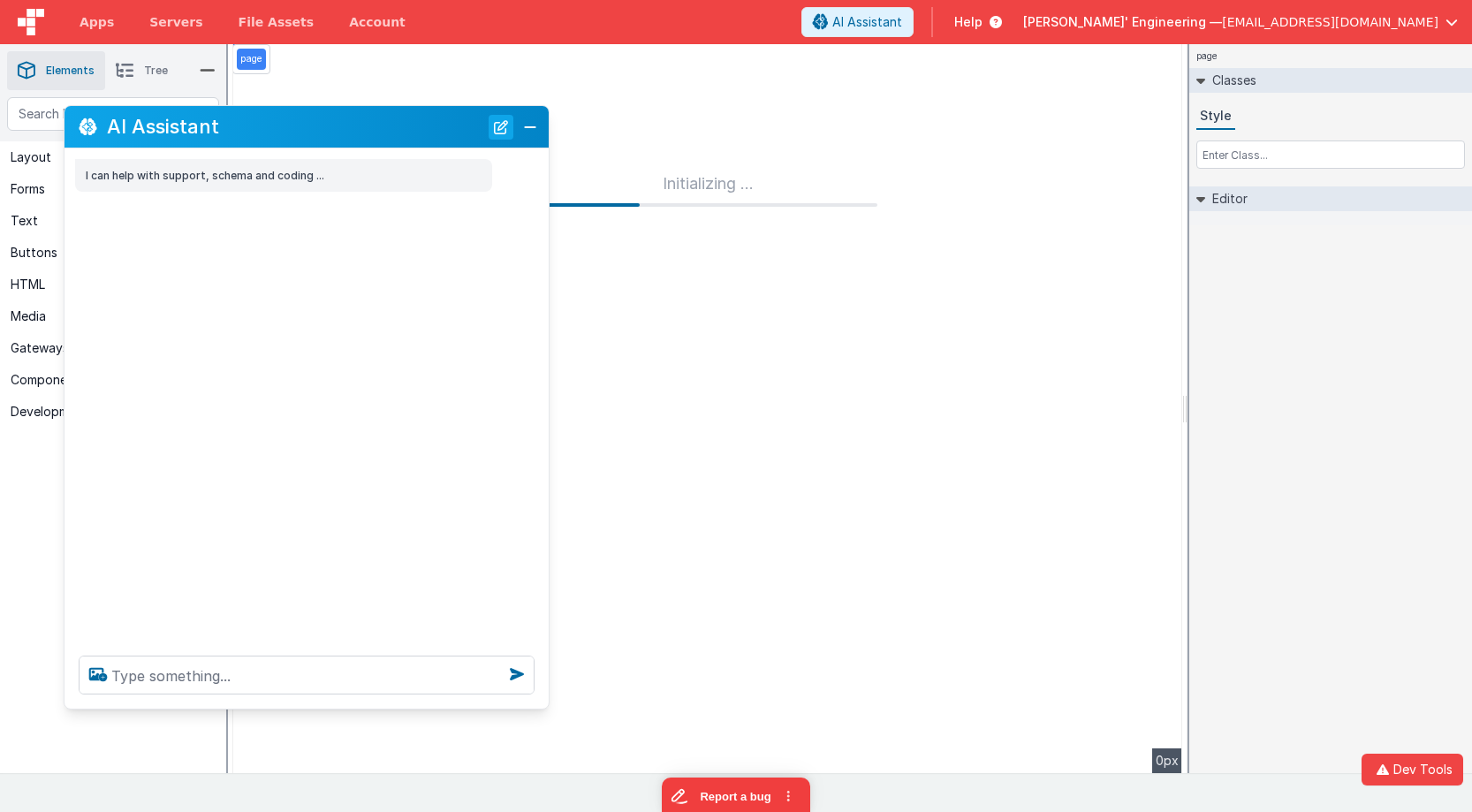
scroll to position [0, 0]
type textarea "debugp"
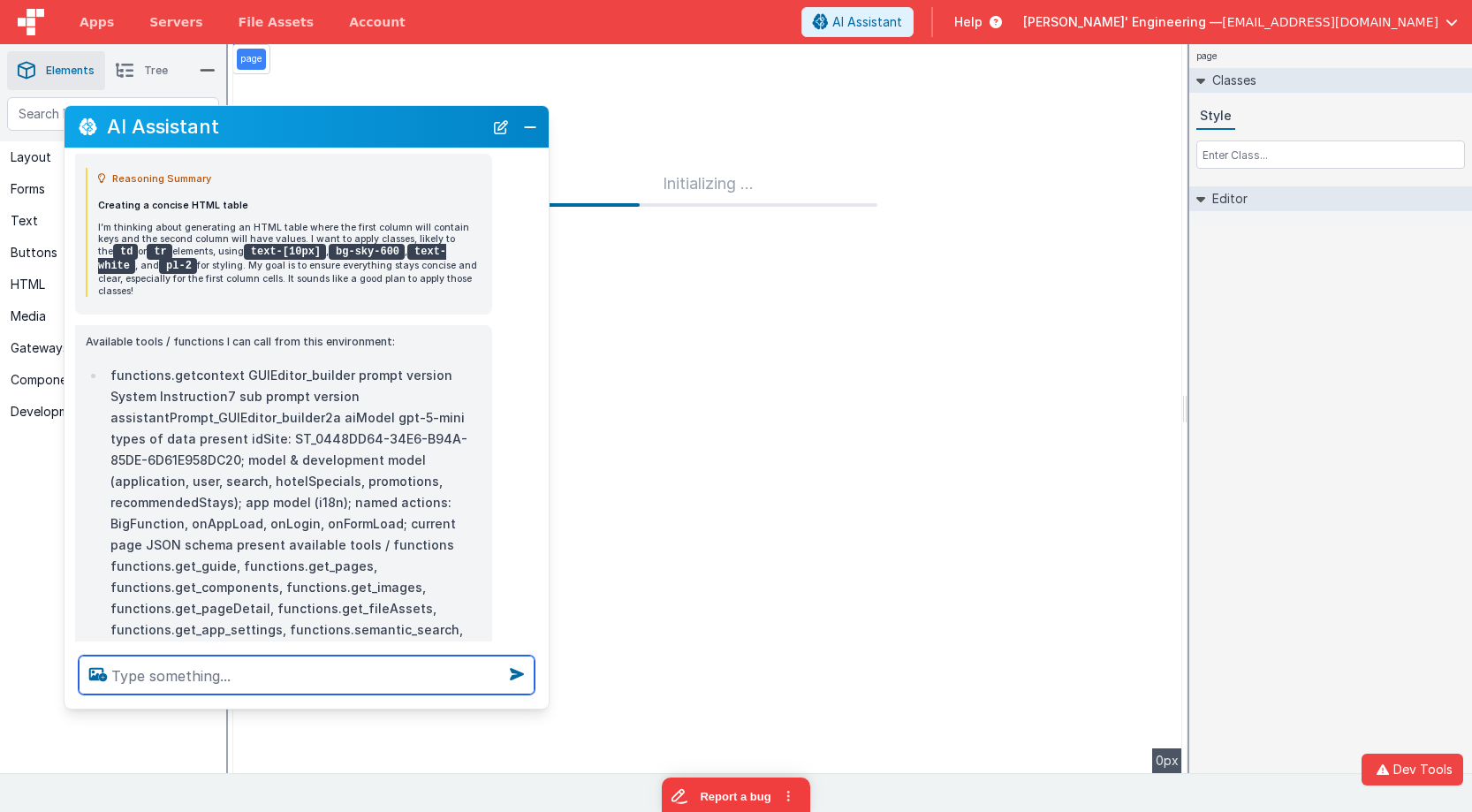
scroll to position [187, 0]
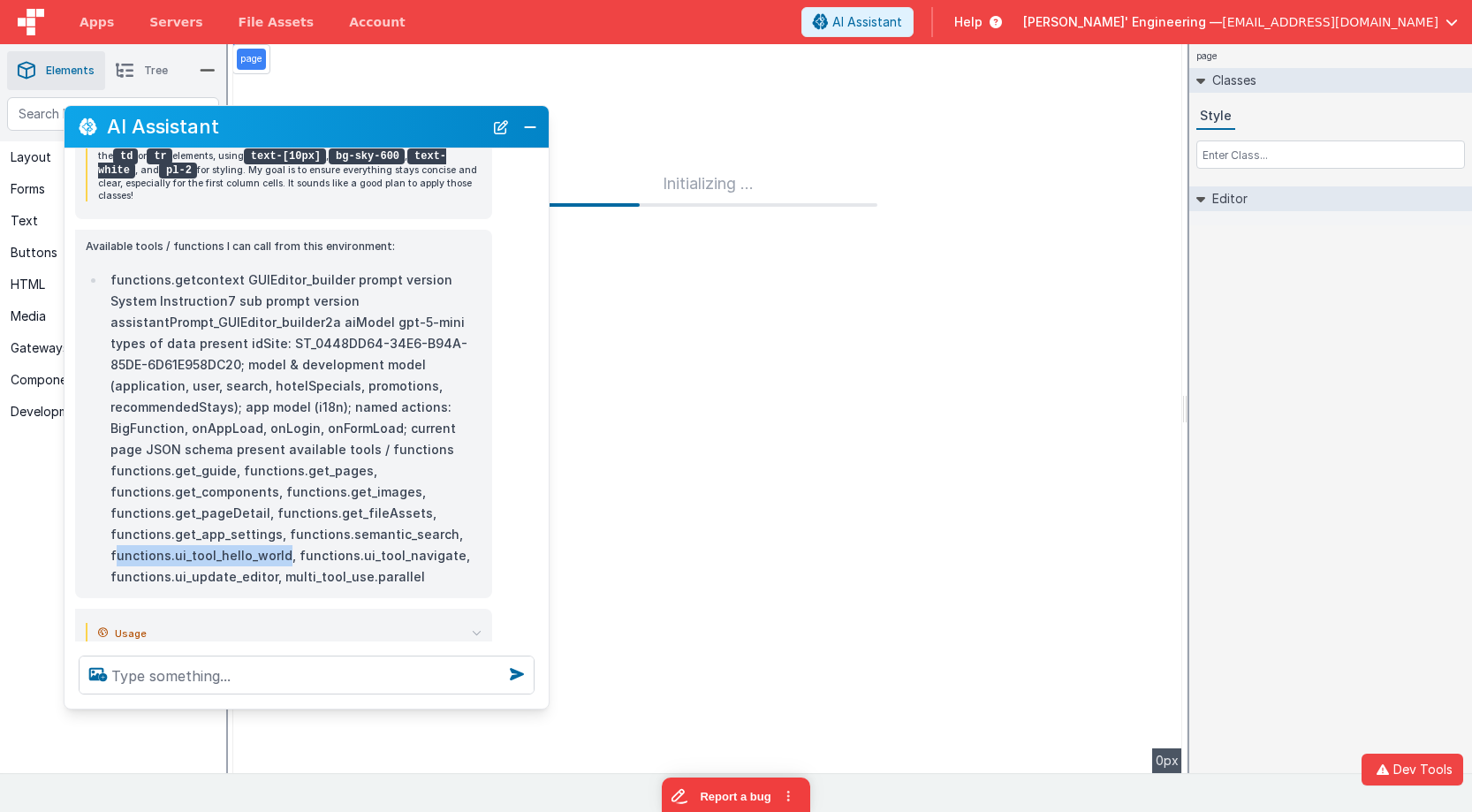
drag, startPoint x: 282, startPoint y: 546, endPoint x: 113, endPoint y: 550, distance: 169.0
click at [113, 550] on li "functions.getcontext GUIEditor_builder prompt version System Instruction7 sub p…" at bounding box center [294, 428] width 377 height 319
copy li "unctions.ui_tool_hello_world"
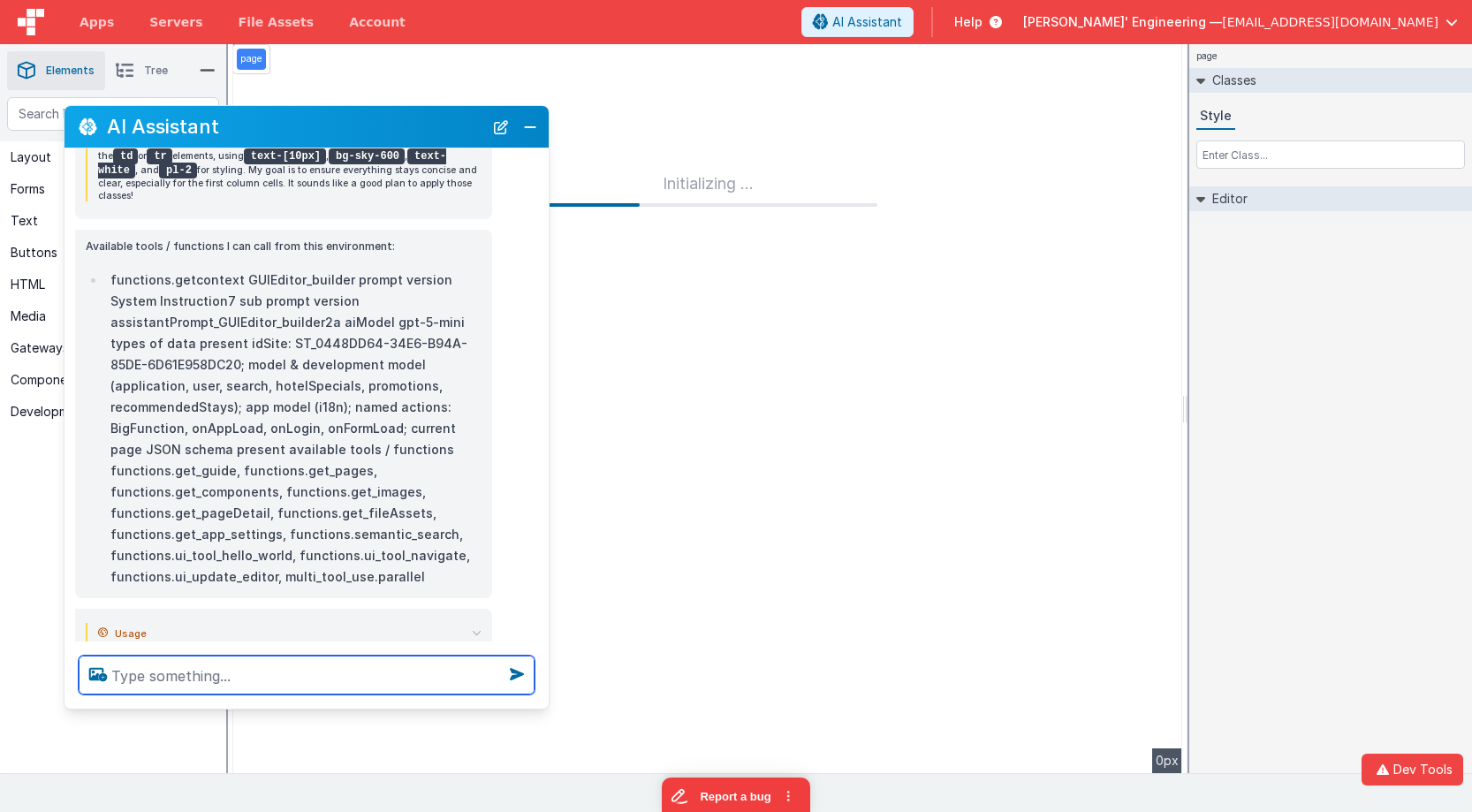
click at [370, 679] on textarea at bounding box center [306, 674] width 455 height 39
type textarea "call tool hello world"
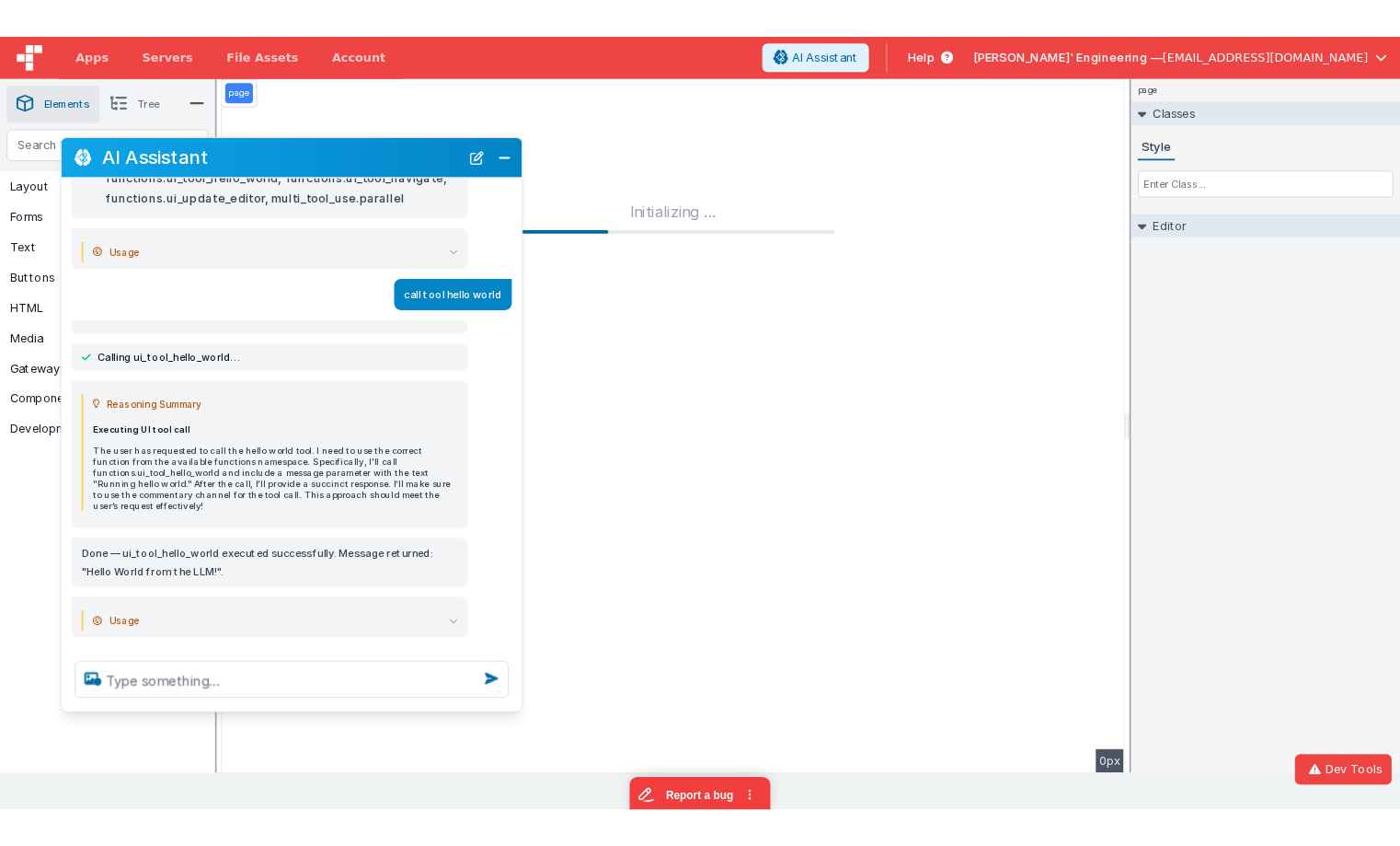
scroll to position [634, 0]
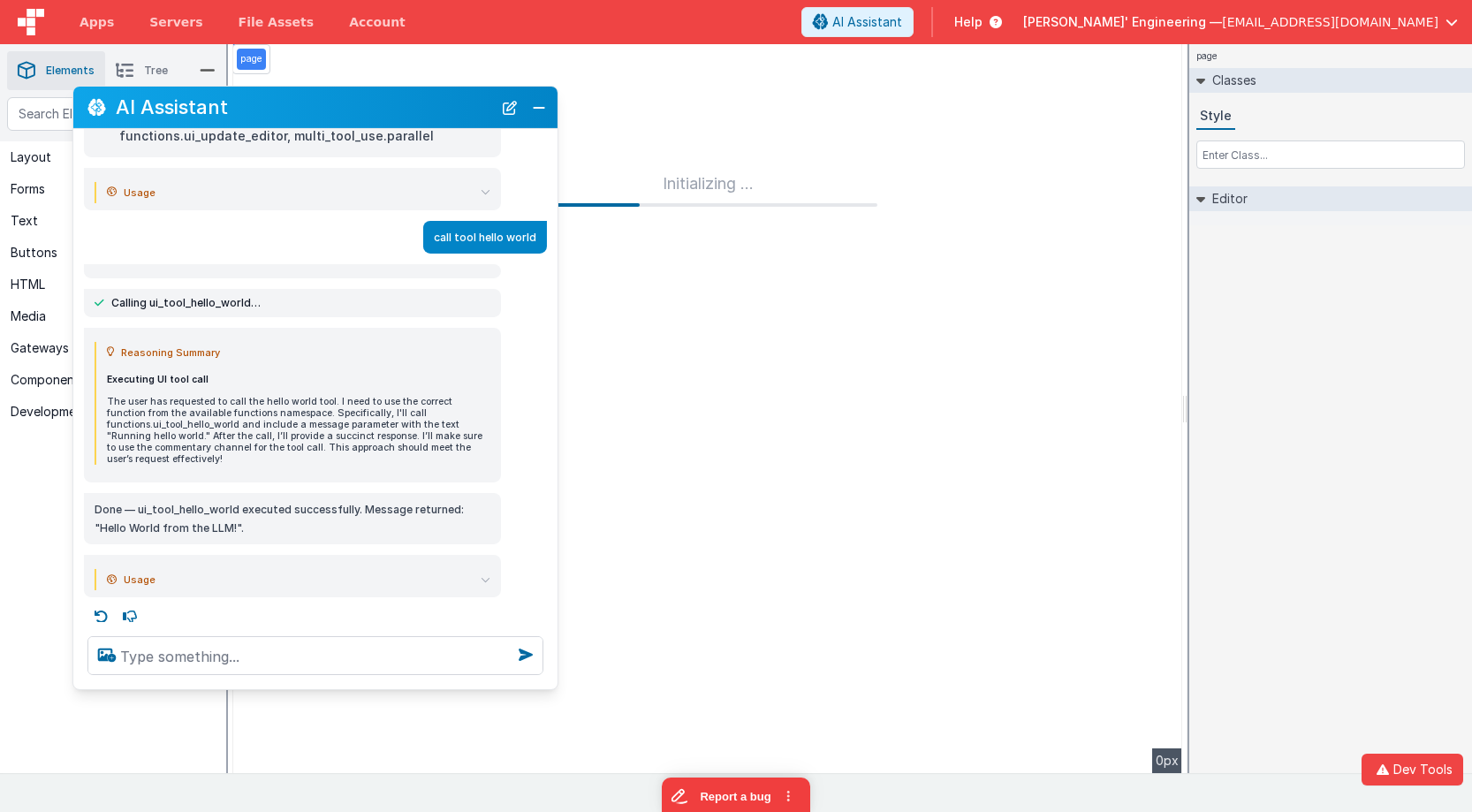
drag, startPoint x: 314, startPoint y: 123, endPoint x: 322, endPoint y: 104, distance: 20.6
click at [322, 104] on h2 "AI Assistant" at bounding box center [304, 106] width 377 height 21
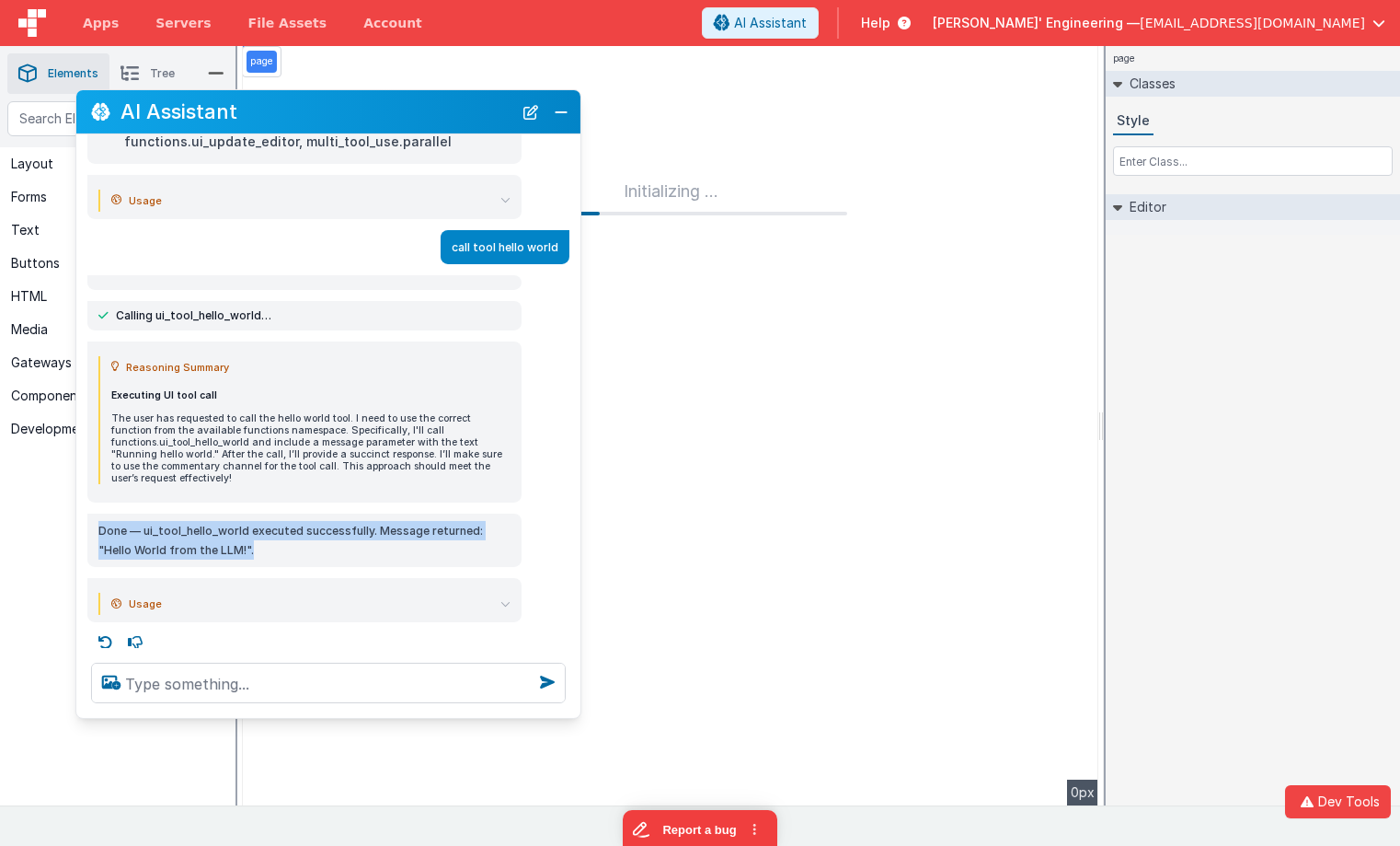
drag, startPoint x: 265, startPoint y: 540, endPoint x: 259, endPoint y: 501, distance: 39.5
click at [259, 501] on div "I can help with support, schema and coding ... debugp Reasoning Summary Creatin…" at bounding box center [328, 391] width 504 height 514
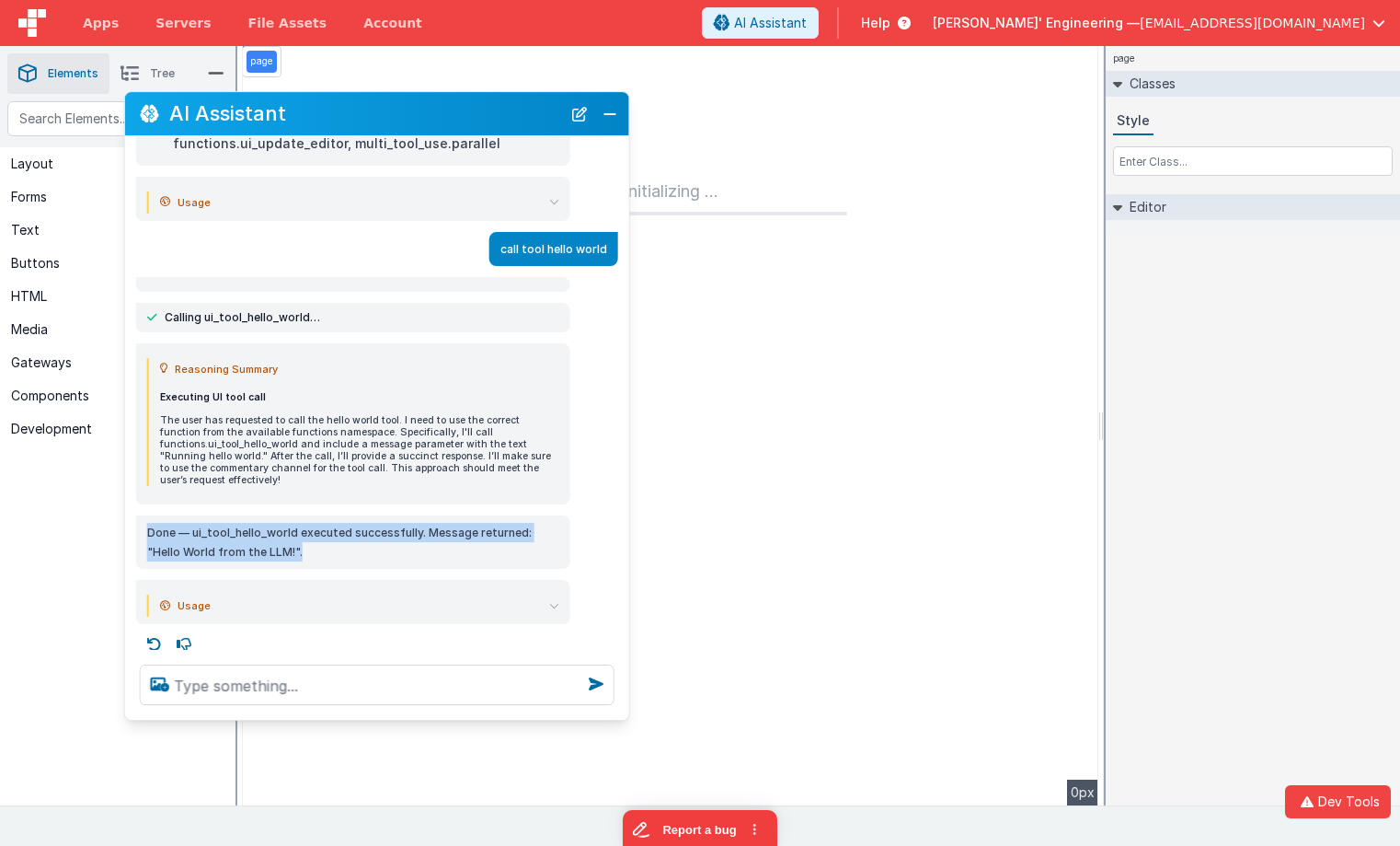
click at [598, 132] on div "AI Assistant" at bounding box center [376, 114] width 504 height 44
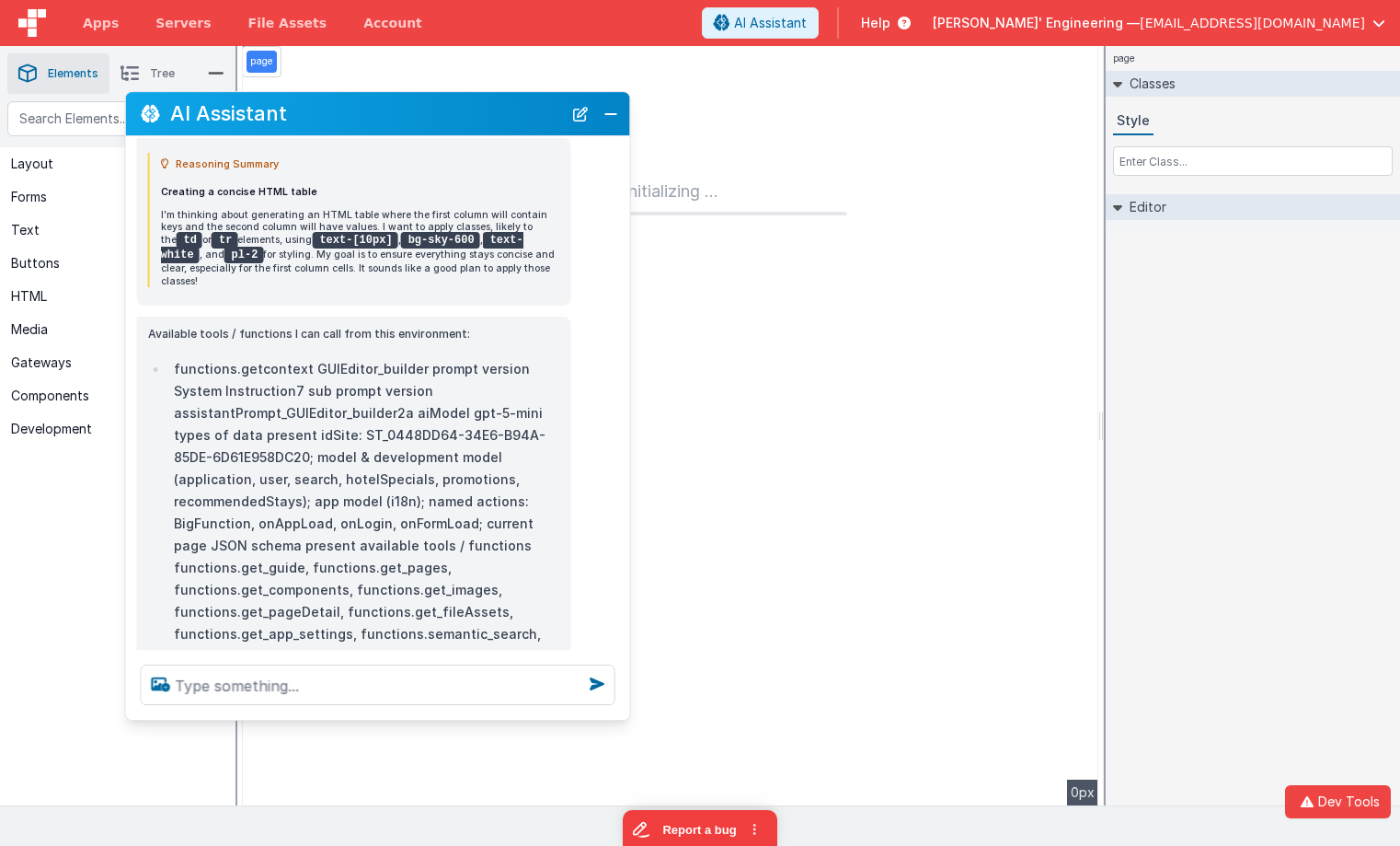
scroll to position [0, 0]
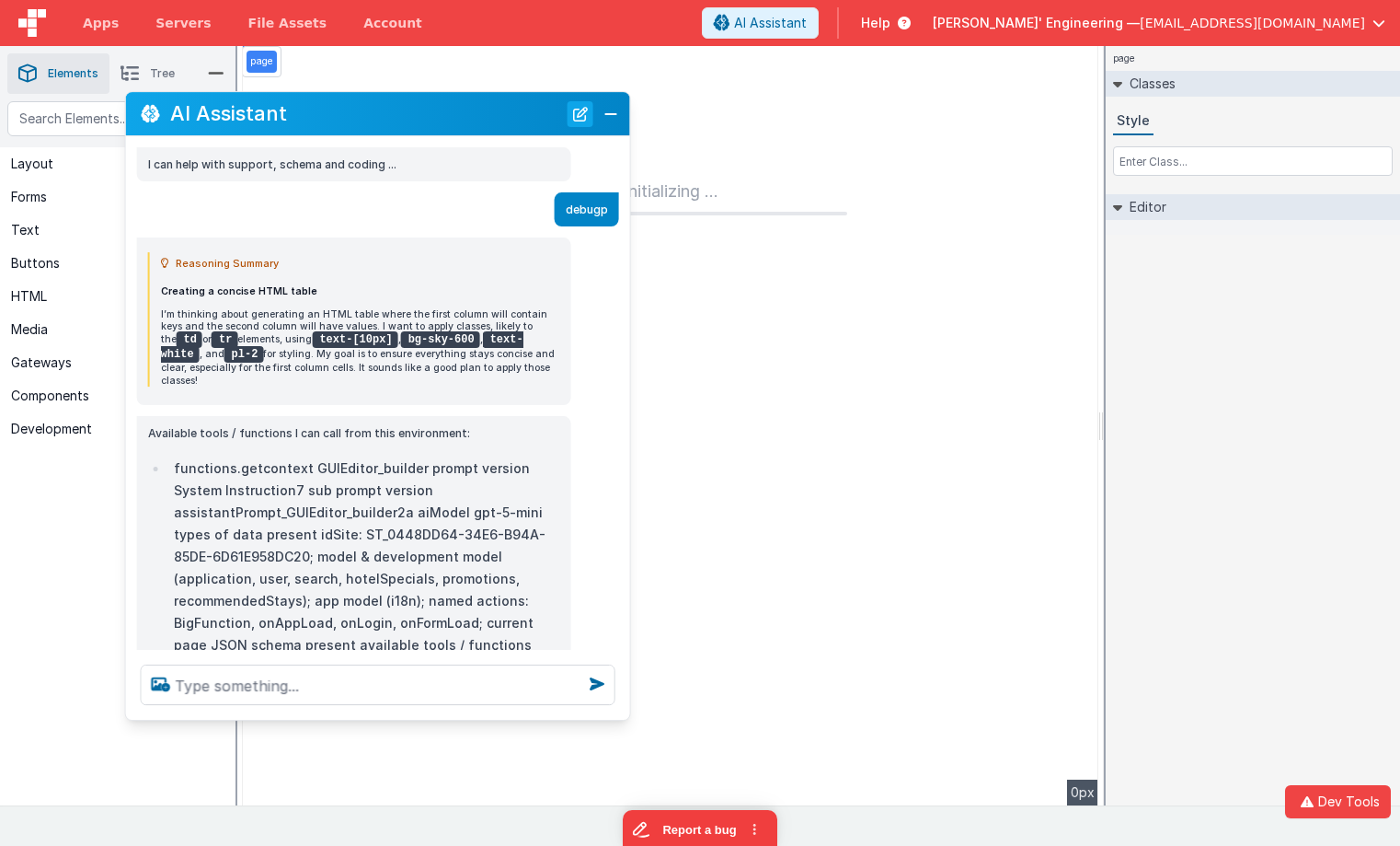
click at [571, 108] on button "New Chat" at bounding box center [580, 114] width 26 height 26
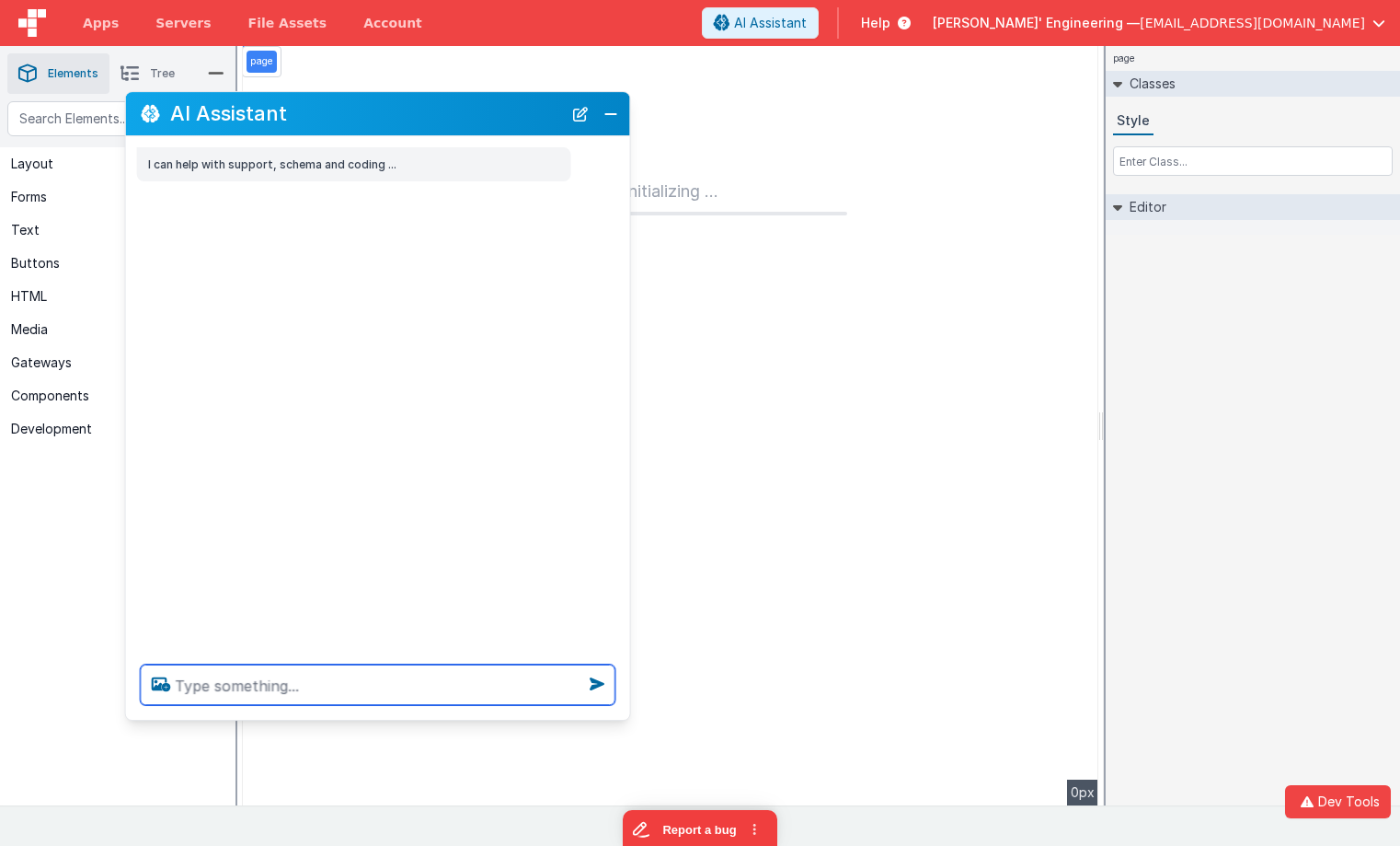
click at [321, 695] on textarea at bounding box center [377, 685] width 474 height 41
type textarea "debugp"
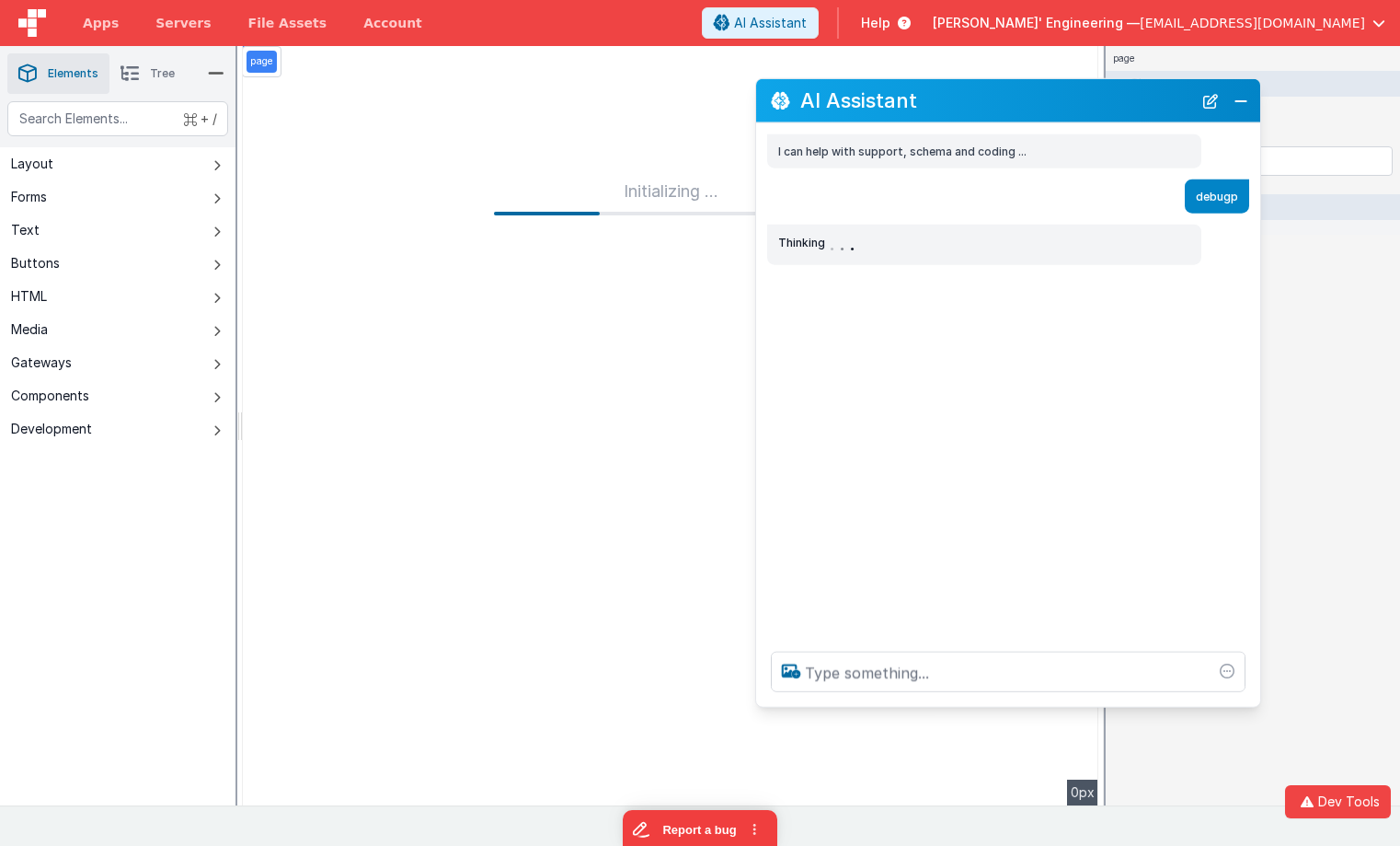
drag, startPoint x: 450, startPoint y: 114, endPoint x: 1081, endPoint y: 100, distance: 631.2
click at [1081, 100] on h2 "AI Assistant" at bounding box center [996, 100] width 392 height 22
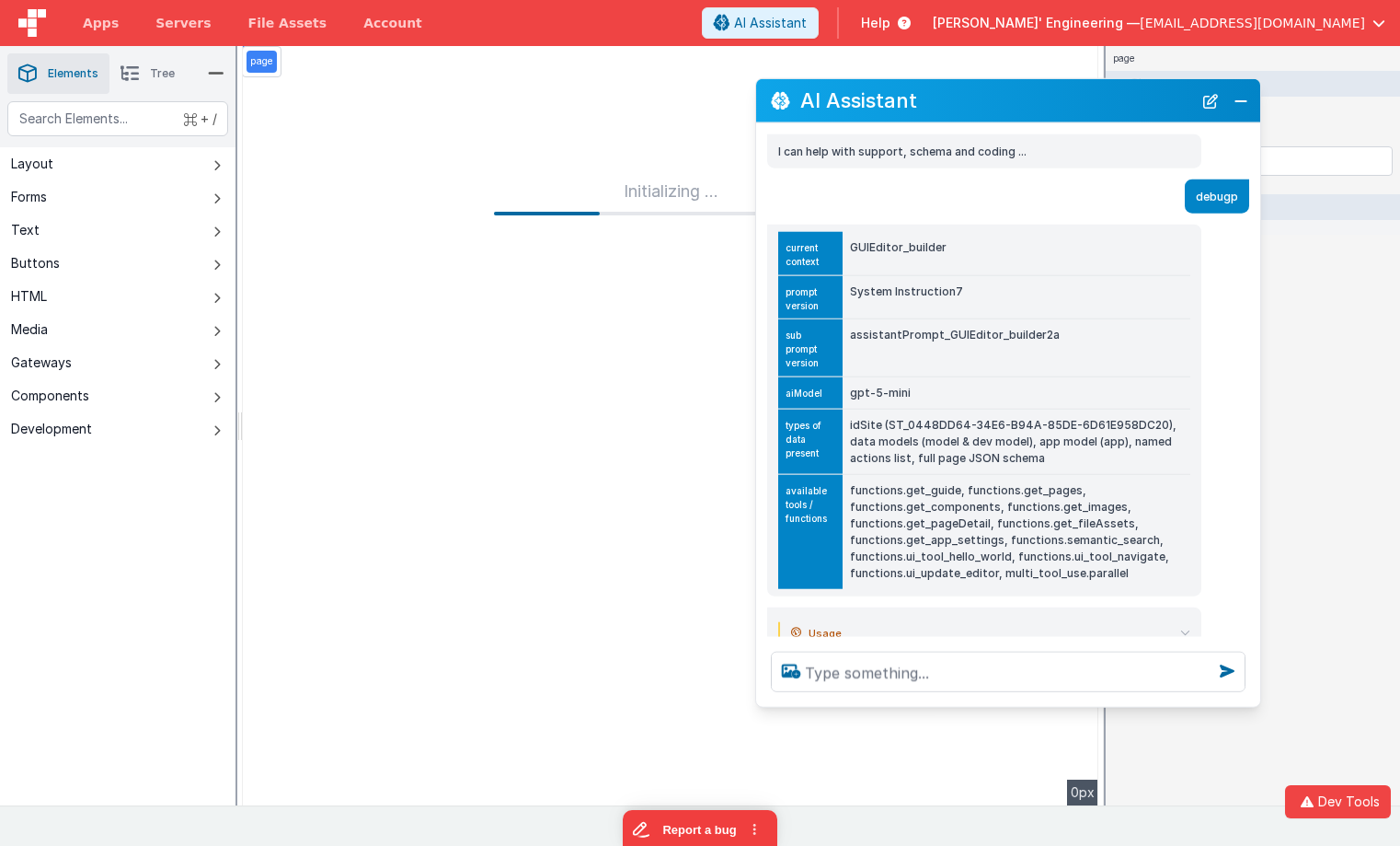
scroll to position [50, 0]
